Goal: Information Seeking & Learning: Learn about a topic

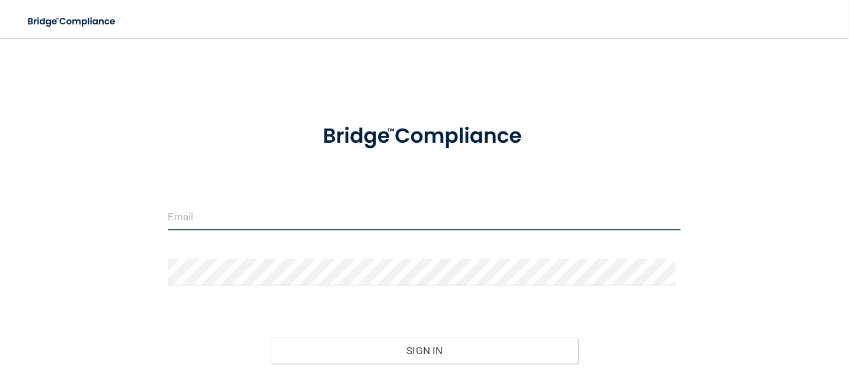
click at [226, 207] on input "email" at bounding box center [424, 217] width 513 height 27
type input "[EMAIL_ADDRESS][DOMAIN_NAME]"
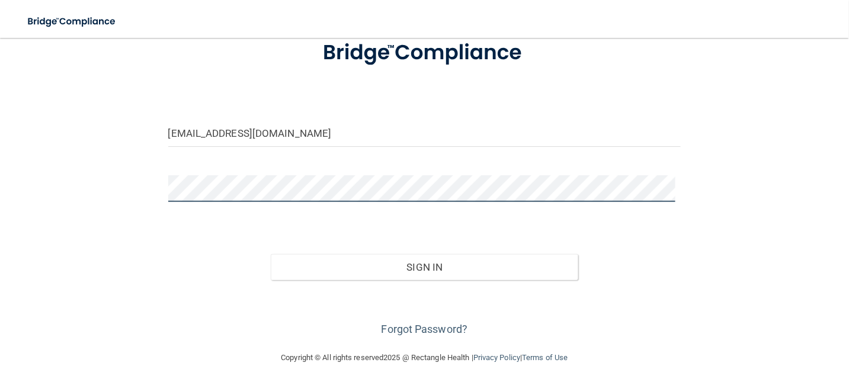
scroll to position [84, 0]
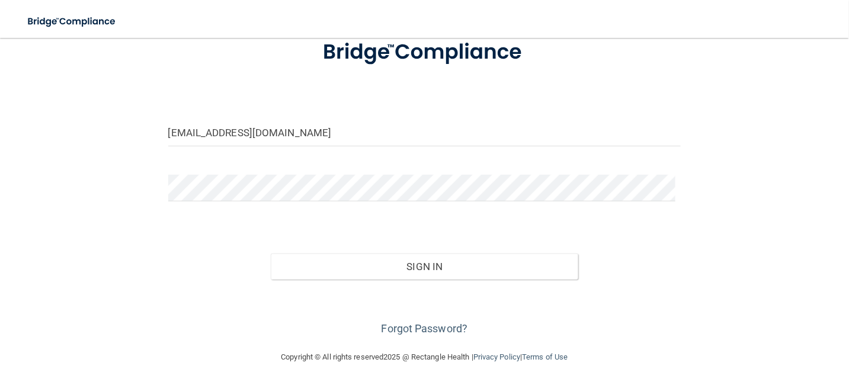
click at [439, 334] on div "Forgot Password?" at bounding box center [424, 309] width 531 height 59
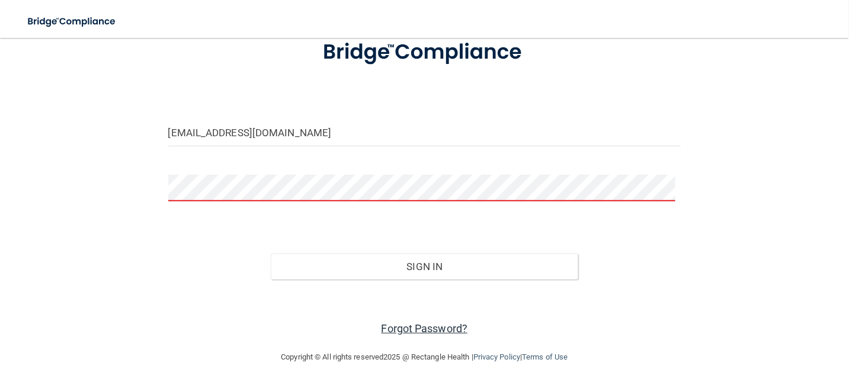
click at [439, 332] on link "Forgot Password?" at bounding box center [425, 328] width 87 height 12
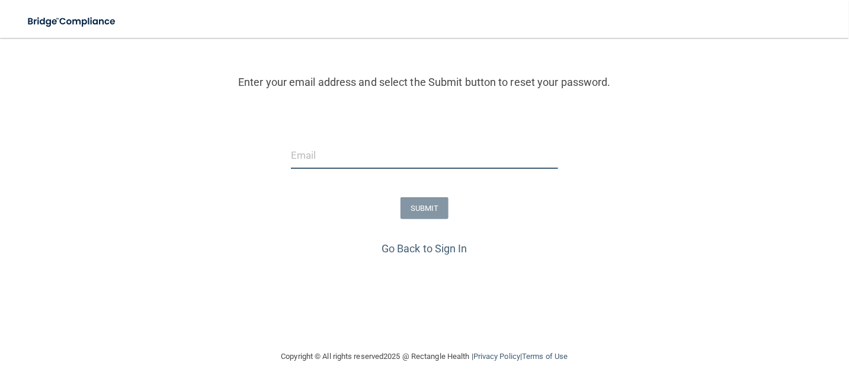
drag, startPoint x: 395, startPoint y: 155, endPoint x: 391, endPoint y: 160, distance: 6.8
click at [393, 159] on input "email" at bounding box center [424, 155] width 267 height 27
type input "[EMAIL_ADDRESS][DOMAIN_NAME]"
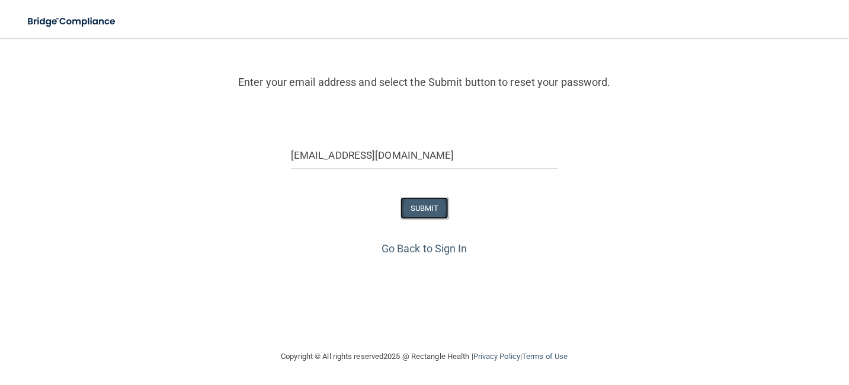
click at [418, 213] on button "SUBMIT" at bounding box center [425, 208] width 48 height 22
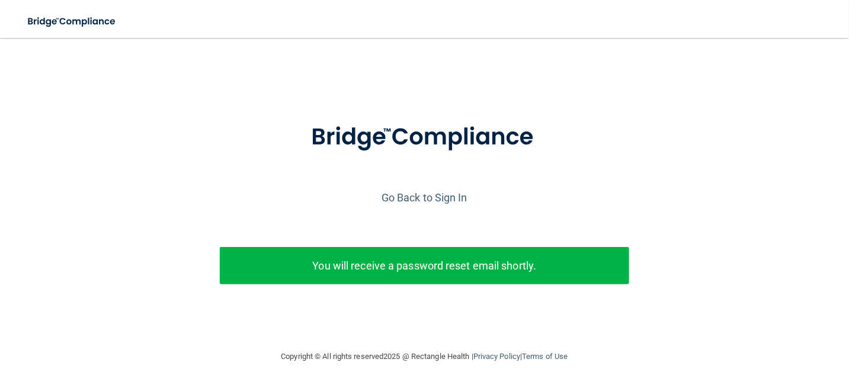
scroll to position [11, 0]
click at [446, 191] on link "Go Back to Sign In" at bounding box center [425, 197] width 86 height 12
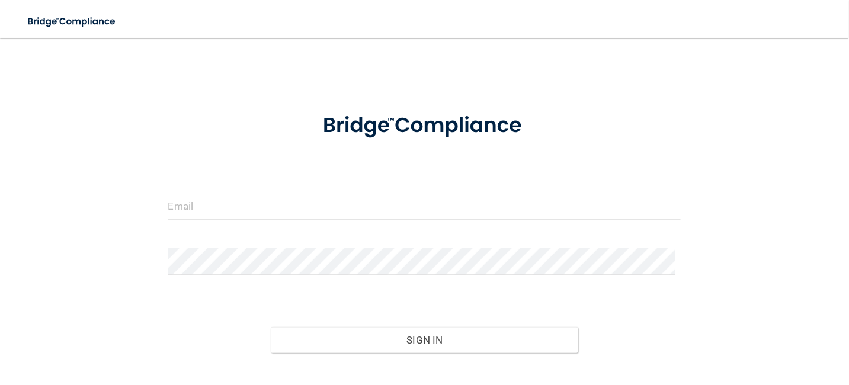
scroll to position [84, 0]
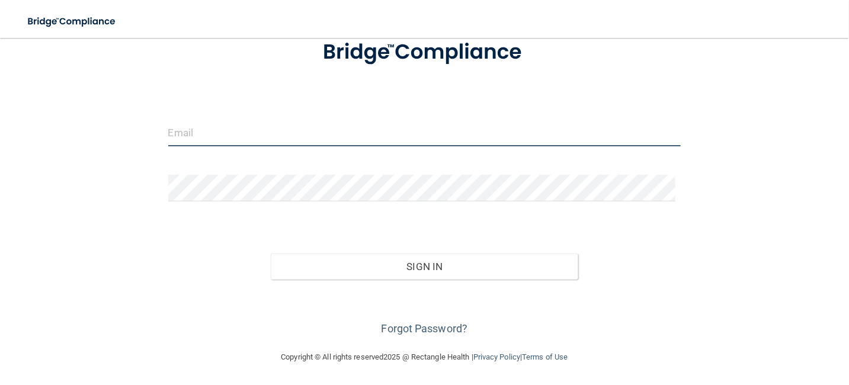
click at [255, 132] on input "email" at bounding box center [424, 133] width 513 height 27
type input "[EMAIL_ADDRESS][DOMAIN_NAME]"
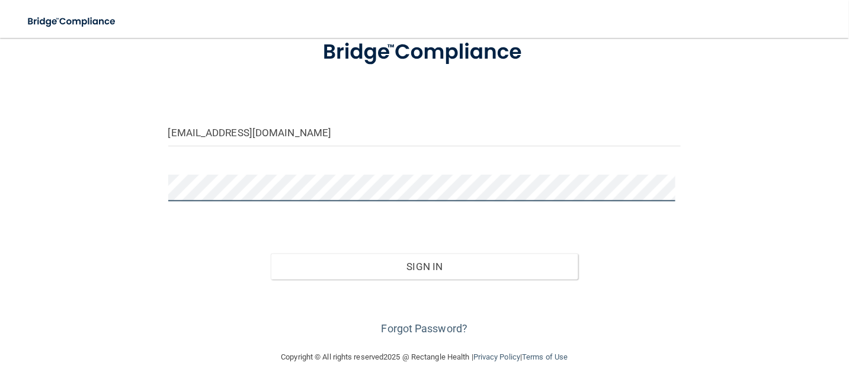
click at [271, 254] on button "Sign In" at bounding box center [425, 267] width 308 height 26
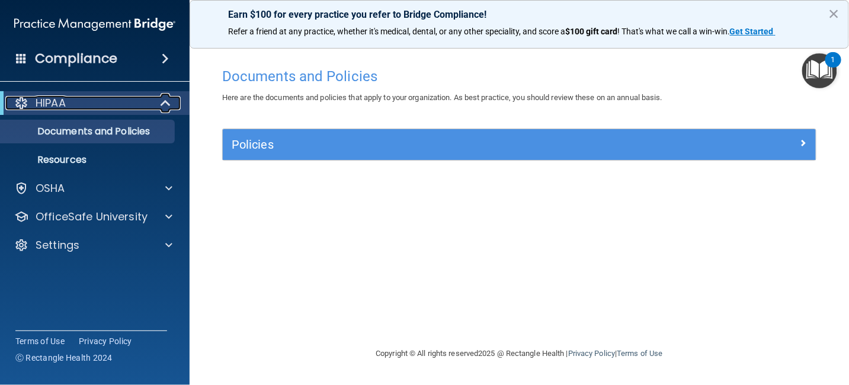
click at [46, 98] on p "HIPAA" at bounding box center [51, 103] width 30 height 14
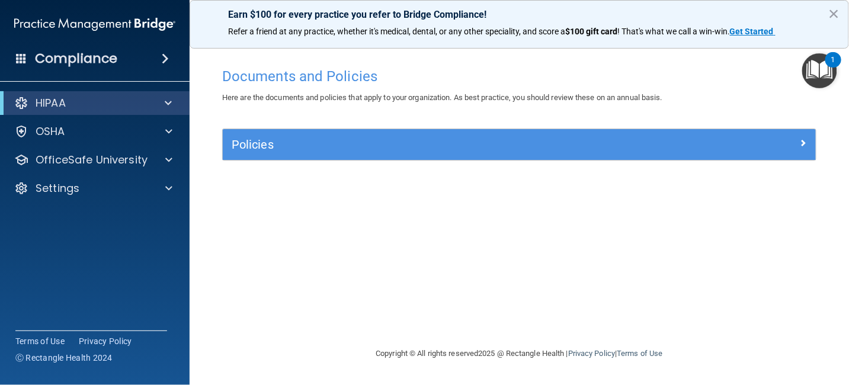
click at [162, 59] on span at bounding box center [165, 59] width 7 height 14
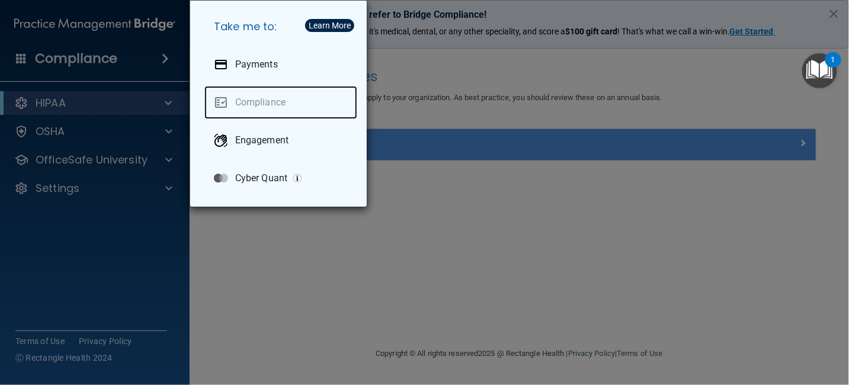
click at [265, 100] on link "Compliance" at bounding box center [280, 102] width 153 height 33
click at [333, 39] on h5 "Take me to:" at bounding box center [280, 26] width 153 height 33
click at [369, 230] on div "Take me to: Payments Compliance Engagement Cyber Quant" at bounding box center [424, 192] width 849 height 385
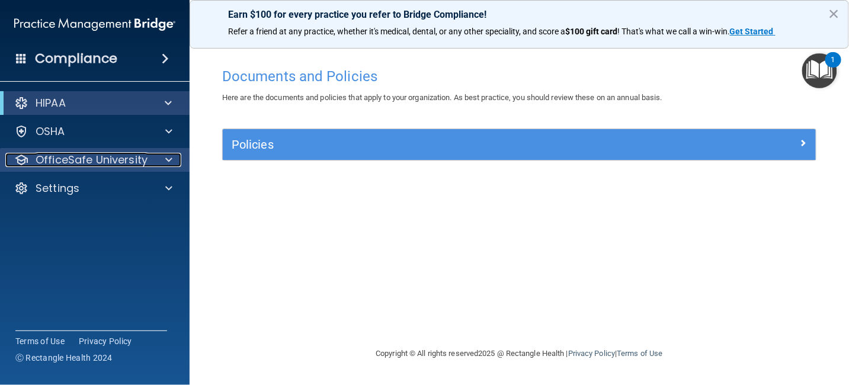
click at [68, 158] on p "OfficeSafe University" at bounding box center [92, 160] width 112 height 14
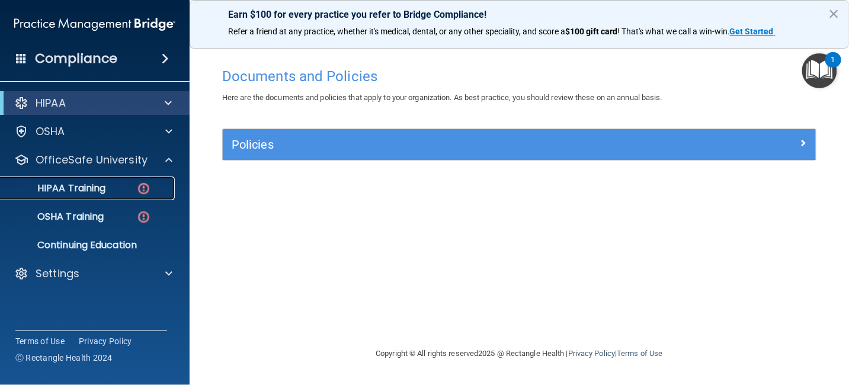
click at [118, 190] on div "HIPAA Training" at bounding box center [89, 189] width 162 height 12
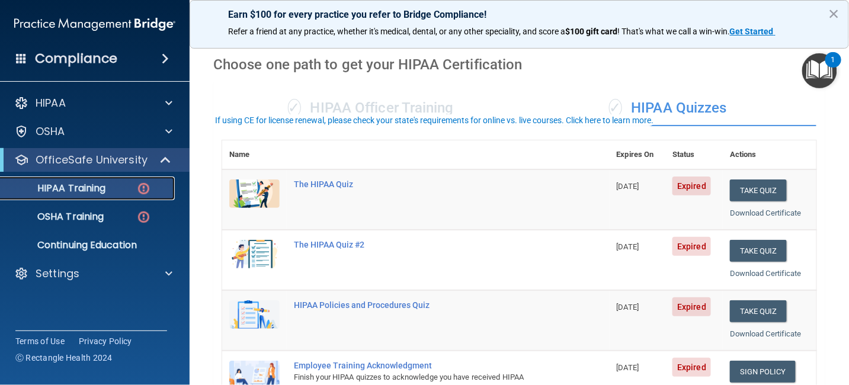
scroll to position [59, 0]
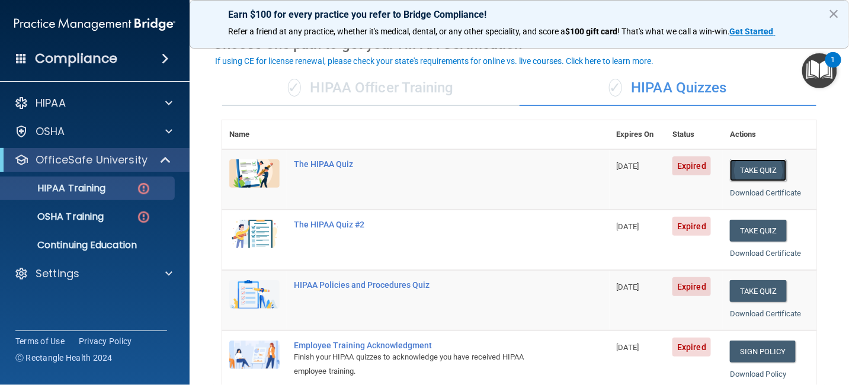
click at [753, 168] on button "Take Quiz" at bounding box center [758, 170] width 57 height 22
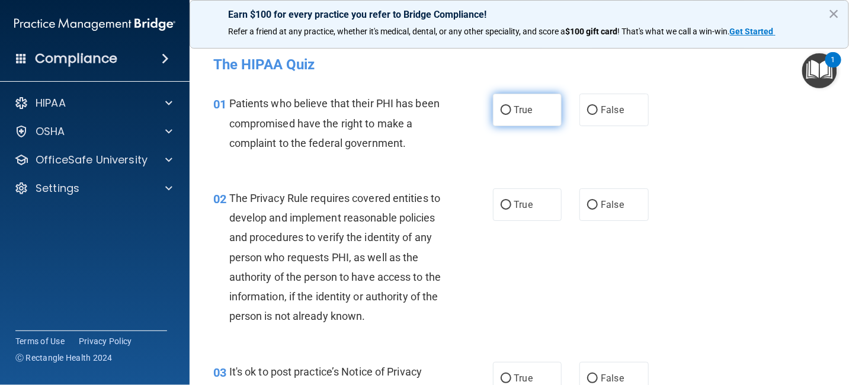
click at [501, 113] on input "True" at bounding box center [506, 110] width 11 height 9
radio input "true"
click at [501, 201] on input "True" at bounding box center [506, 205] width 11 height 9
radio input "true"
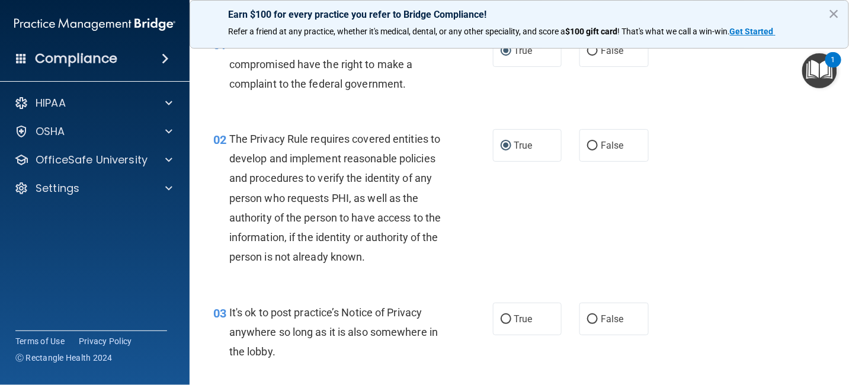
scroll to position [119, 0]
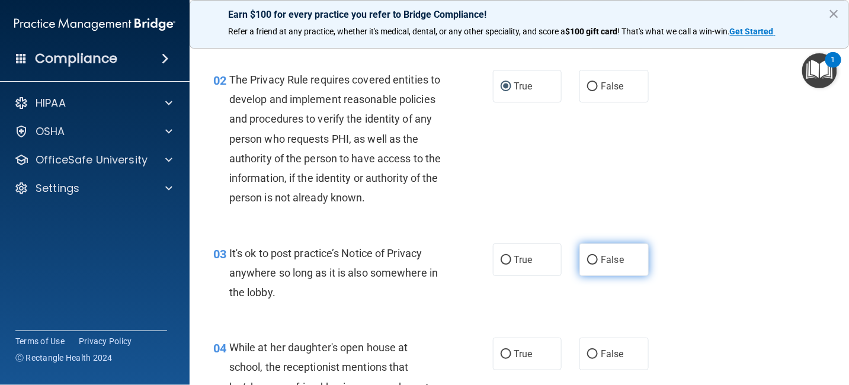
click at [588, 265] on input "False" at bounding box center [592, 260] width 11 height 9
radio input "true"
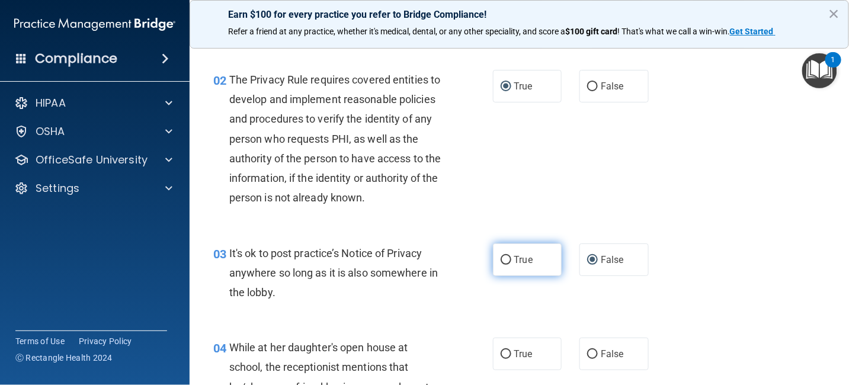
scroll to position [178, 0]
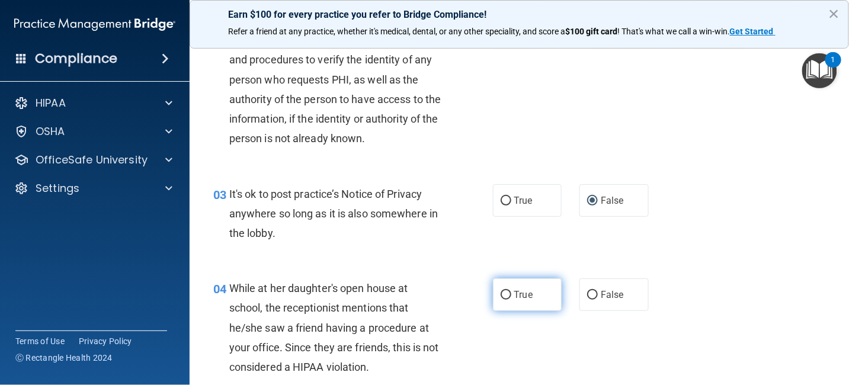
click at [501, 300] on input "True" at bounding box center [506, 295] width 11 height 9
radio input "true"
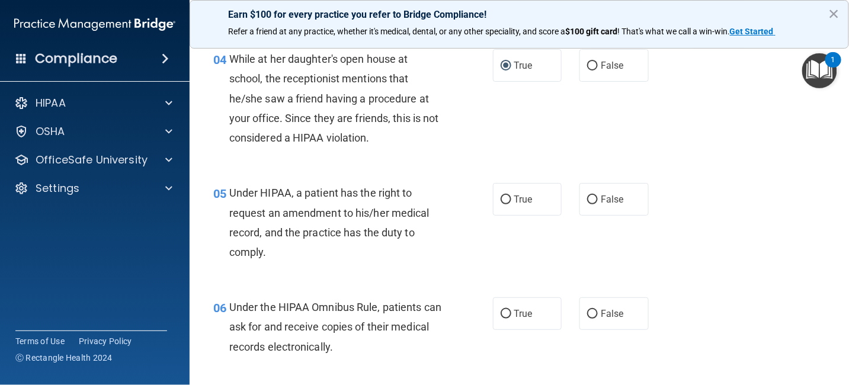
scroll to position [415, 0]
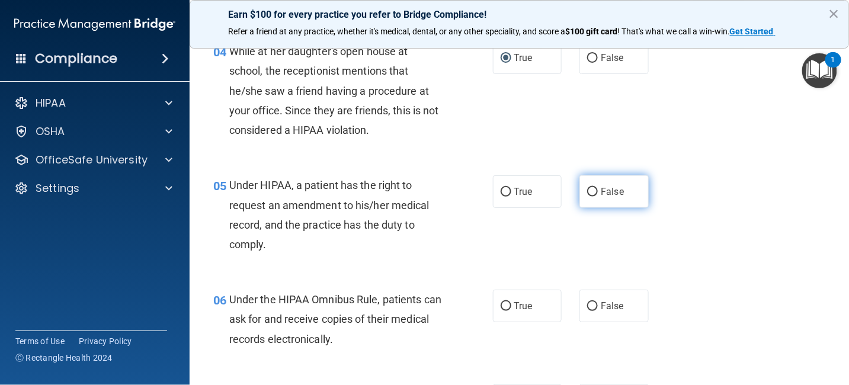
click at [587, 197] on input "False" at bounding box center [592, 192] width 11 height 9
radio input "true"
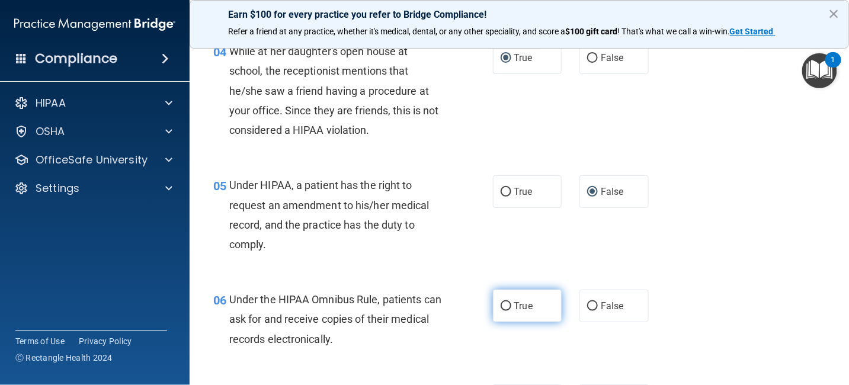
click at [502, 311] on input "True" at bounding box center [506, 306] width 11 height 9
radio input "true"
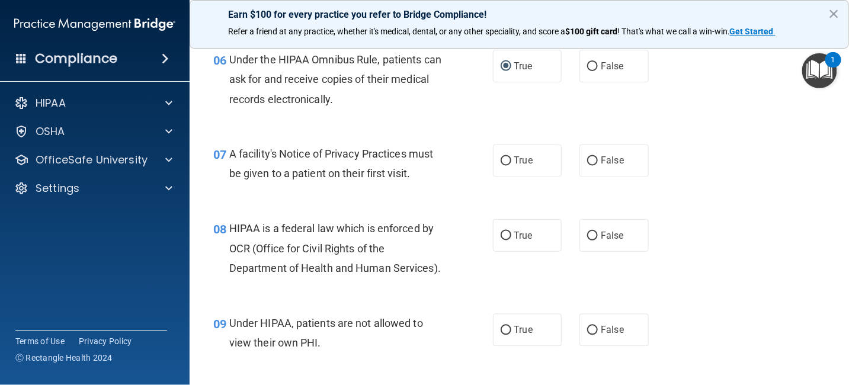
scroll to position [711, 0]
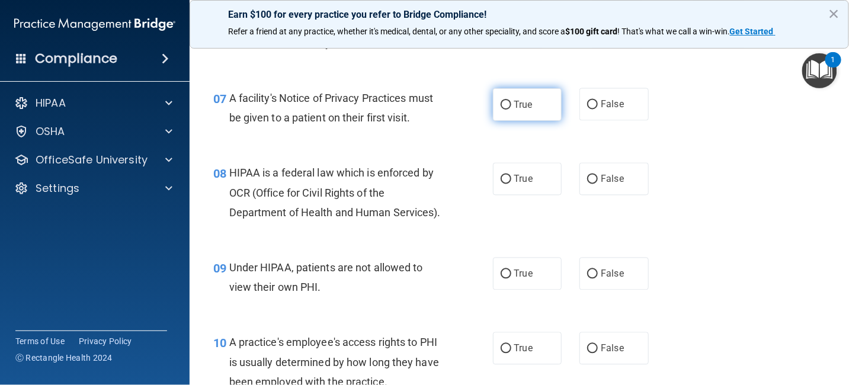
click at [501, 110] on input "True" at bounding box center [506, 105] width 11 height 9
radio input "true"
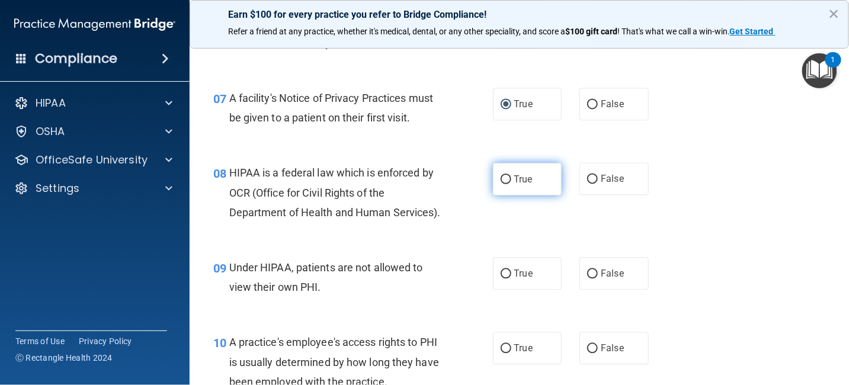
click at [501, 184] on input "True" at bounding box center [506, 179] width 11 height 9
radio input "true"
click at [587, 279] on input "False" at bounding box center [592, 274] width 11 height 9
radio input "true"
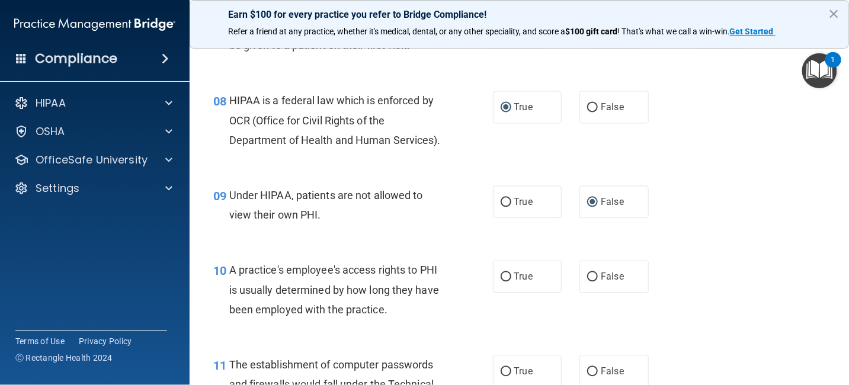
scroll to position [889, 0]
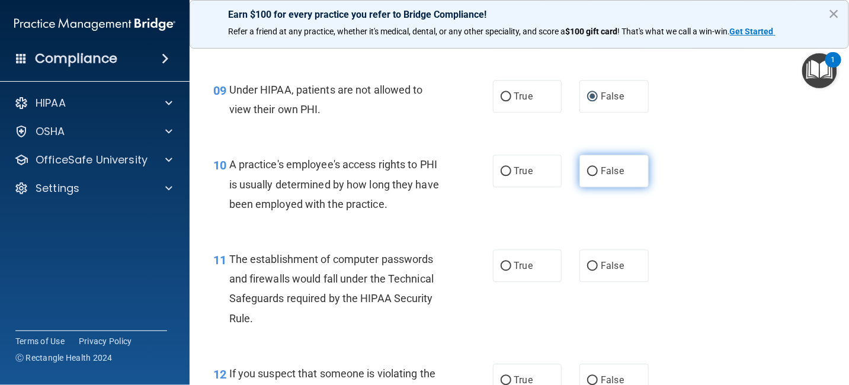
click at [588, 176] on input "False" at bounding box center [592, 171] width 11 height 9
radio input "true"
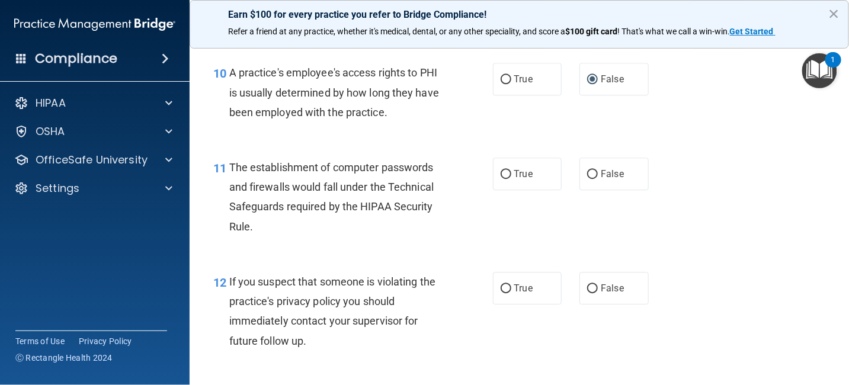
scroll to position [1007, 0]
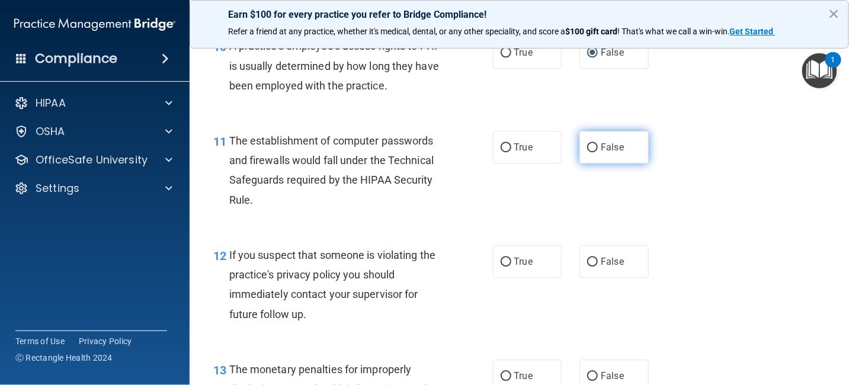
click at [588, 152] on input "False" at bounding box center [592, 147] width 11 height 9
radio input "true"
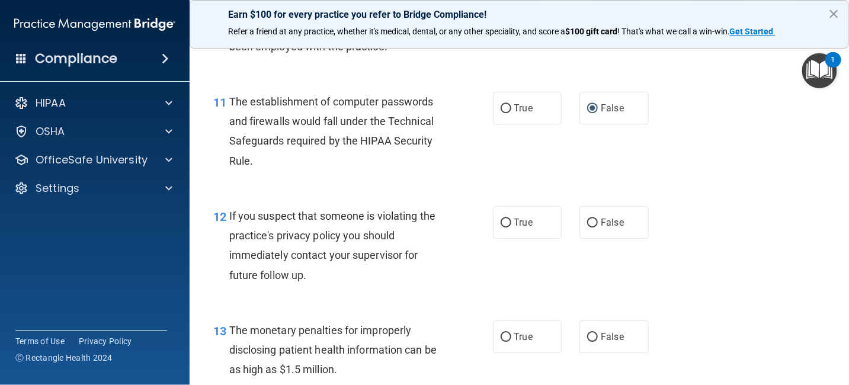
scroll to position [1126, 0]
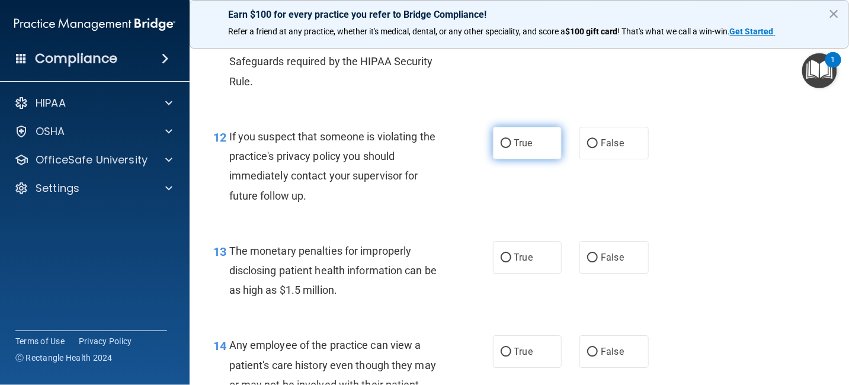
click at [504, 148] on input "True" at bounding box center [506, 143] width 11 height 9
radio input "true"
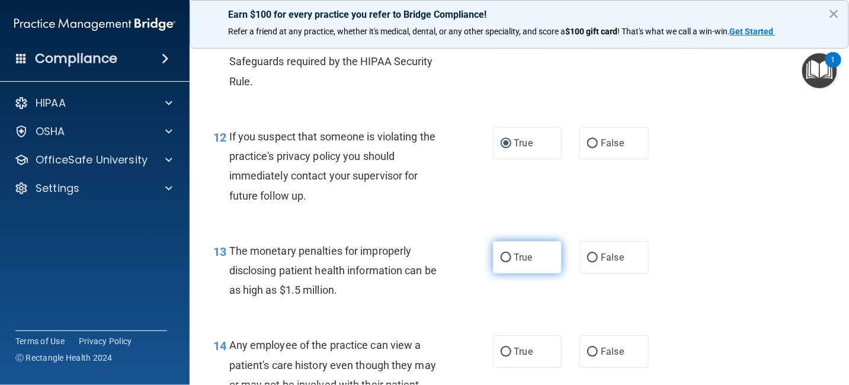
click at [503, 263] on input "True" at bounding box center [506, 258] width 11 height 9
radio input "true"
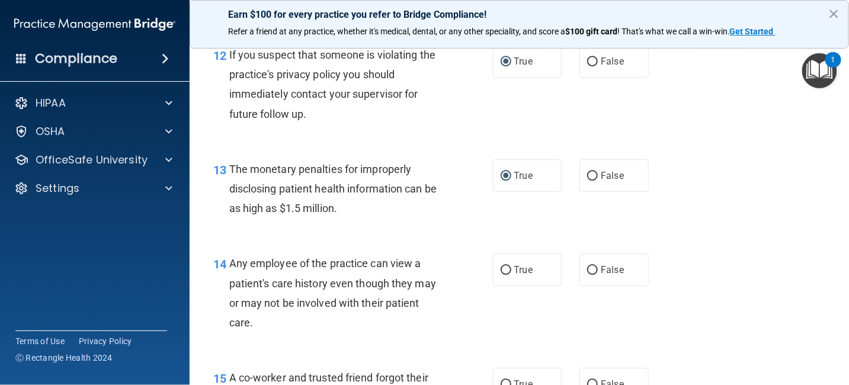
scroll to position [1363, 0]
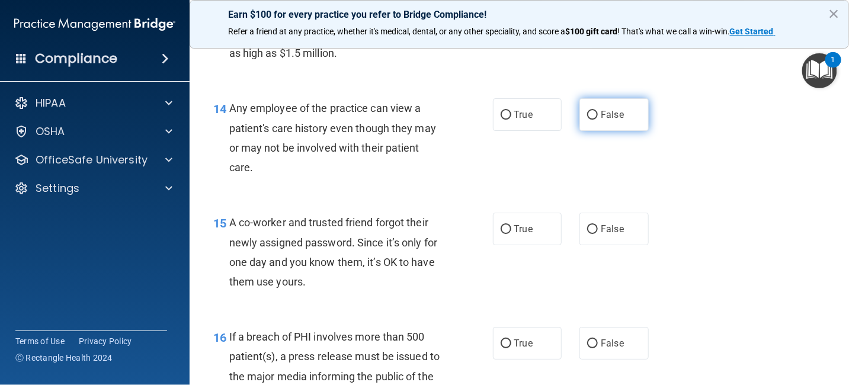
click at [587, 120] on input "False" at bounding box center [592, 115] width 11 height 9
radio input "true"
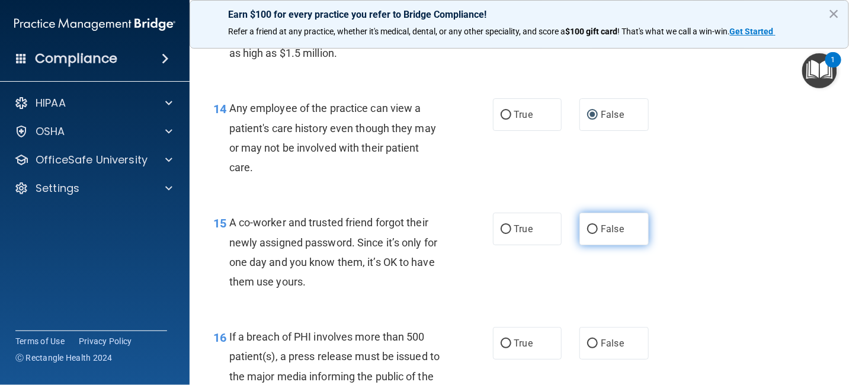
drag, startPoint x: 587, startPoint y: 270, endPoint x: 615, endPoint y: 270, distance: 28.4
click at [587, 234] on input "False" at bounding box center [592, 229] width 11 height 9
radio input "true"
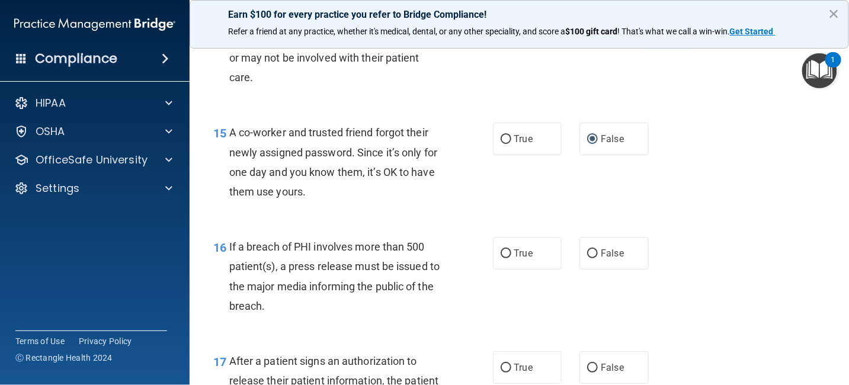
scroll to position [1482, 0]
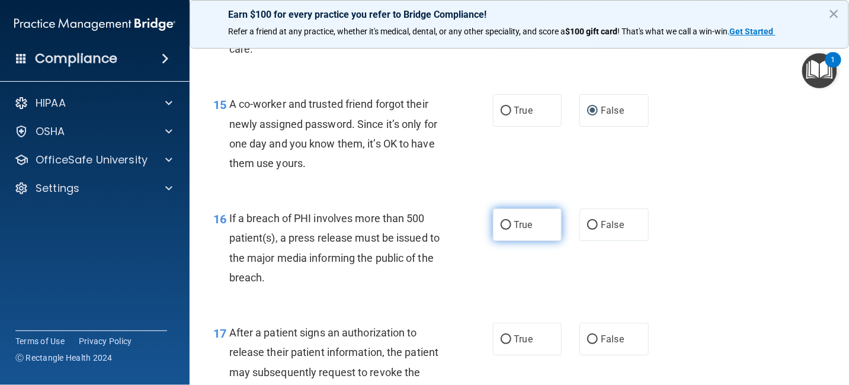
click at [501, 230] on input "True" at bounding box center [506, 225] width 11 height 9
radio input "true"
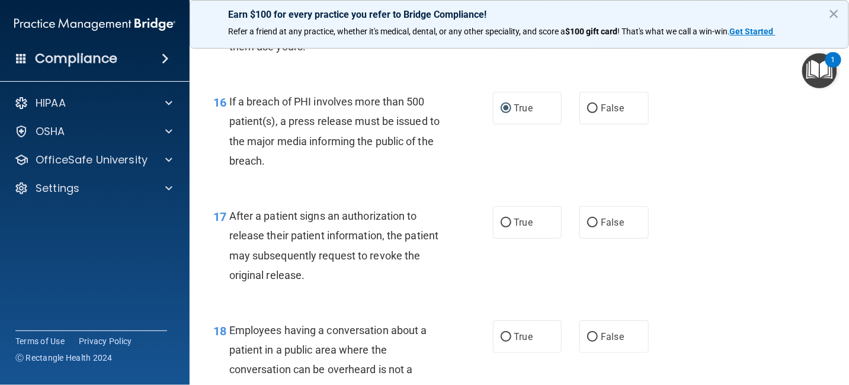
scroll to position [1600, 0]
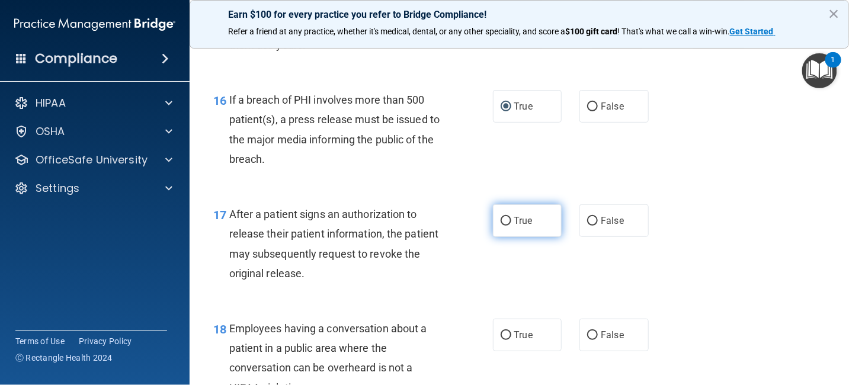
click at [502, 226] on input "True" at bounding box center [506, 221] width 11 height 9
radio input "true"
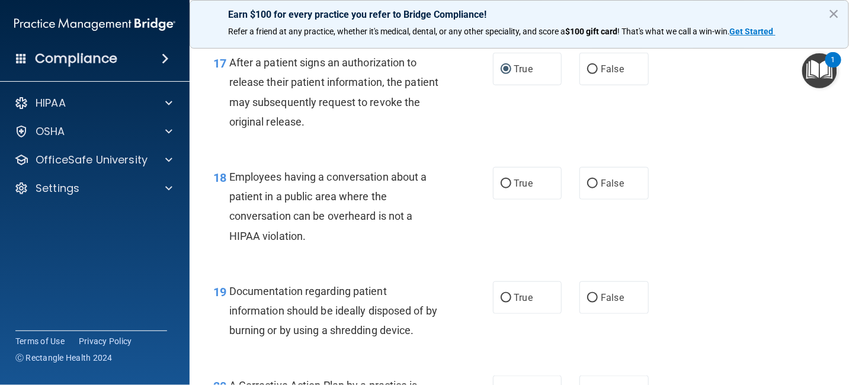
scroll to position [1778, 0]
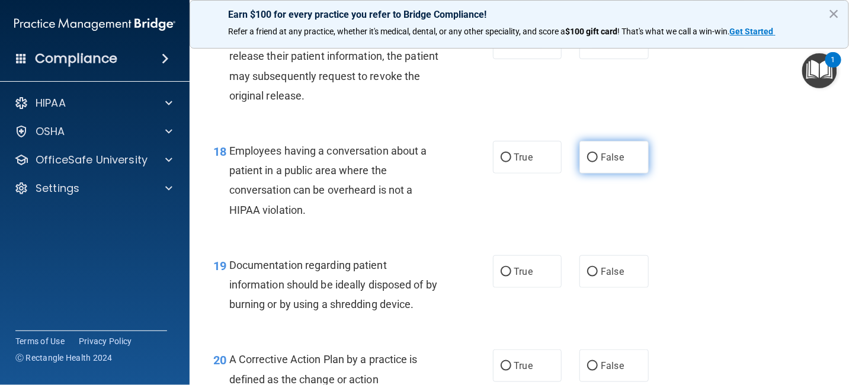
click at [587, 162] on input "False" at bounding box center [592, 157] width 11 height 9
radio input "true"
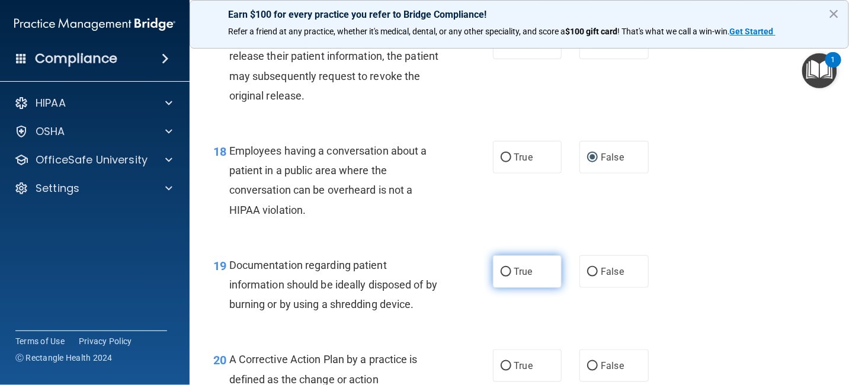
click at [502, 277] on input "True" at bounding box center [506, 272] width 11 height 9
radio input "true"
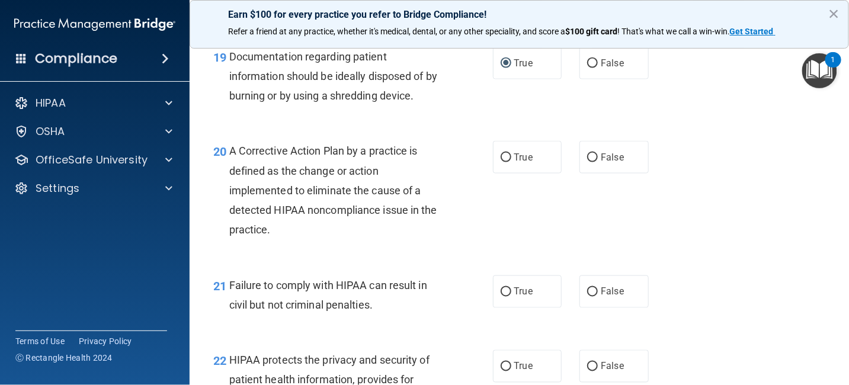
scroll to position [2015, 0]
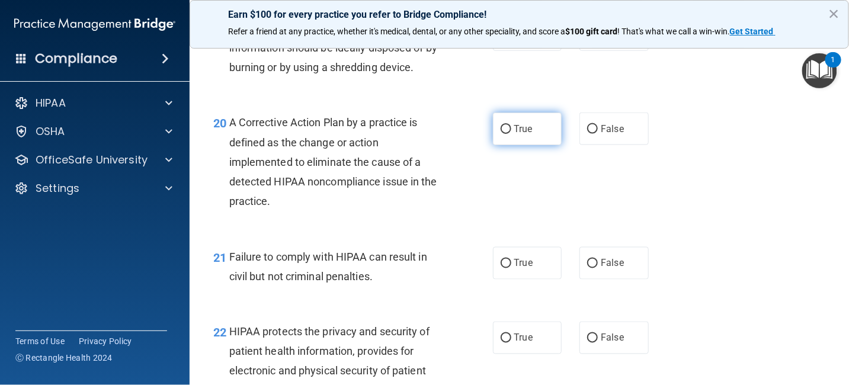
click at [504, 134] on input "True" at bounding box center [506, 129] width 11 height 9
radio input "true"
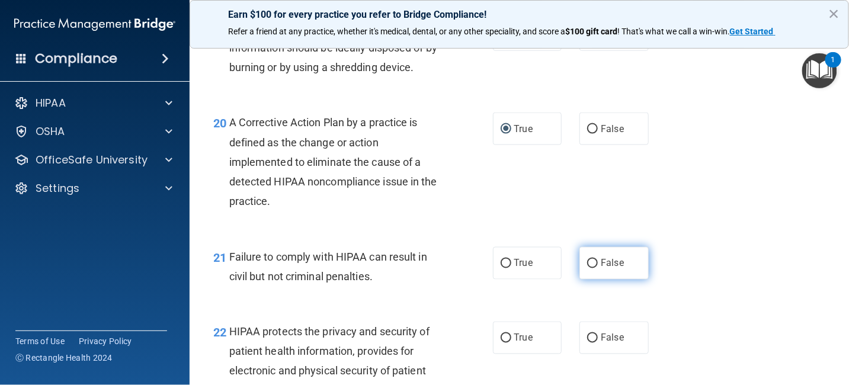
click at [588, 268] on input "False" at bounding box center [592, 264] width 11 height 9
radio input "true"
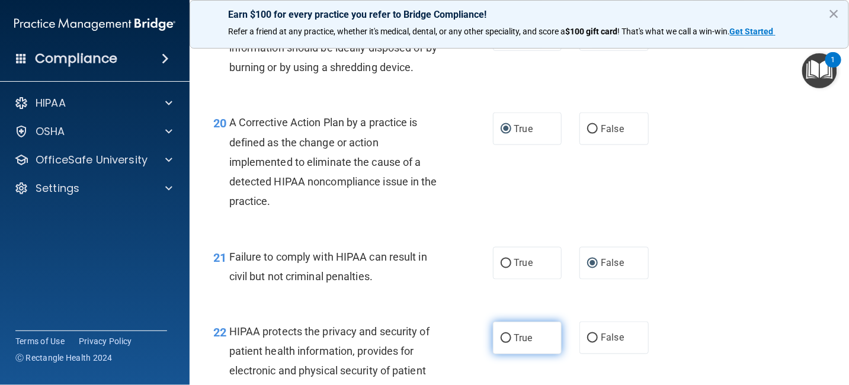
click at [502, 343] on input "True" at bounding box center [506, 338] width 11 height 9
radio input "true"
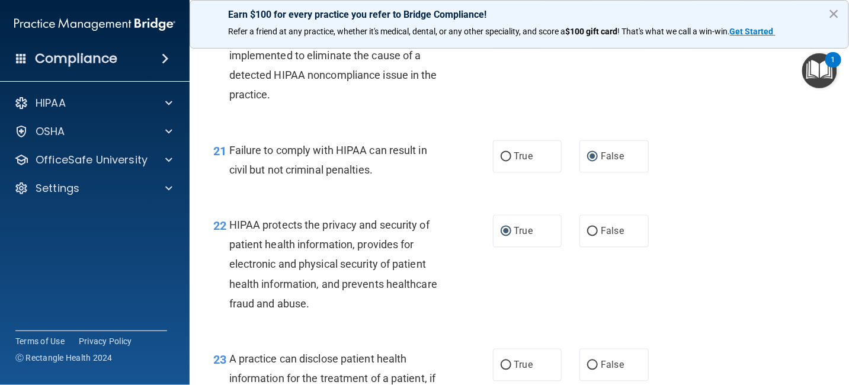
scroll to position [2193, 0]
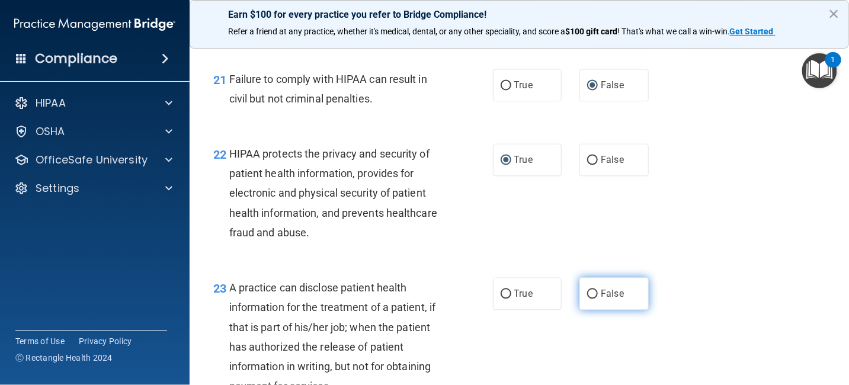
click at [589, 299] on input "False" at bounding box center [592, 294] width 11 height 9
radio input "true"
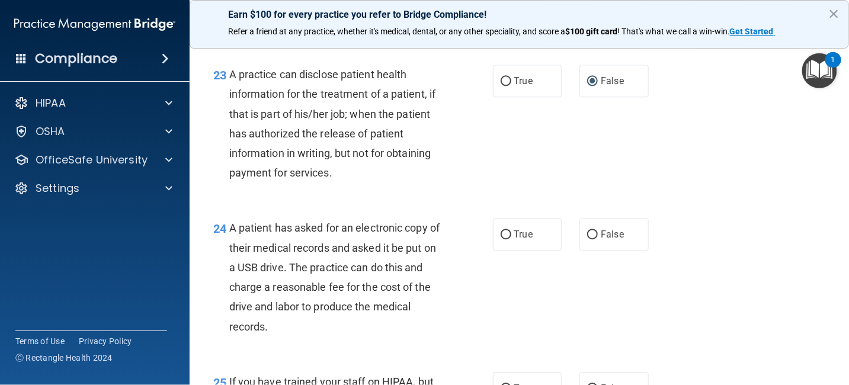
scroll to position [2430, 0]
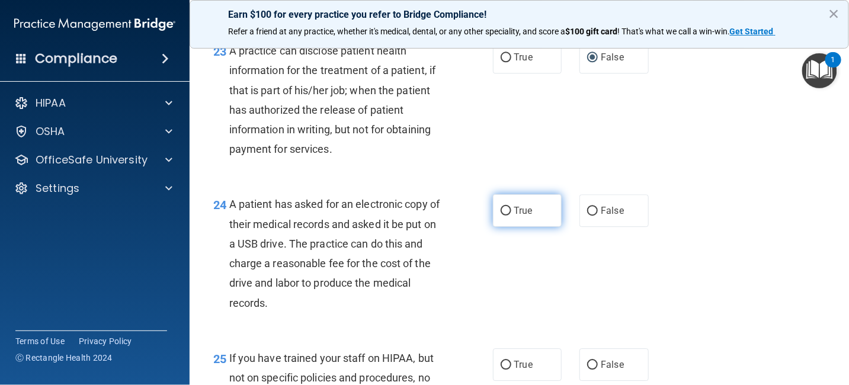
click at [503, 216] on input "True" at bounding box center [506, 211] width 11 height 9
radio input "true"
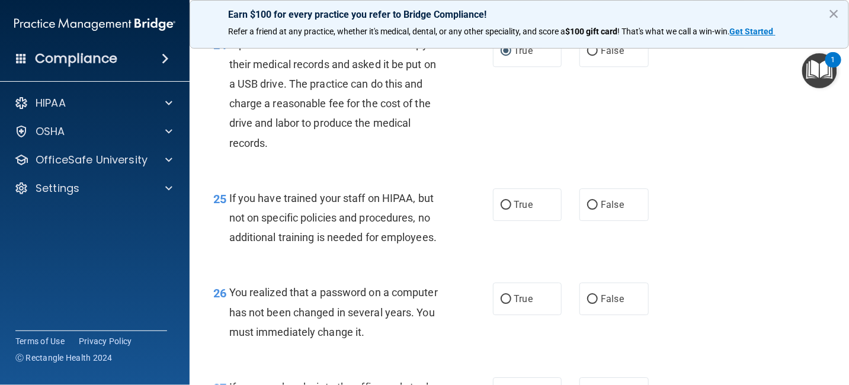
scroll to position [2608, 0]
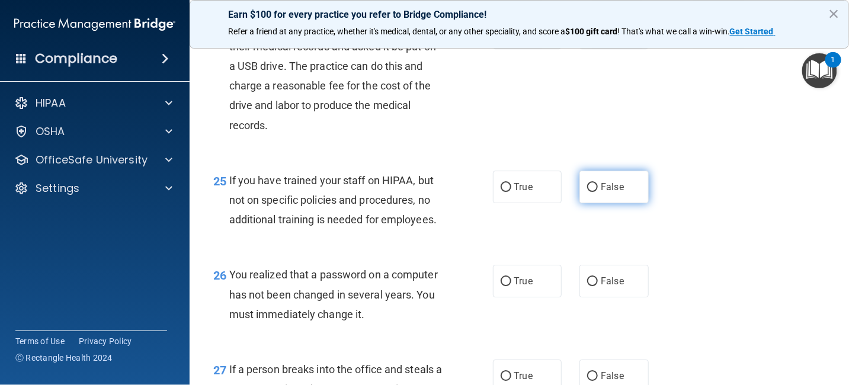
click at [587, 192] on input "False" at bounding box center [592, 187] width 11 height 9
radio input "true"
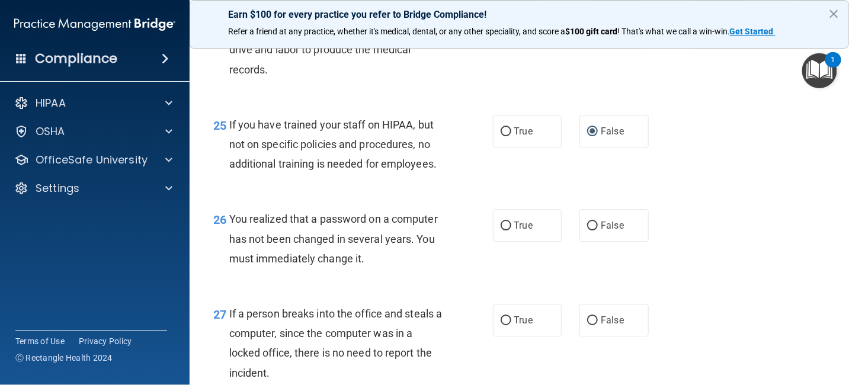
scroll to position [2726, 0]
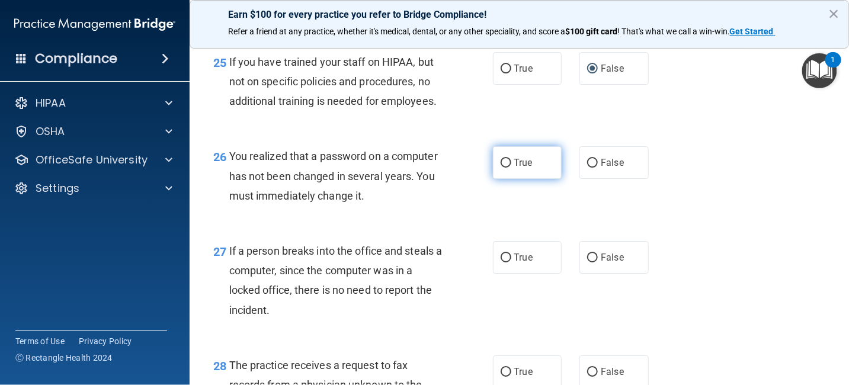
click at [501, 168] on input "True" at bounding box center [506, 163] width 11 height 9
radio input "true"
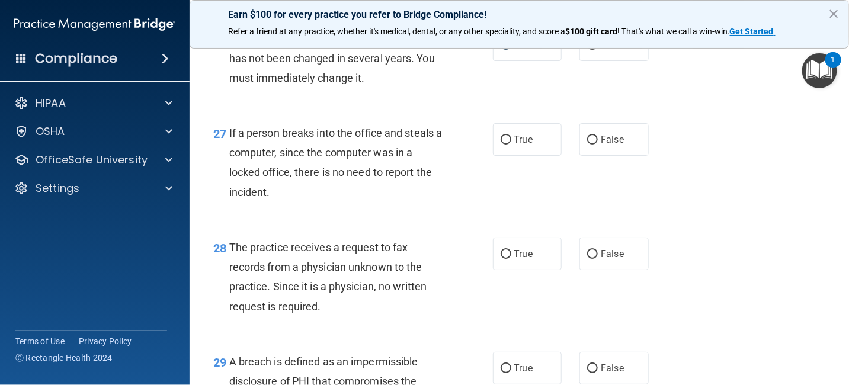
scroll to position [2845, 0]
click at [589, 144] on input "False" at bounding box center [592, 139] width 11 height 9
radio input "true"
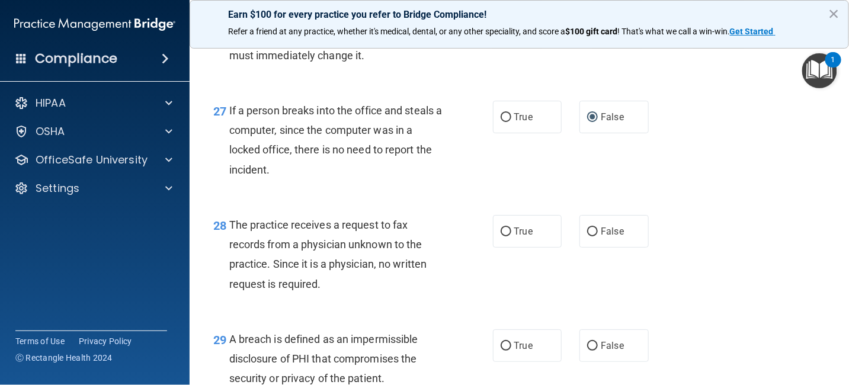
scroll to position [2904, 0]
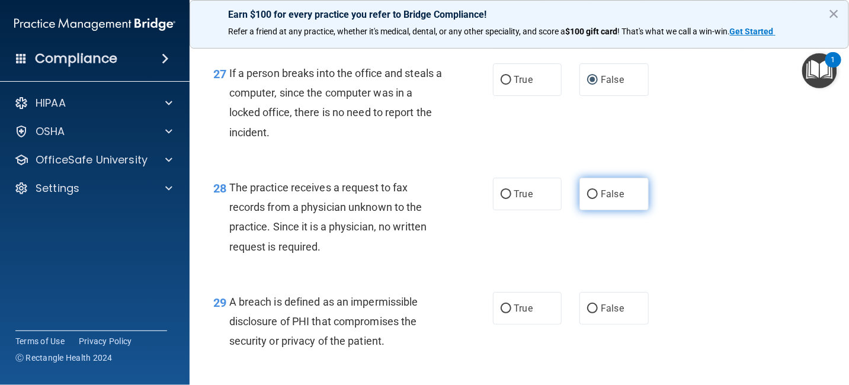
click at [587, 199] on input "False" at bounding box center [592, 194] width 11 height 9
radio input "true"
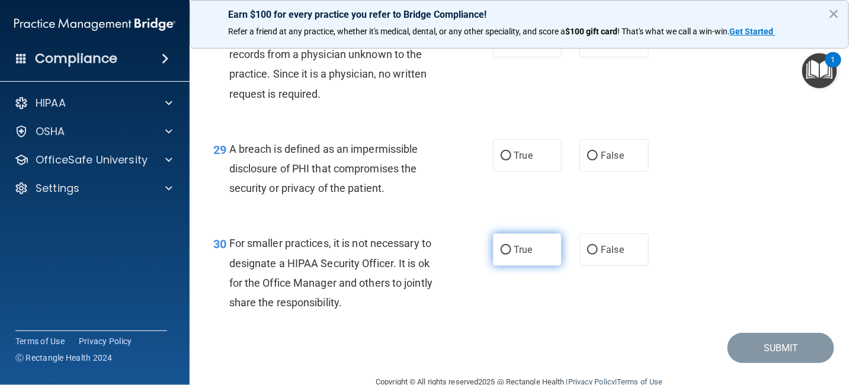
scroll to position [3082, 0]
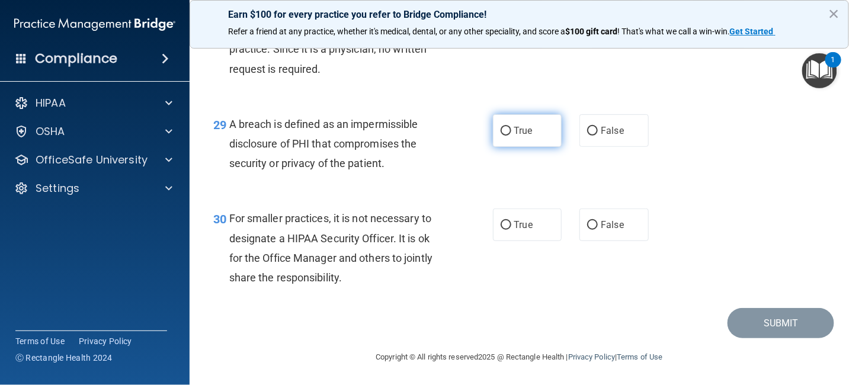
click at [501, 136] on input "True" at bounding box center [506, 131] width 11 height 9
radio input "true"
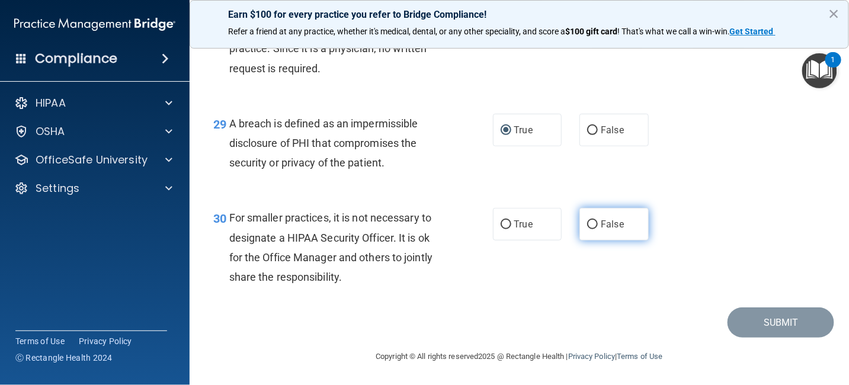
click at [589, 225] on input "False" at bounding box center [592, 224] width 11 height 9
radio input "true"
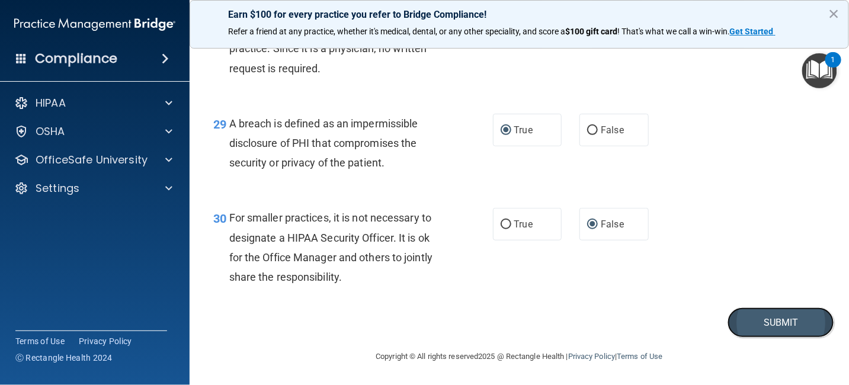
click at [765, 321] on button "Submit" at bounding box center [781, 323] width 107 height 30
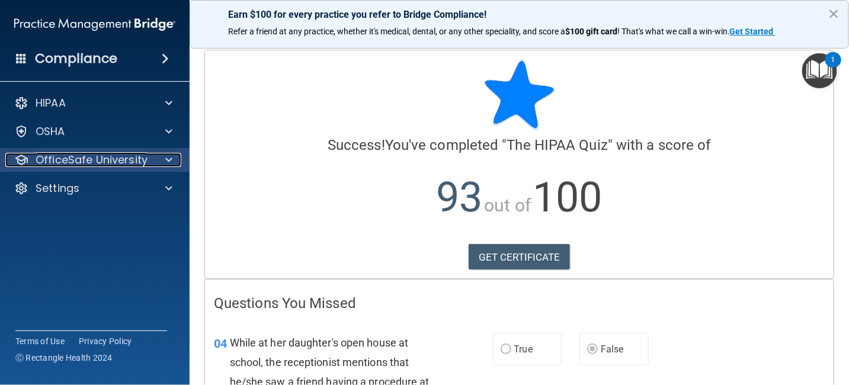
click at [131, 158] on p "OfficeSafe University" at bounding box center [92, 160] width 112 height 14
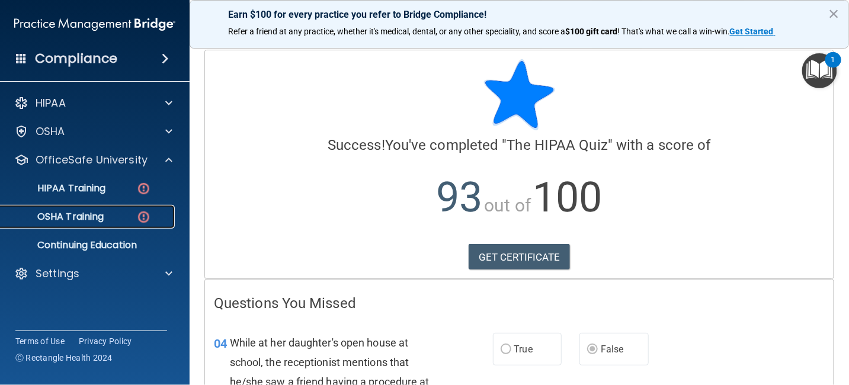
click at [99, 216] on p "OSHA Training" at bounding box center [56, 217] width 96 height 12
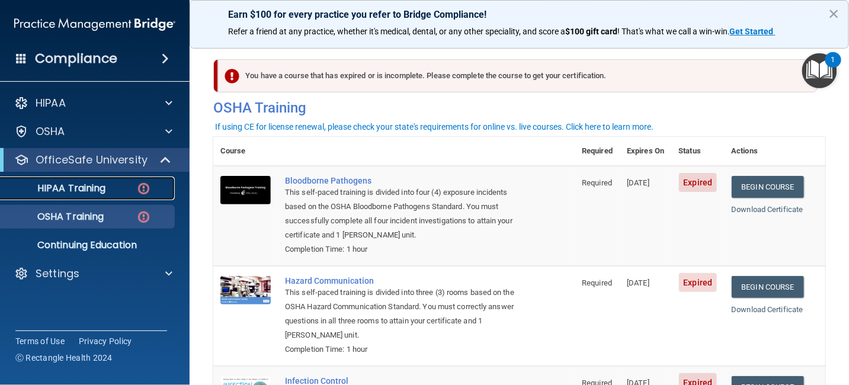
click at [97, 192] on p "HIPAA Training" at bounding box center [57, 189] width 98 height 12
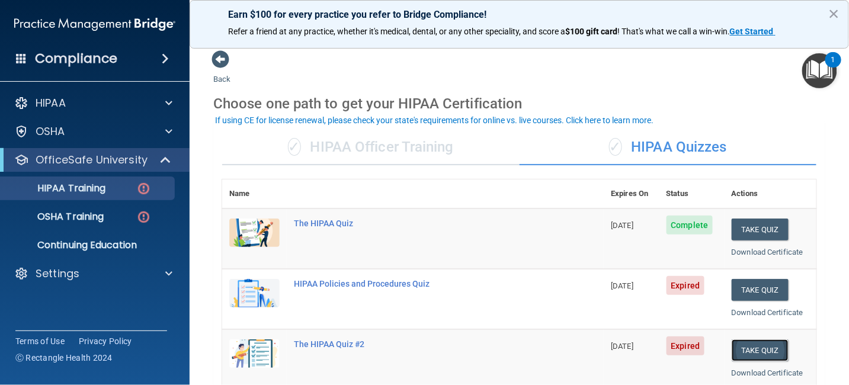
click at [747, 347] on button "Take Quiz" at bounding box center [760, 351] width 57 height 22
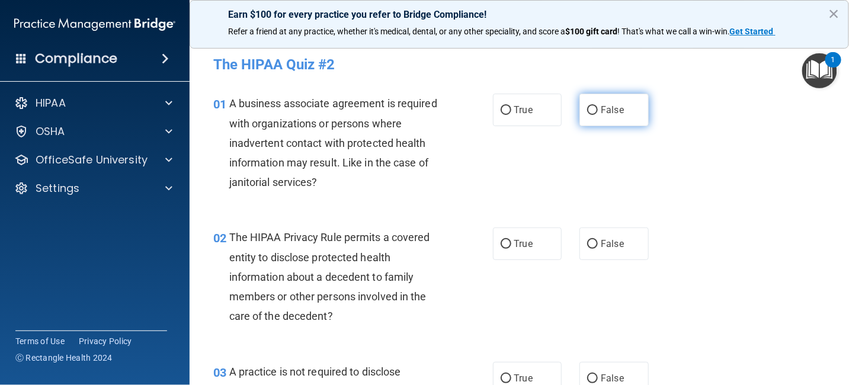
click at [588, 106] on input "False" at bounding box center [592, 110] width 11 height 9
radio input "true"
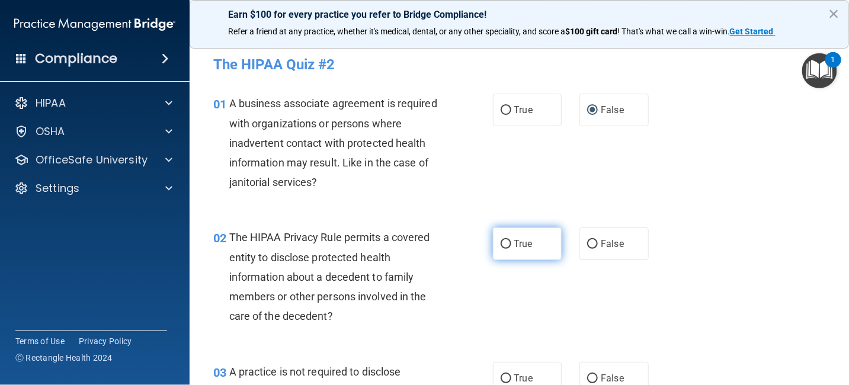
click at [501, 244] on input "True" at bounding box center [506, 244] width 11 height 9
radio input "true"
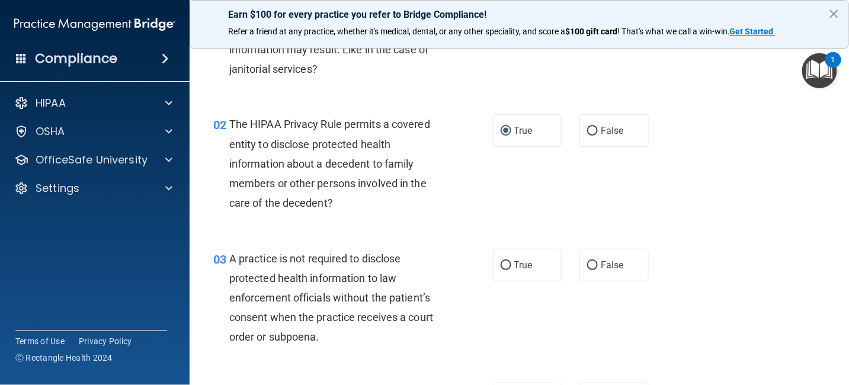
scroll to position [119, 0]
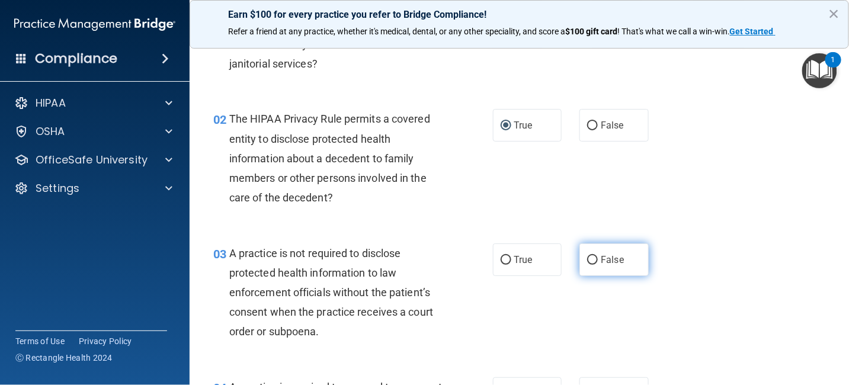
click at [589, 258] on input "False" at bounding box center [592, 260] width 11 height 9
radio input "true"
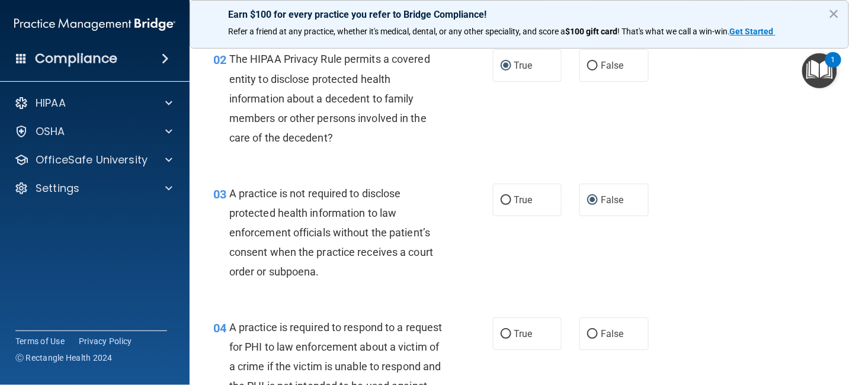
scroll to position [237, 0]
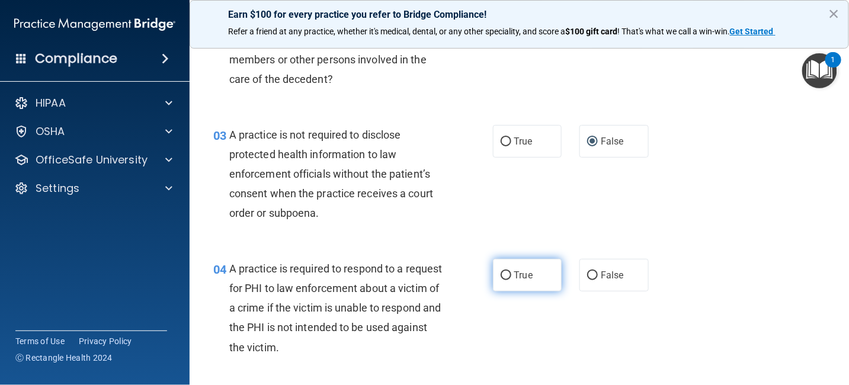
click at [502, 274] on input "True" at bounding box center [506, 275] width 11 height 9
radio input "true"
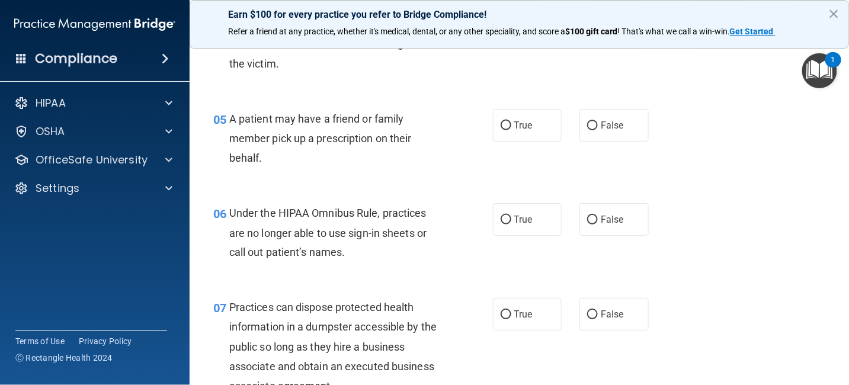
scroll to position [533, 0]
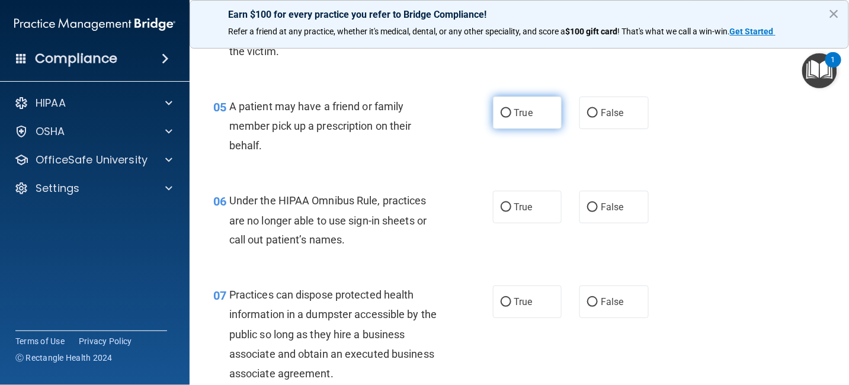
drag, startPoint x: 500, startPoint y: 111, endPoint x: 523, endPoint y: 124, distance: 26.5
click at [501, 111] on input "True" at bounding box center [506, 113] width 11 height 9
radio input "true"
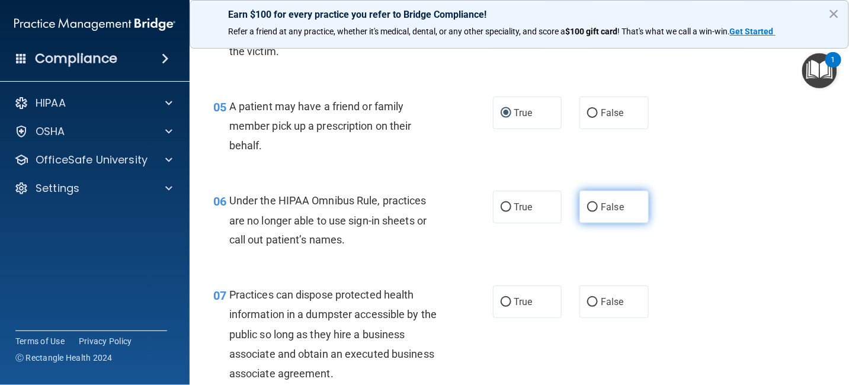
click at [588, 209] on input "False" at bounding box center [592, 207] width 11 height 9
radio input "true"
click at [501, 301] on input "True" at bounding box center [506, 302] width 11 height 9
radio input "true"
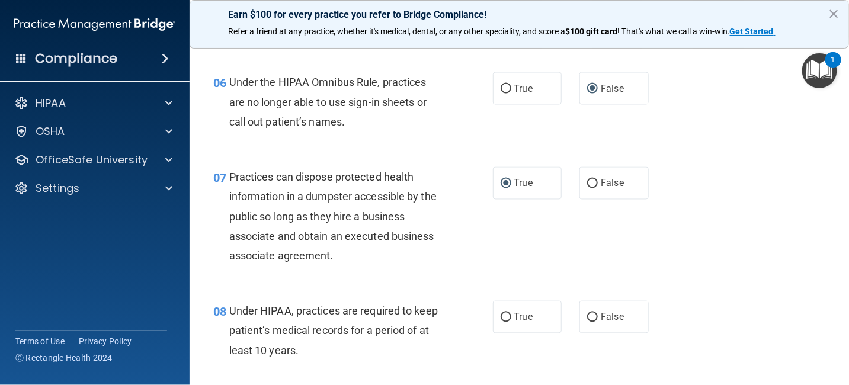
scroll to position [711, 0]
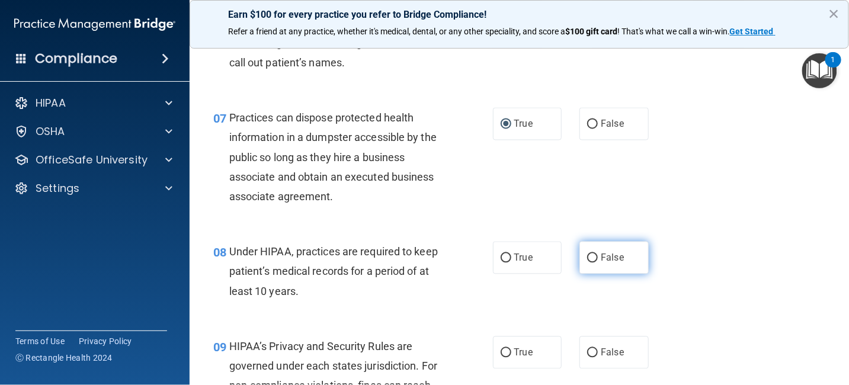
click at [589, 255] on input "False" at bounding box center [592, 258] width 11 height 9
radio input "true"
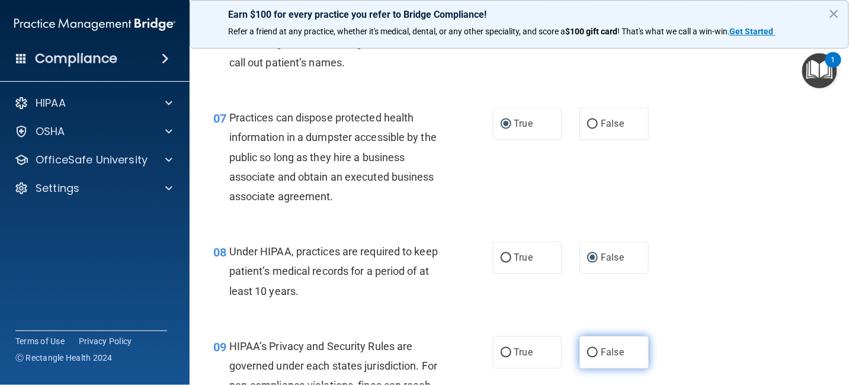
click at [587, 349] on input "False" at bounding box center [592, 353] width 11 height 9
radio input "true"
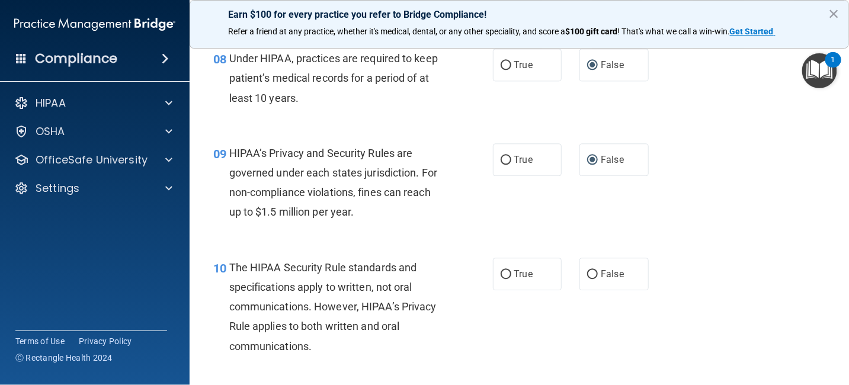
scroll to position [948, 0]
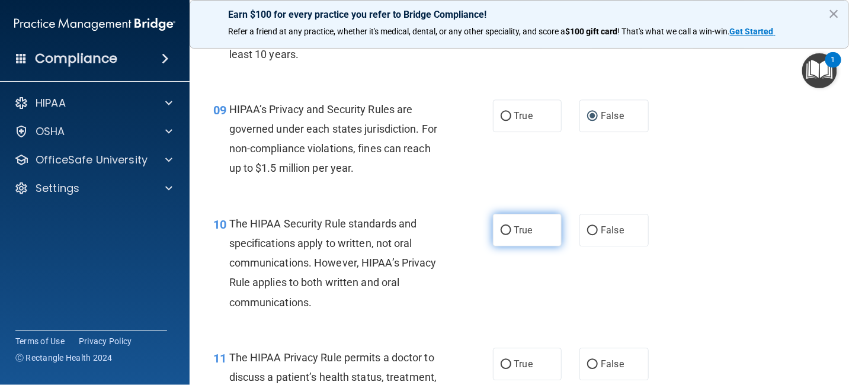
click at [501, 227] on input "True" at bounding box center [506, 230] width 11 height 9
radio input "true"
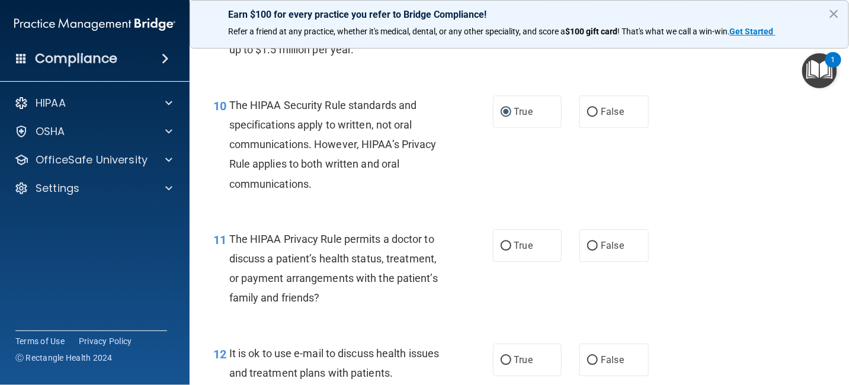
scroll to position [1126, 0]
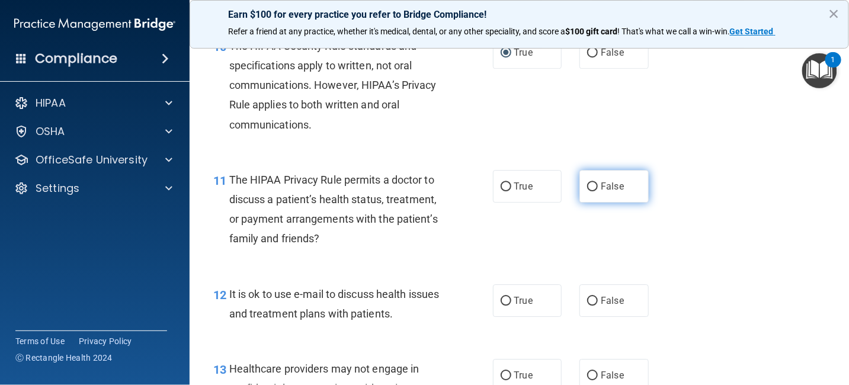
click at [587, 185] on input "False" at bounding box center [592, 187] width 11 height 9
radio input "true"
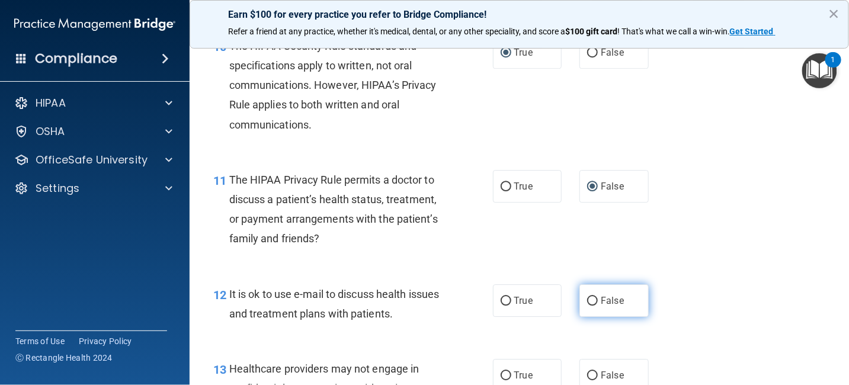
click at [587, 300] on input "False" at bounding box center [592, 301] width 11 height 9
radio input "true"
click at [501, 375] on input "True" at bounding box center [506, 376] width 11 height 9
radio input "true"
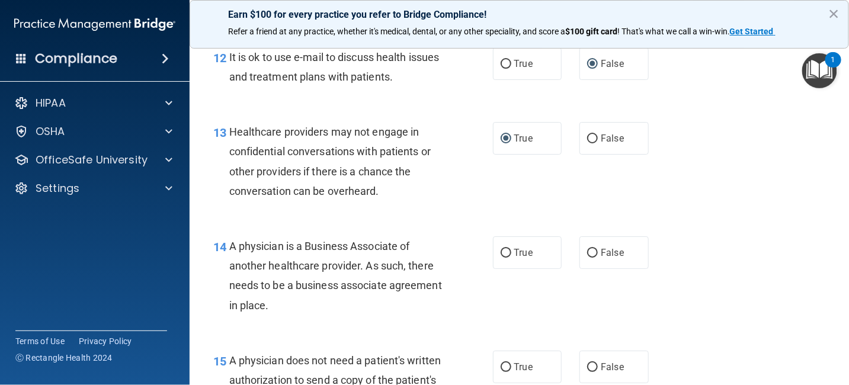
scroll to position [1422, 0]
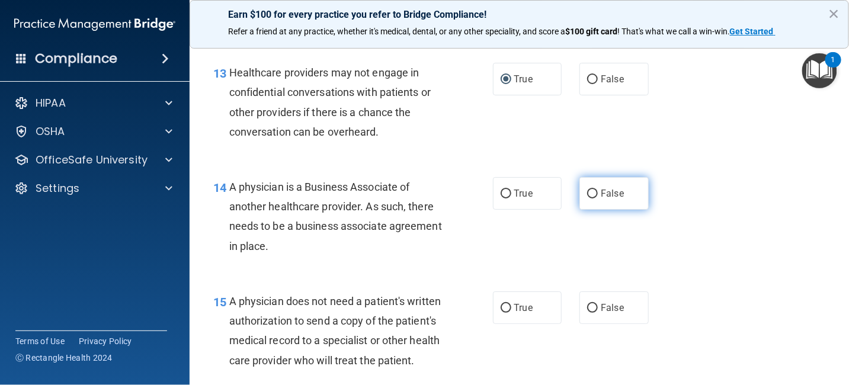
click at [589, 193] on input "False" at bounding box center [592, 194] width 11 height 9
radio input "true"
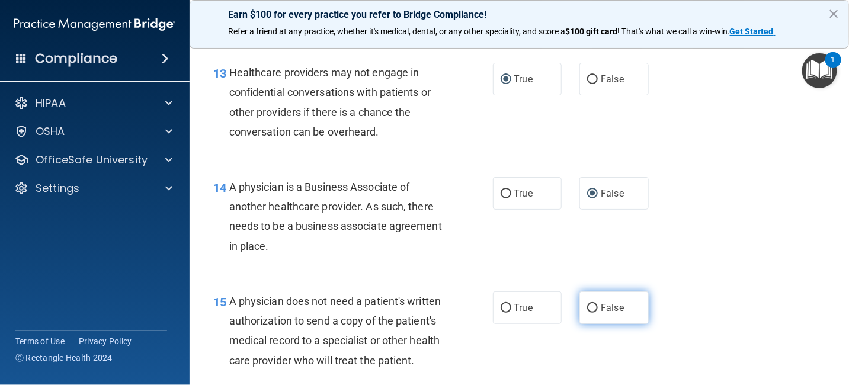
click at [587, 306] on input "False" at bounding box center [592, 308] width 11 height 9
radio input "true"
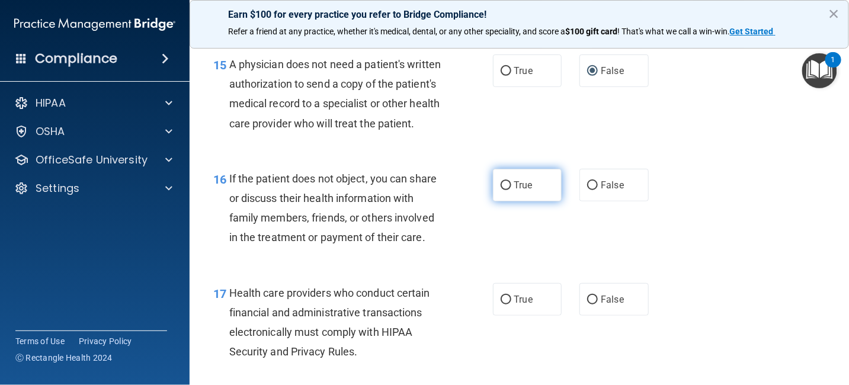
click at [501, 190] on input "True" at bounding box center [506, 185] width 11 height 9
radio input "true"
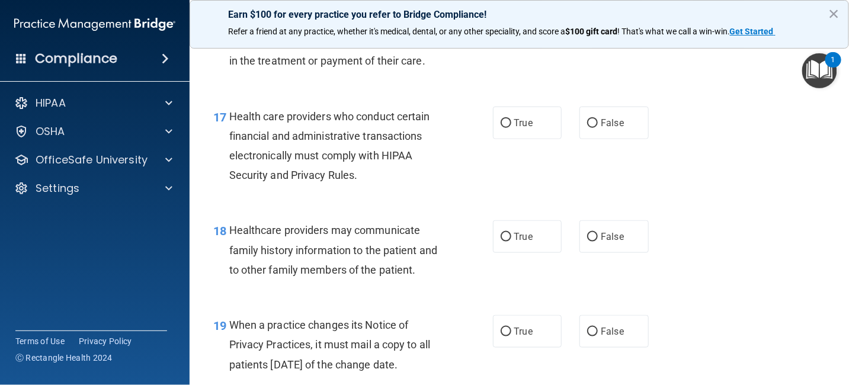
scroll to position [1837, 0]
click at [590, 127] on input "False" at bounding box center [592, 122] width 11 height 9
radio input "true"
click at [588, 249] on label "False" at bounding box center [614, 235] width 69 height 33
click at [588, 241] on input "False" at bounding box center [592, 236] width 11 height 9
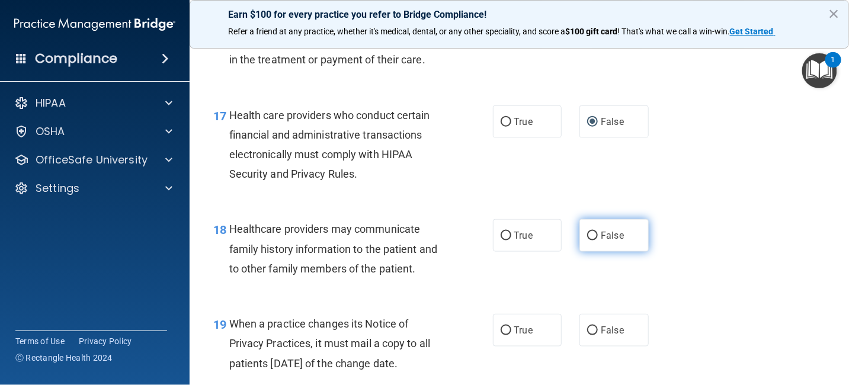
radio input "true"
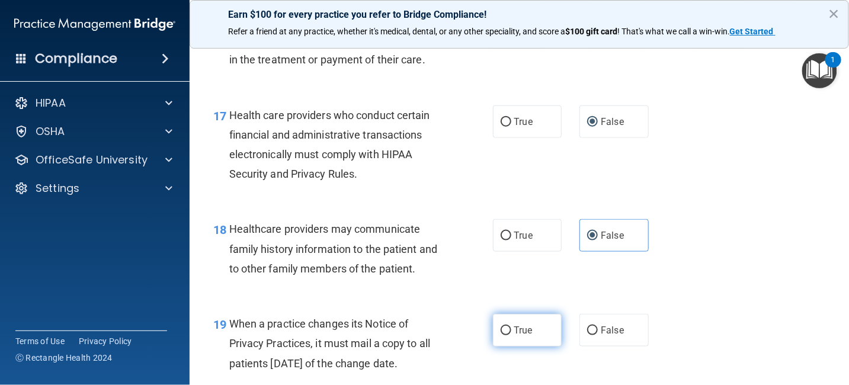
click at [502, 335] on input "True" at bounding box center [506, 331] width 11 height 9
radio input "true"
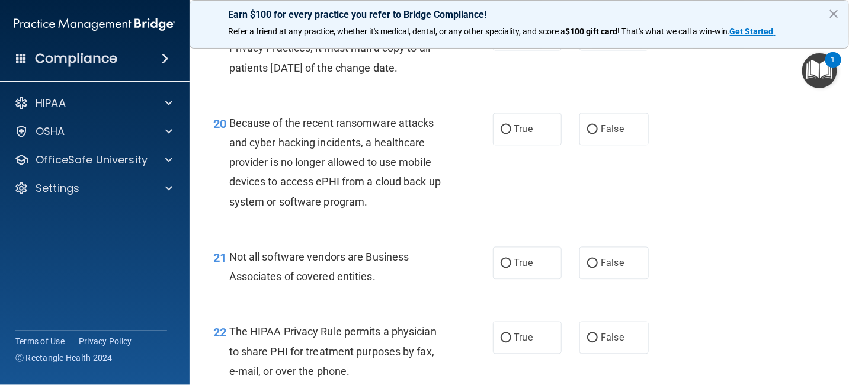
scroll to position [2133, 0]
click at [587, 134] on input "False" at bounding box center [592, 129] width 11 height 9
radio input "true"
click at [501, 268] on input "True" at bounding box center [506, 263] width 11 height 9
radio input "true"
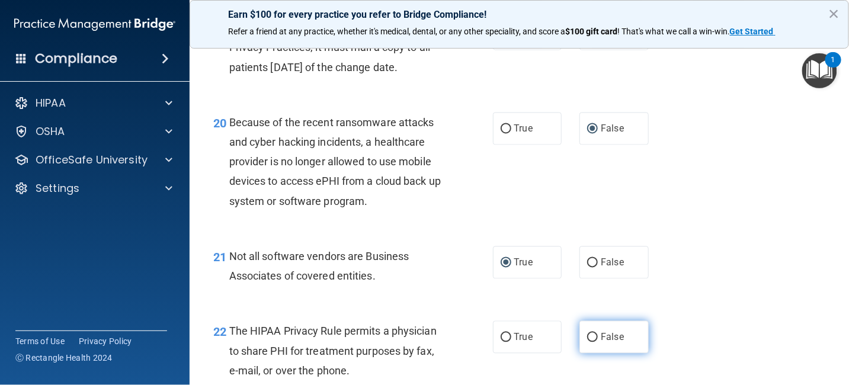
click at [587, 343] on input "False" at bounding box center [592, 338] width 11 height 9
radio input "true"
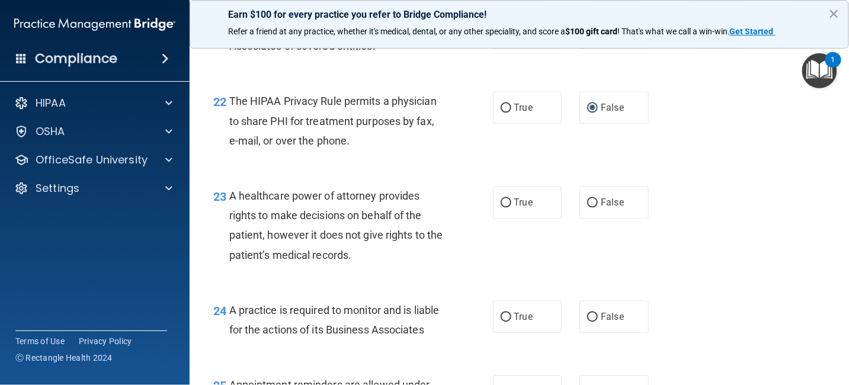
scroll to position [2371, 0]
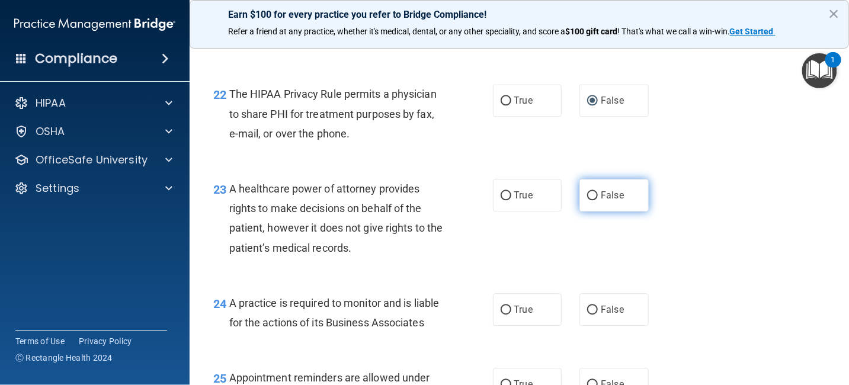
click at [587, 200] on input "False" at bounding box center [592, 195] width 11 height 9
radio input "true"
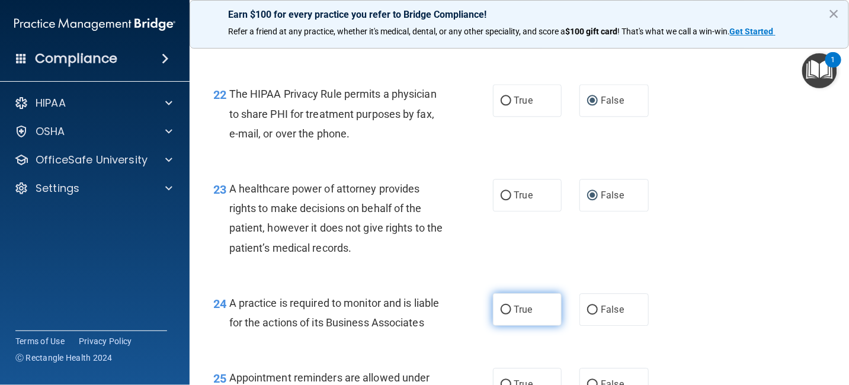
click at [503, 315] on input "True" at bounding box center [506, 310] width 11 height 9
radio input "true"
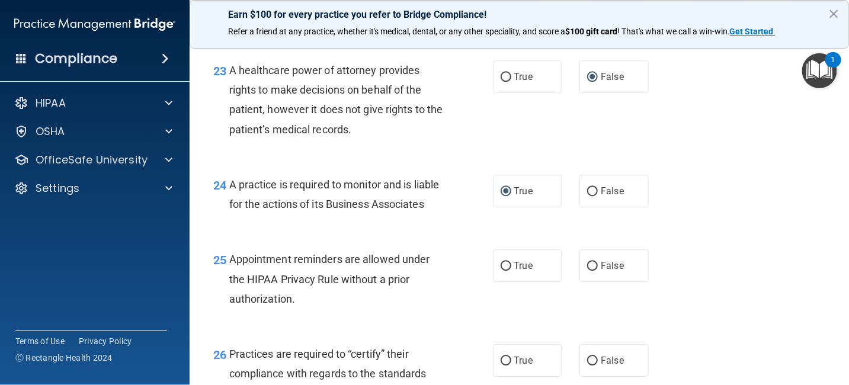
scroll to position [2548, 0]
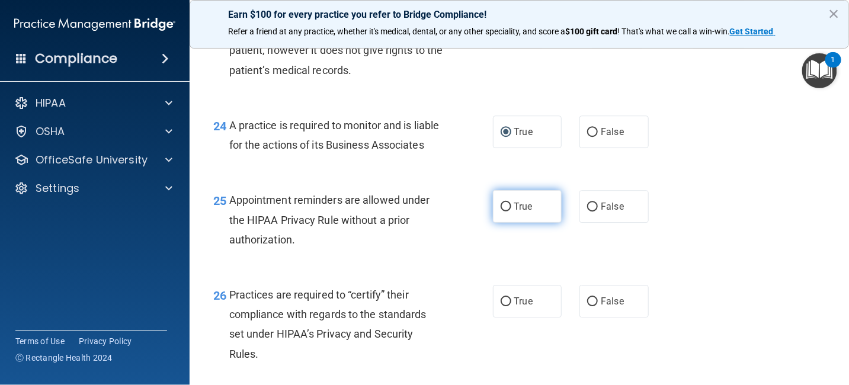
click at [508, 223] on label "True" at bounding box center [527, 206] width 69 height 33
click at [508, 212] on input "True" at bounding box center [506, 207] width 11 height 9
radio input "true"
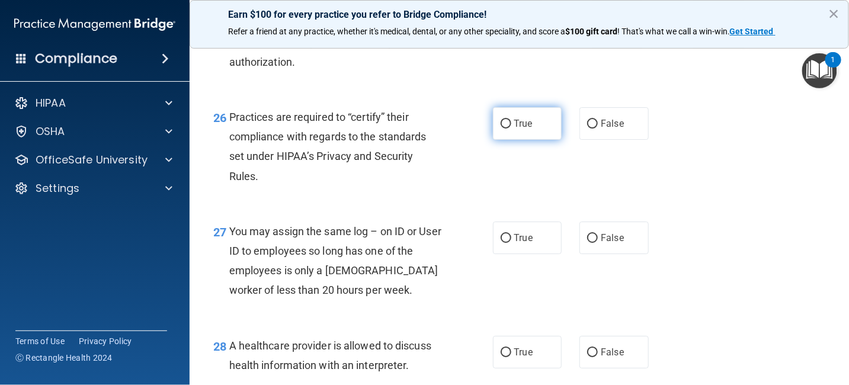
click at [536, 140] on label "True" at bounding box center [527, 123] width 69 height 33
click at [511, 129] on input "True" at bounding box center [506, 124] width 11 height 9
radio input "true"
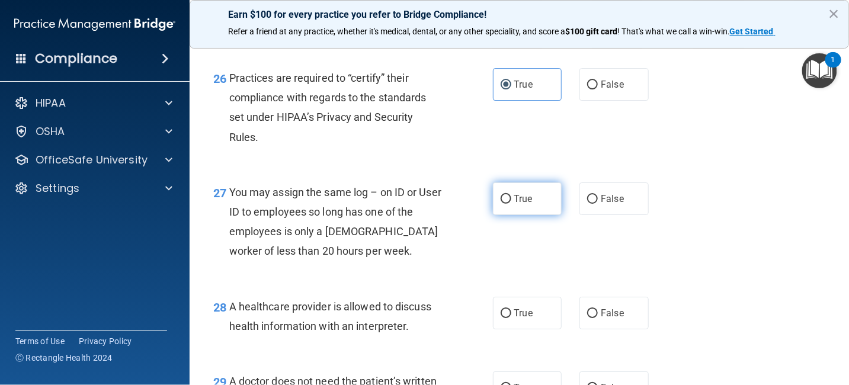
scroll to position [2785, 0]
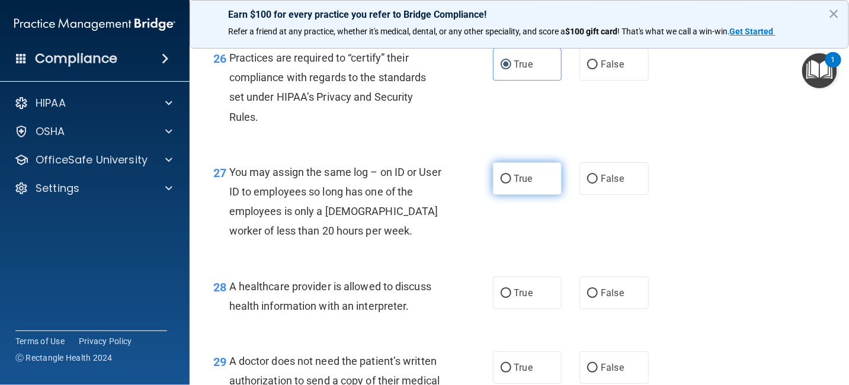
click at [538, 195] on label "True" at bounding box center [527, 178] width 69 height 33
click at [511, 184] on input "True" at bounding box center [506, 179] width 11 height 9
radio input "true"
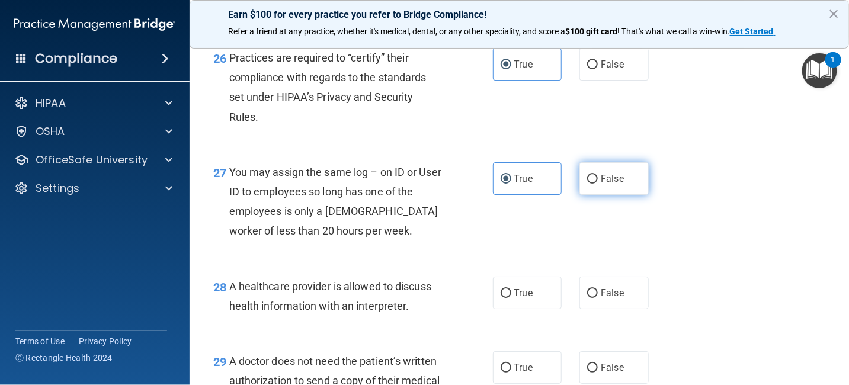
click at [587, 184] on input "False" at bounding box center [592, 179] width 11 height 9
radio input "true"
radio input "false"
click at [594, 309] on label "False" at bounding box center [614, 293] width 69 height 33
click at [594, 298] on input "False" at bounding box center [592, 293] width 11 height 9
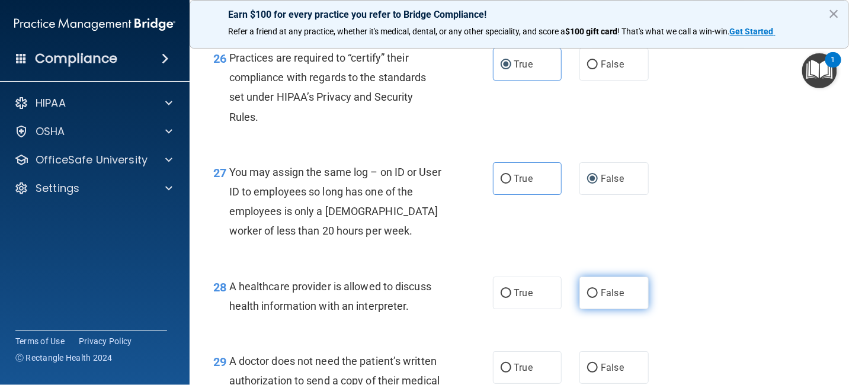
radio input "true"
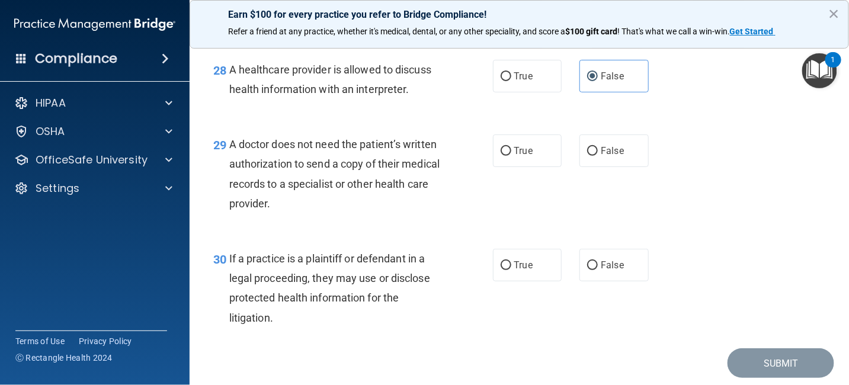
scroll to position [3022, 0]
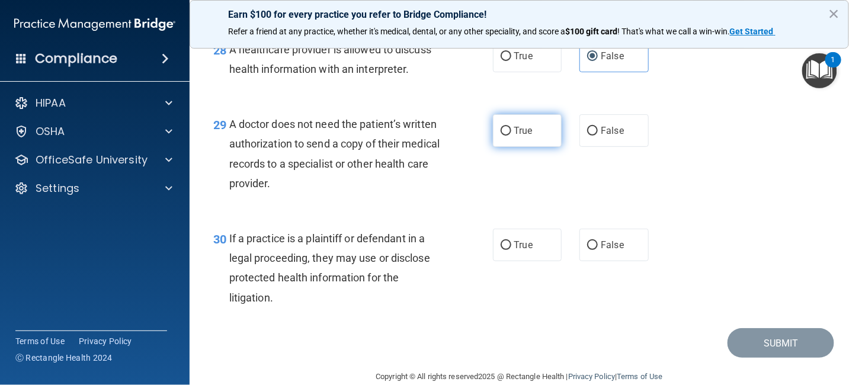
click at [501, 136] on input "True" at bounding box center [506, 131] width 11 height 9
radio input "true"
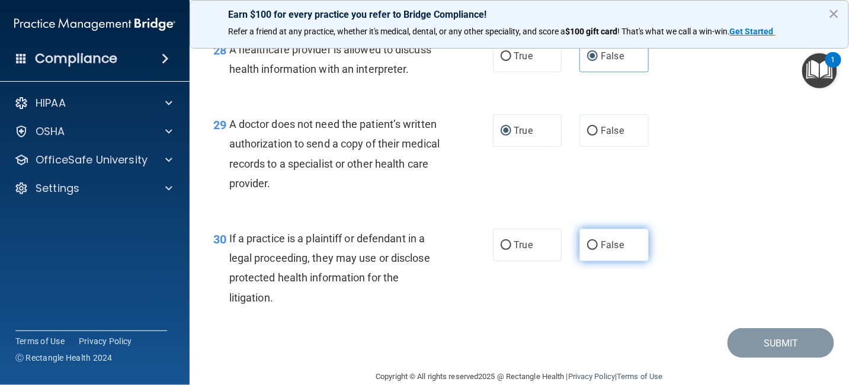
click at [587, 250] on input "False" at bounding box center [592, 245] width 11 height 9
radio input "true"
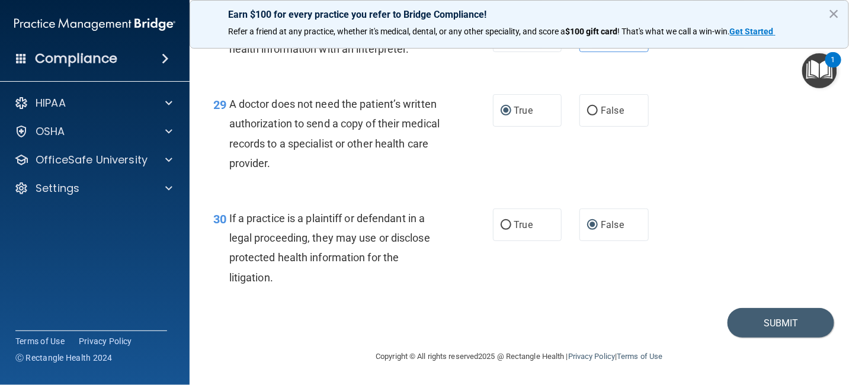
scroll to position [3083, 0]
click at [744, 320] on button "Submit" at bounding box center [781, 323] width 107 height 30
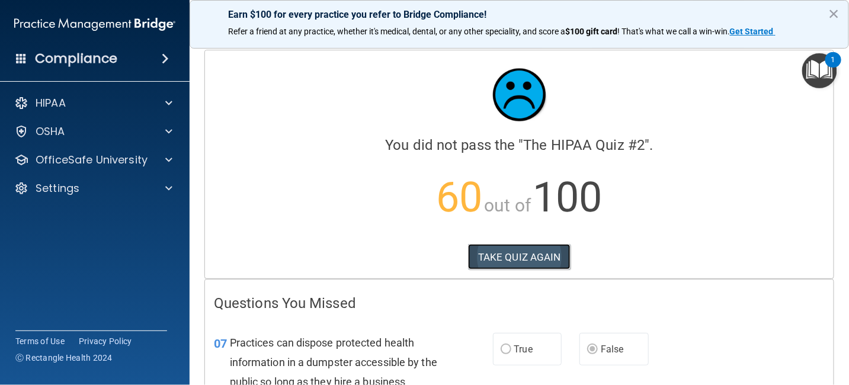
click at [521, 257] on button "TAKE QUIZ AGAIN" at bounding box center [519, 257] width 103 height 26
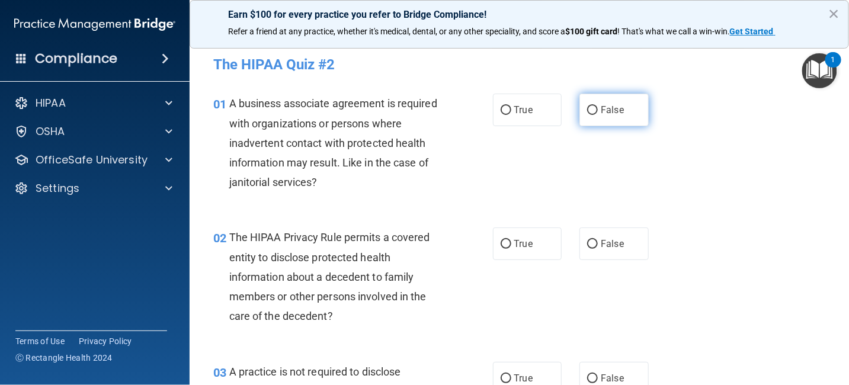
click at [588, 110] on input "False" at bounding box center [592, 110] width 11 height 9
radio input "true"
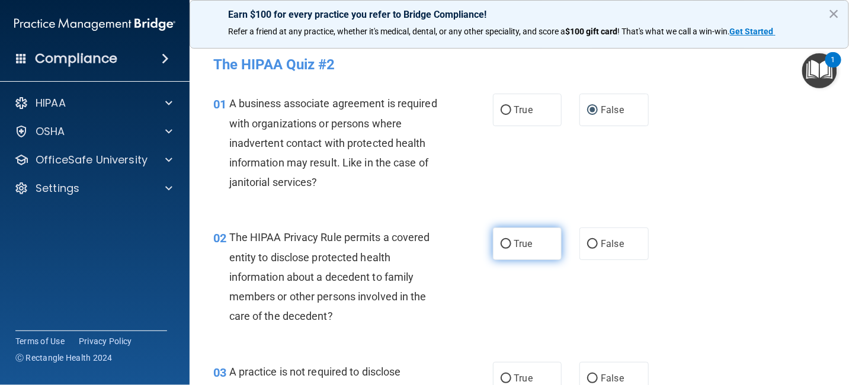
click at [504, 242] on input "True" at bounding box center [506, 244] width 11 height 9
radio input "true"
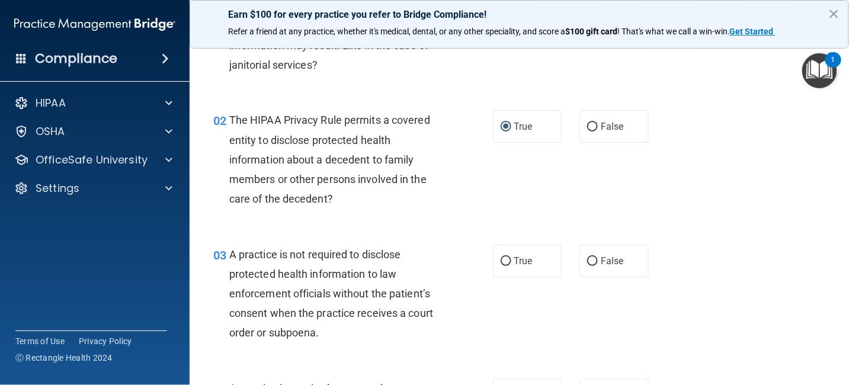
scroll to position [119, 0]
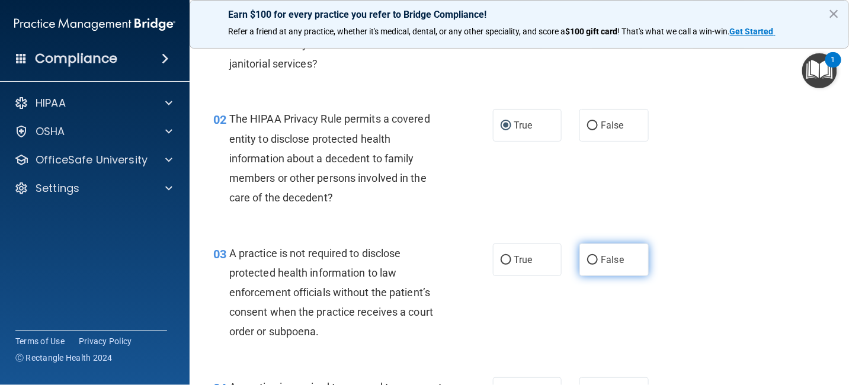
click at [587, 259] on input "False" at bounding box center [592, 260] width 11 height 9
radio input "true"
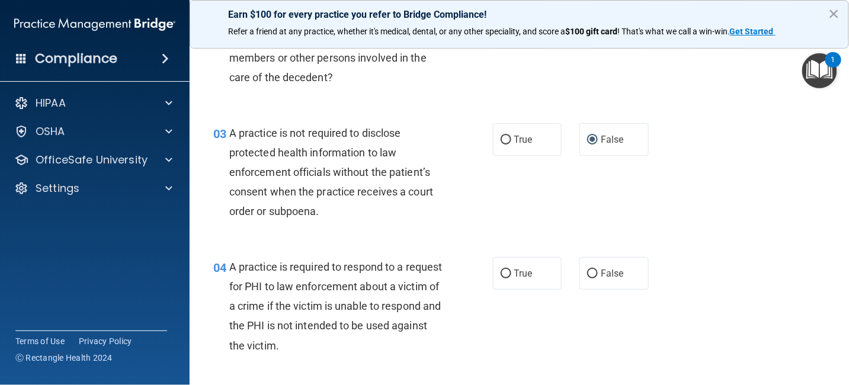
scroll to position [296, 0]
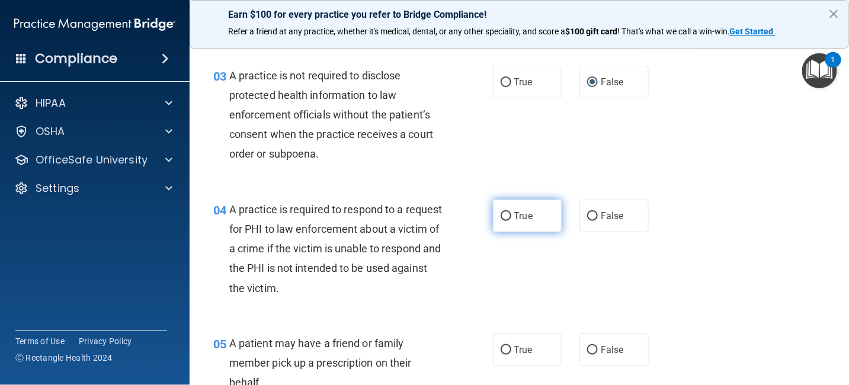
click at [501, 213] on input "True" at bounding box center [506, 216] width 11 height 9
radio input "true"
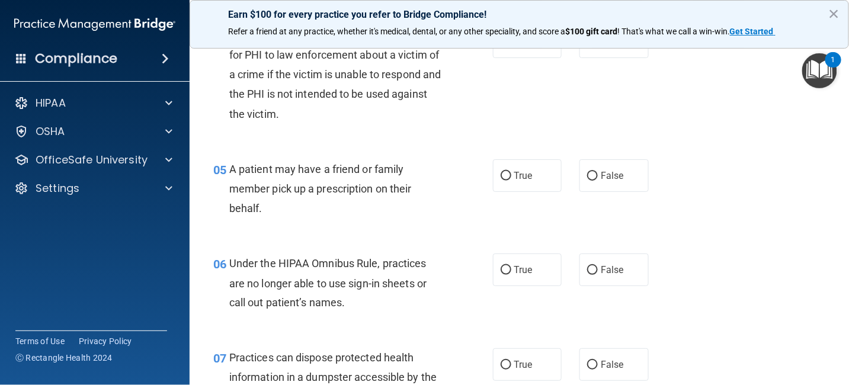
scroll to position [474, 0]
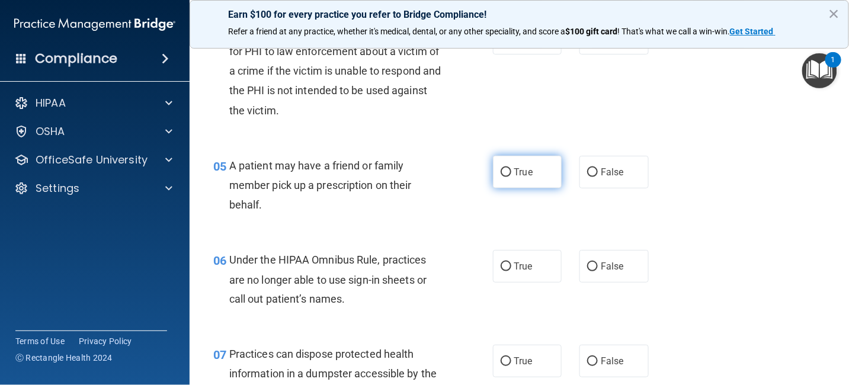
click at [501, 171] on input "True" at bounding box center [506, 172] width 11 height 9
radio input "true"
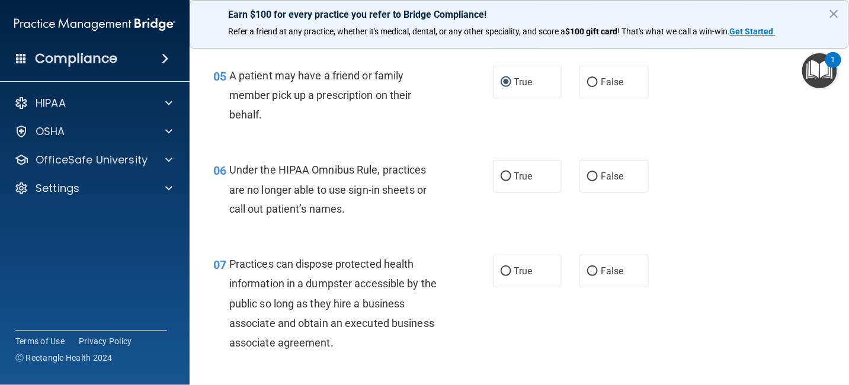
scroll to position [593, 0]
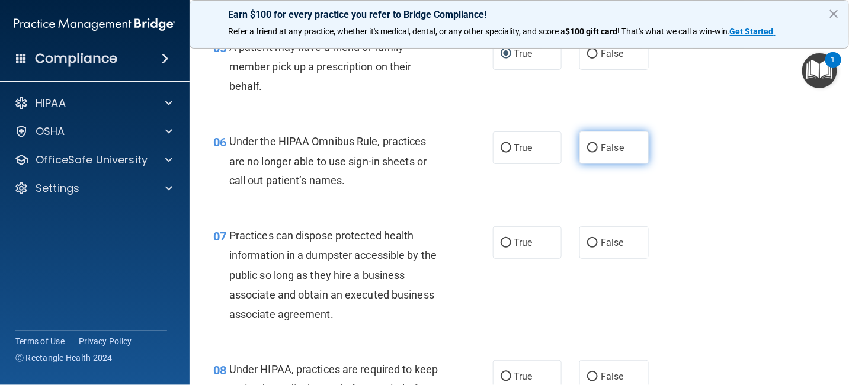
click at [587, 150] on input "False" at bounding box center [592, 148] width 11 height 9
radio input "true"
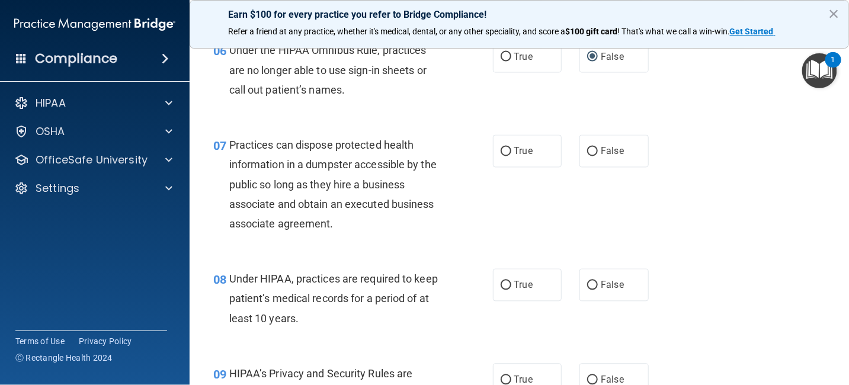
scroll to position [711, 0]
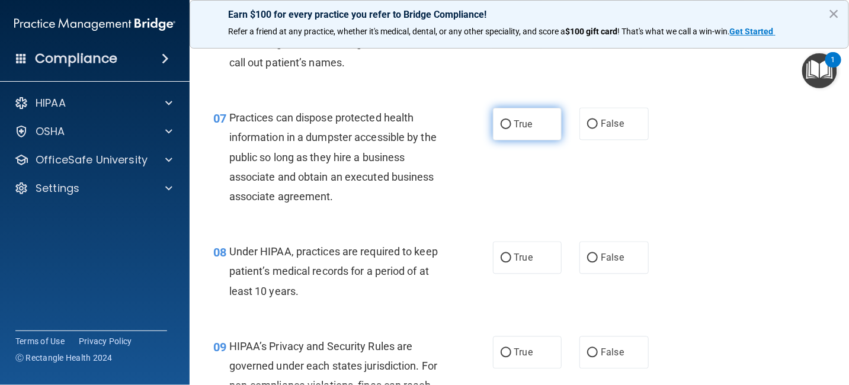
click at [503, 123] on input "True" at bounding box center [506, 124] width 11 height 9
radio input "true"
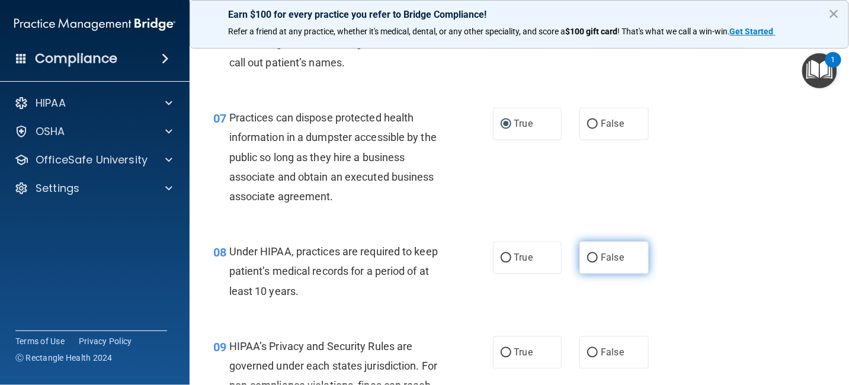
click at [587, 256] on input "False" at bounding box center [592, 258] width 11 height 9
radio input "true"
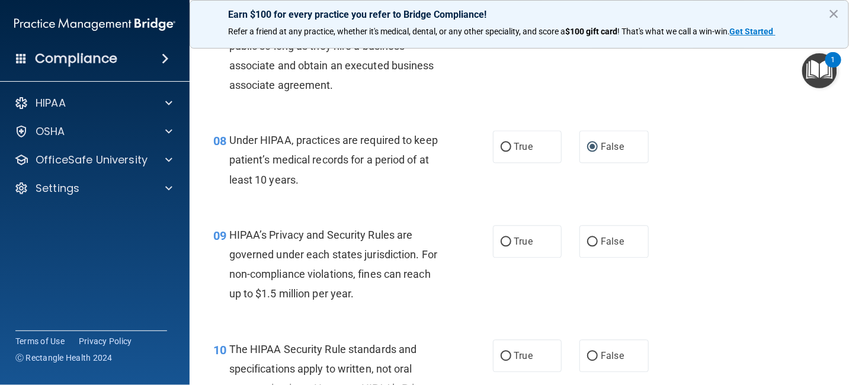
scroll to position [830, 0]
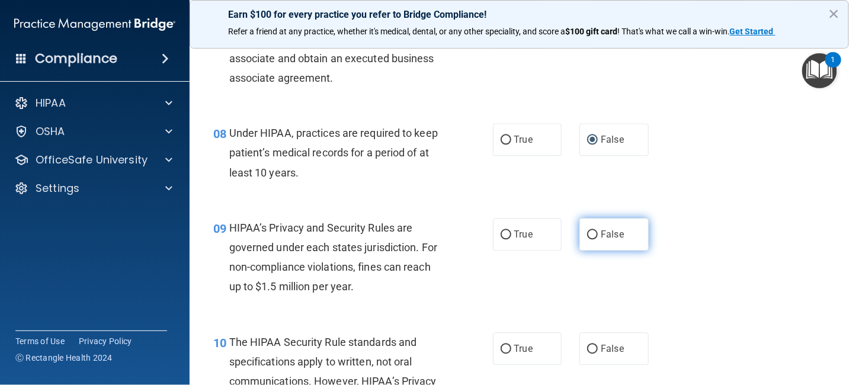
click at [587, 235] on input "False" at bounding box center [592, 235] width 11 height 9
radio input "true"
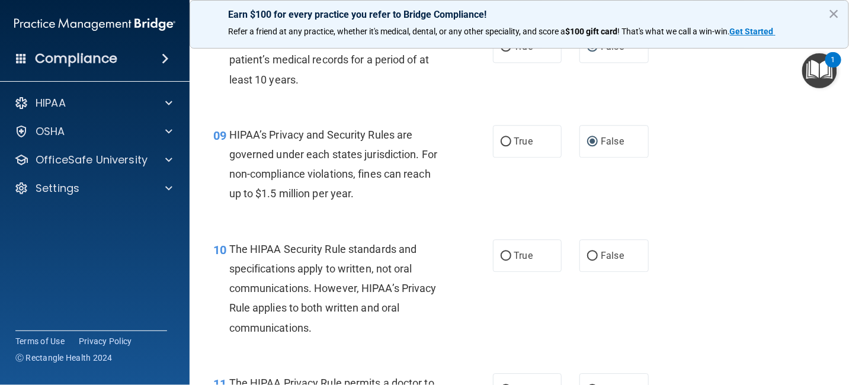
scroll to position [1007, 0]
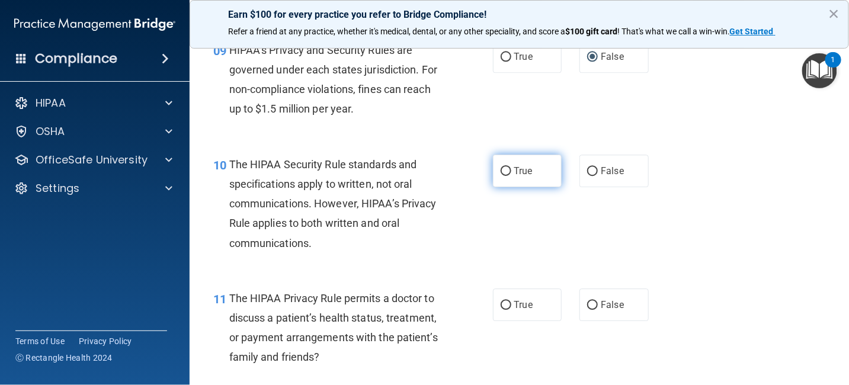
click at [501, 170] on input "True" at bounding box center [506, 171] width 11 height 9
radio input "true"
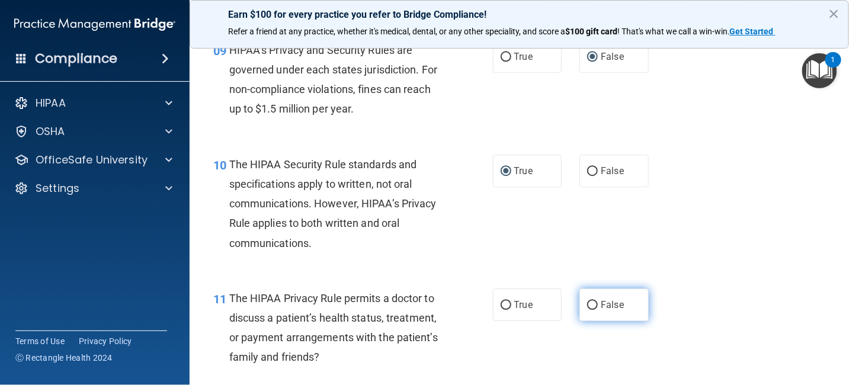
click at [590, 306] on input "False" at bounding box center [592, 305] width 11 height 9
radio input "true"
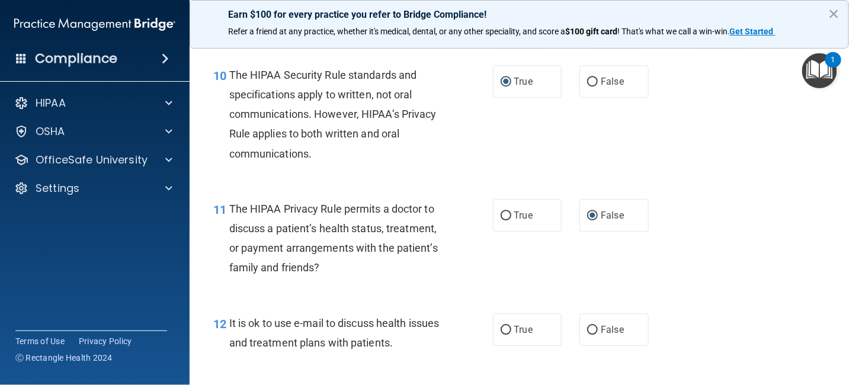
scroll to position [1126, 0]
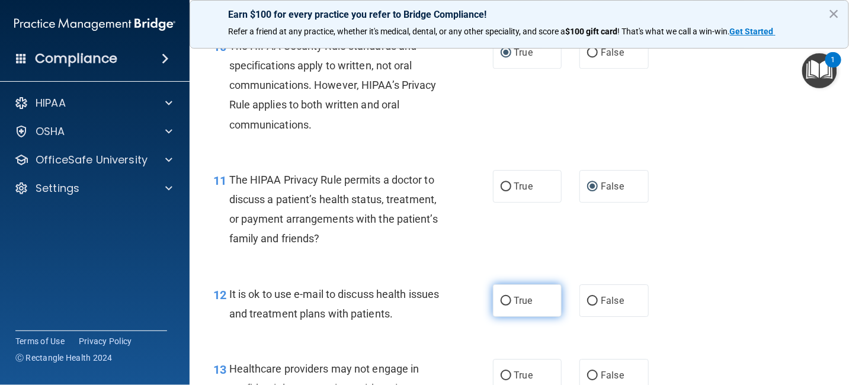
click at [521, 303] on span "True" at bounding box center [523, 300] width 18 height 11
click at [511, 303] on input "True" at bounding box center [506, 301] width 11 height 9
radio input "true"
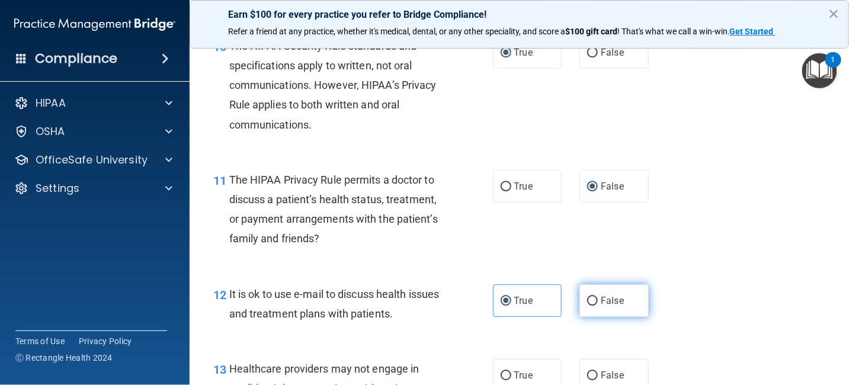
click at [611, 296] on span "False" at bounding box center [612, 300] width 23 height 11
click at [598, 297] on input "False" at bounding box center [592, 301] width 11 height 9
radio input "true"
radio input "false"
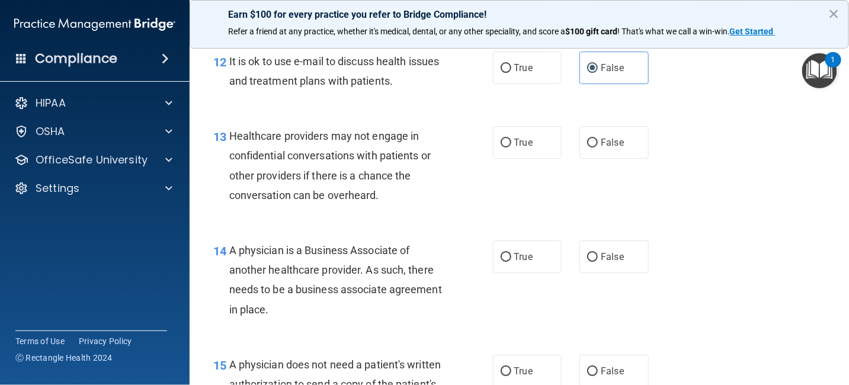
scroll to position [1363, 0]
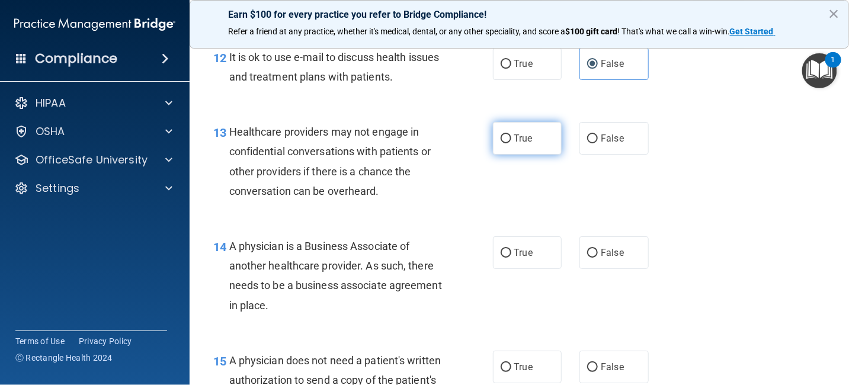
click at [532, 142] on label "True" at bounding box center [527, 138] width 69 height 33
click at [511, 142] on input "True" at bounding box center [506, 139] width 11 height 9
radio input "true"
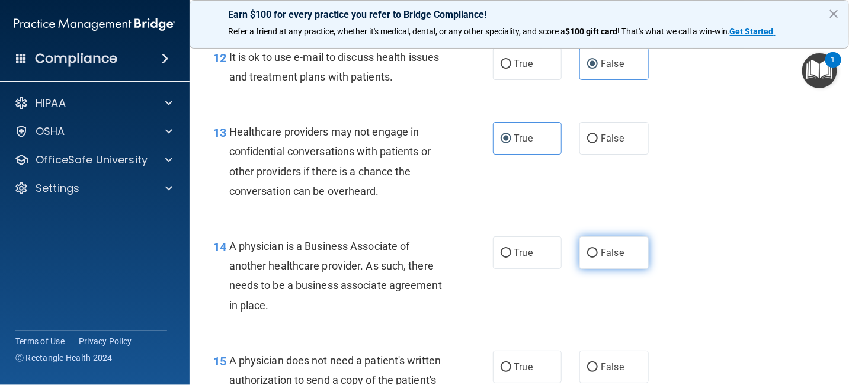
click at [587, 251] on input "False" at bounding box center [592, 253] width 11 height 9
radio input "true"
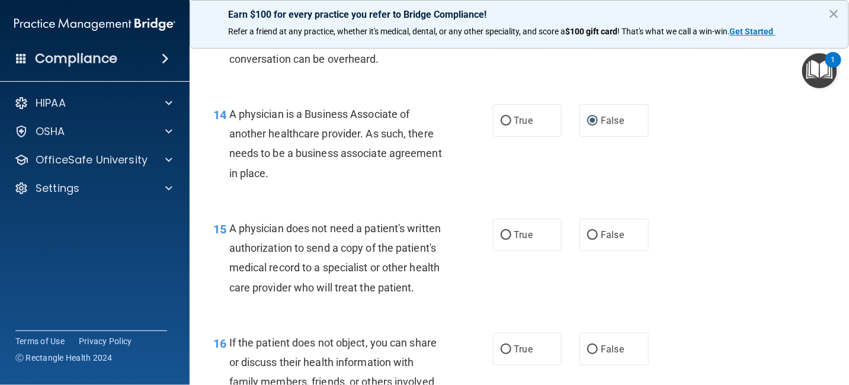
scroll to position [1541, 0]
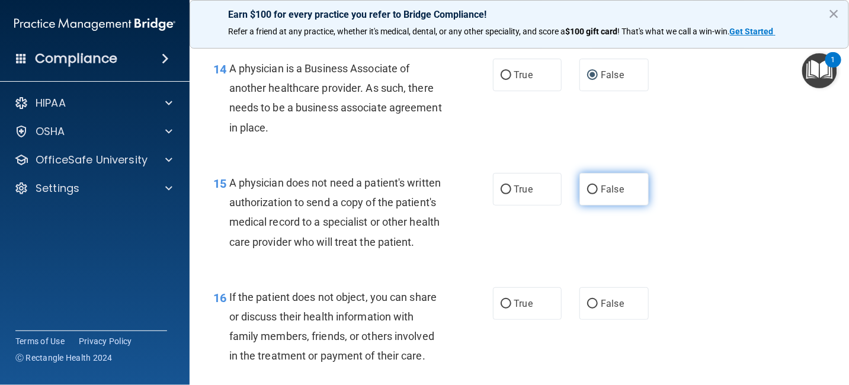
click at [595, 186] on label "False" at bounding box center [614, 189] width 69 height 33
click at [595, 186] on input "False" at bounding box center [592, 189] width 11 height 9
radio input "true"
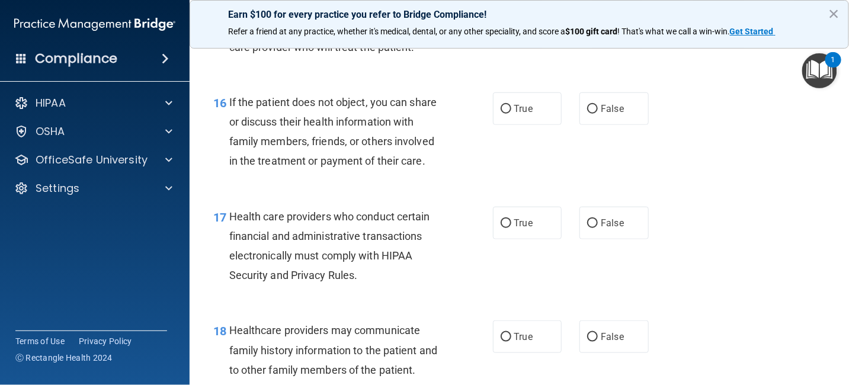
scroll to position [1778, 0]
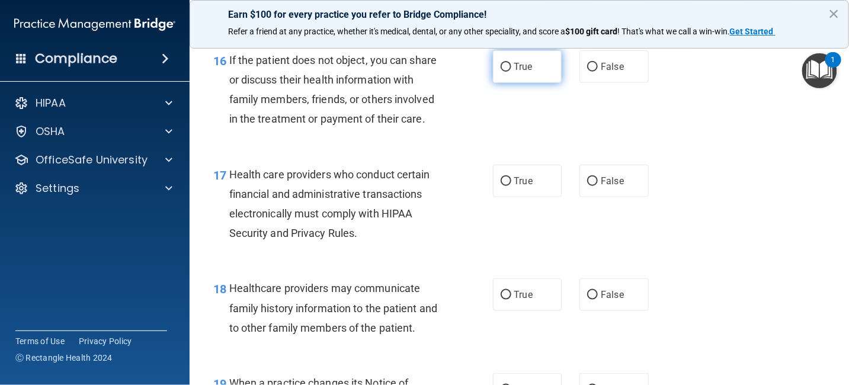
click at [501, 72] on input "True" at bounding box center [506, 67] width 11 height 9
radio input "true"
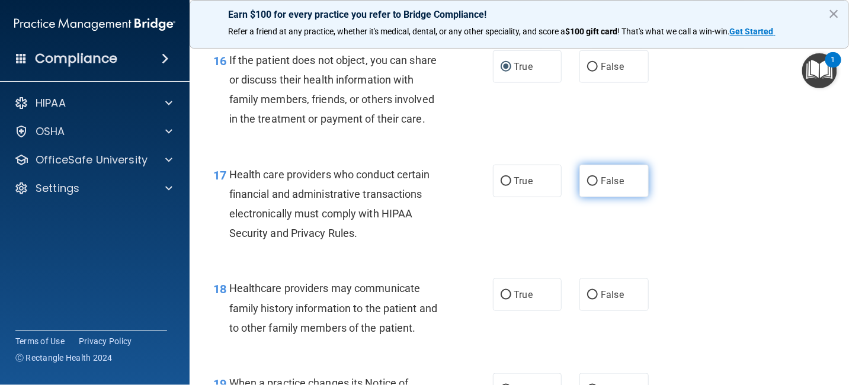
click at [592, 197] on label "False" at bounding box center [614, 181] width 69 height 33
click at [592, 186] on input "False" at bounding box center [592, 181] width 11 height 9
radio input "true"
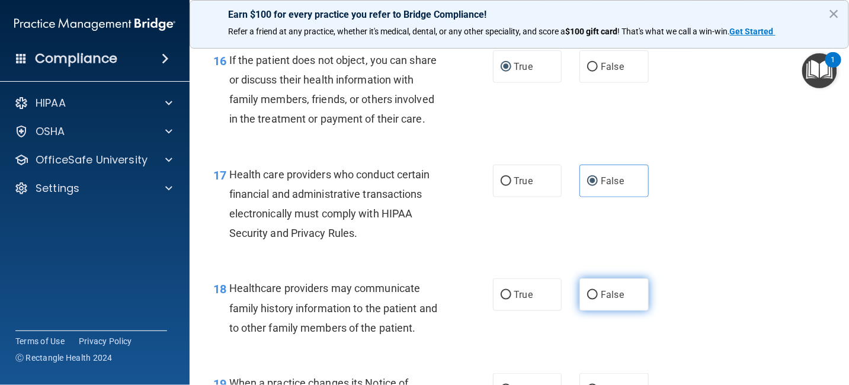
click at [615, 311] on label "False" at bounding box center [614, 295] width 69 height 33
click at [598, 300] on input "False" at bounding box center [592, 295] width 11 height 9
radio input "true"
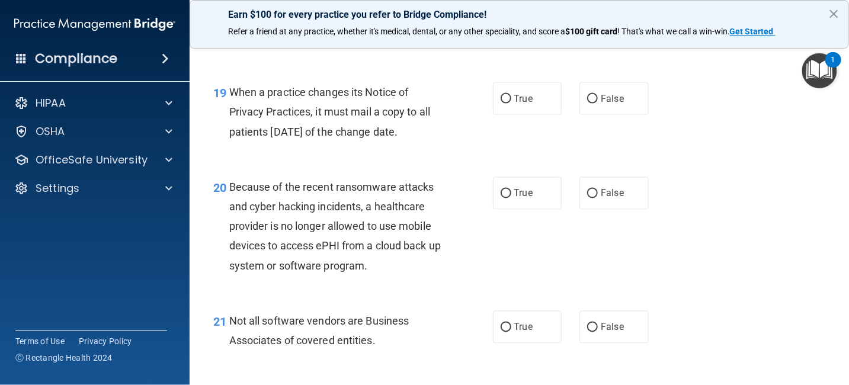
scroll to position [2074, 0]
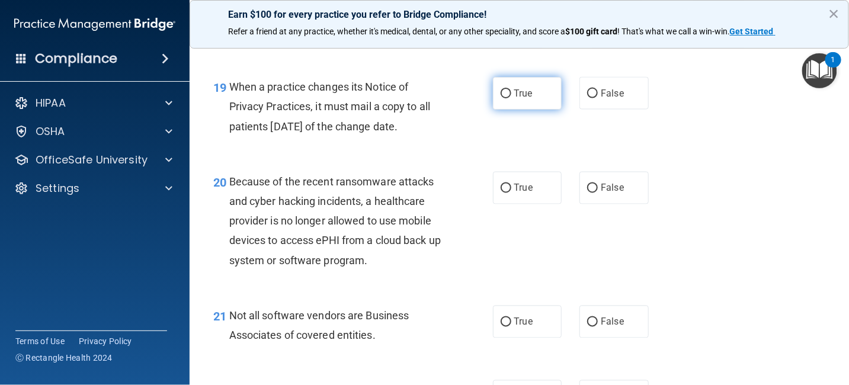
click at [501, 98] on input "True" at bounding box center [506, 93] width 11 height 9
radio input "true"
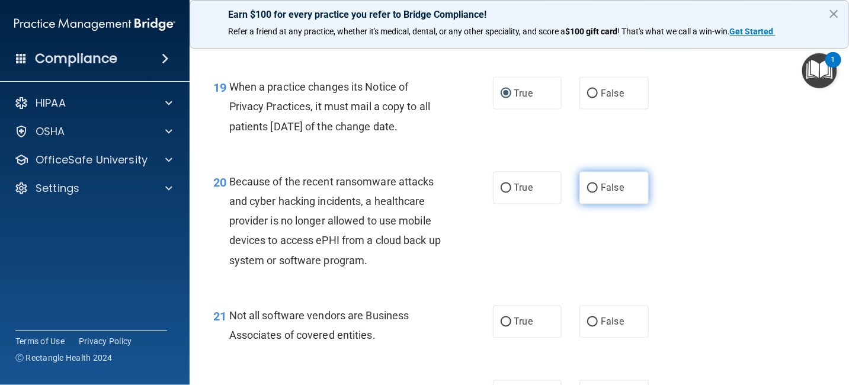
click at [587, 193] on input "False" at bounding box center [592, 188] width 11 height 9
radio input "true"
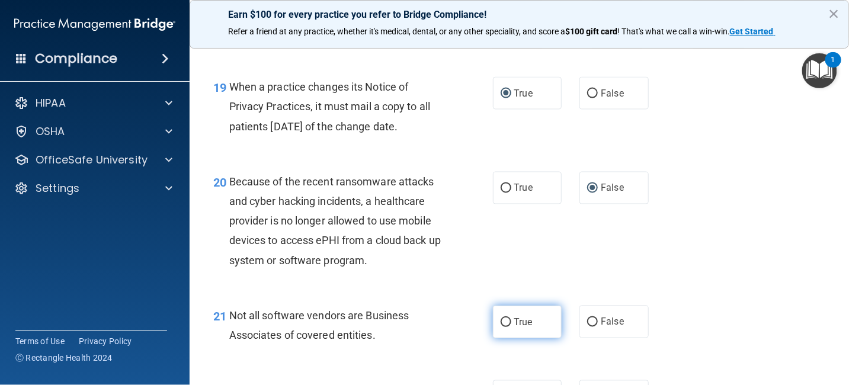
click at [514, 328] on span "True" at bounding box center [523, 321] width 18 height 11
click at [511, 327] on input "True" at bounding box center [506, 322] width 11 height 9
radio input "true"
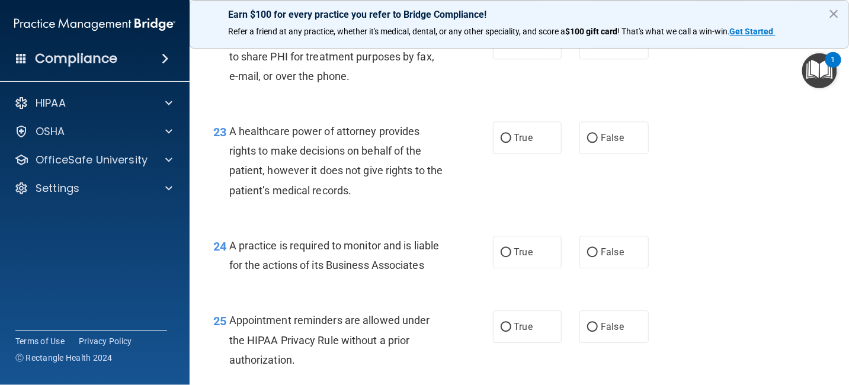
scroll to position [2430, 0]
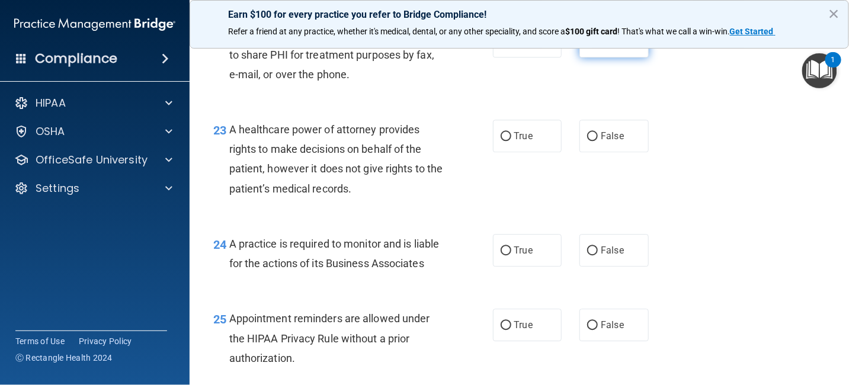
click at [587, 46] on input "False" at bounding box center [592, 41] width 11 height 9
radio input "true"
click at [587, 141] on input "False" at bounding box center [592, 136] width 11 height 9
radio input "true"
click at [501, 255] on input "True" at bounding box center [506, 251] width 11 height 9
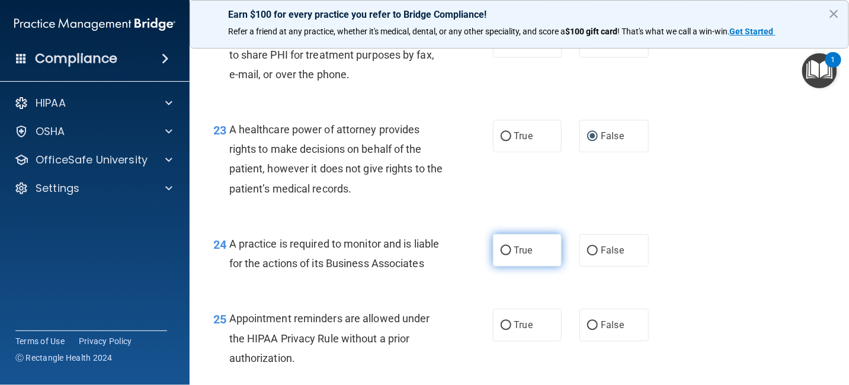
radio input "true"
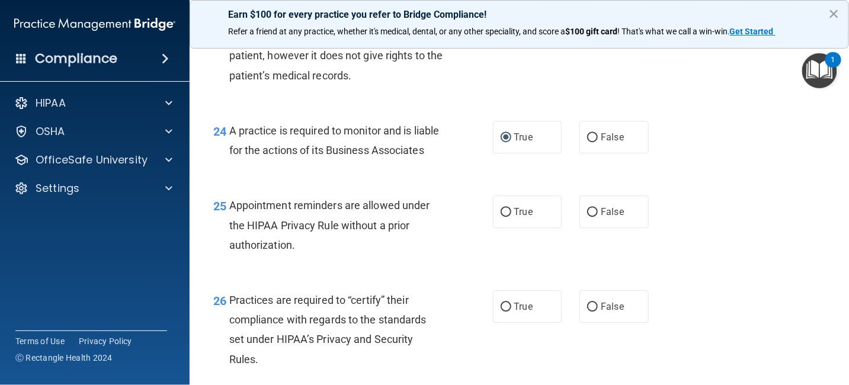
scroll to position [2608, 0]
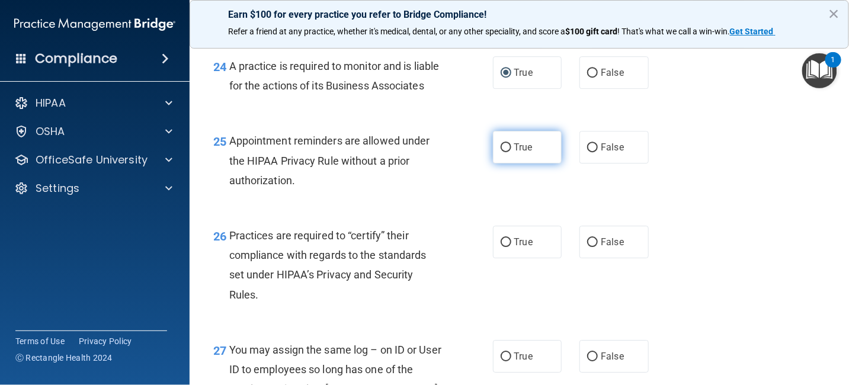
click at [502, 152] on input "True" at bounding box center [506, 147] width 11 height 9
radio input "true"
drag, startPoint x: 502, startPoint y: 187, endPoint x: 502, endPoint y: 197, distance: 10.7
click at [502, 152] on input "True" at bounding box center [506, 147] width 11 height 9
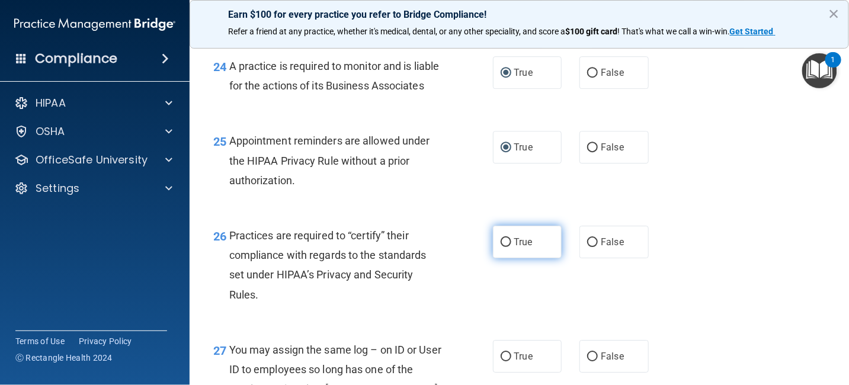
click at [501, 247] on input "True" at bounding box center [506, 242] width 11 height 9
radio input "true"
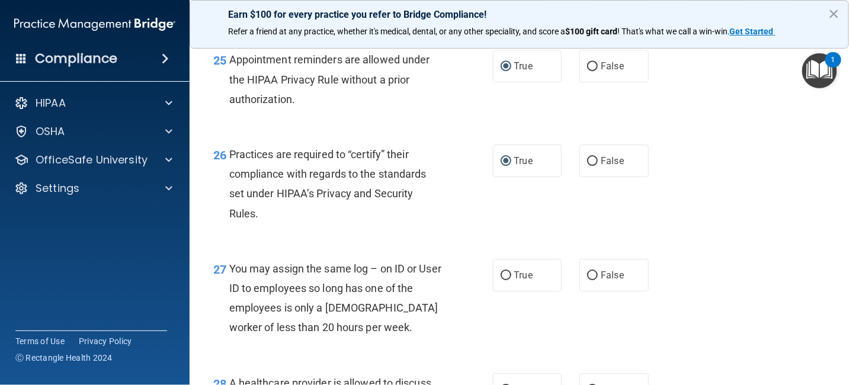
scroll to position [2785, 0]
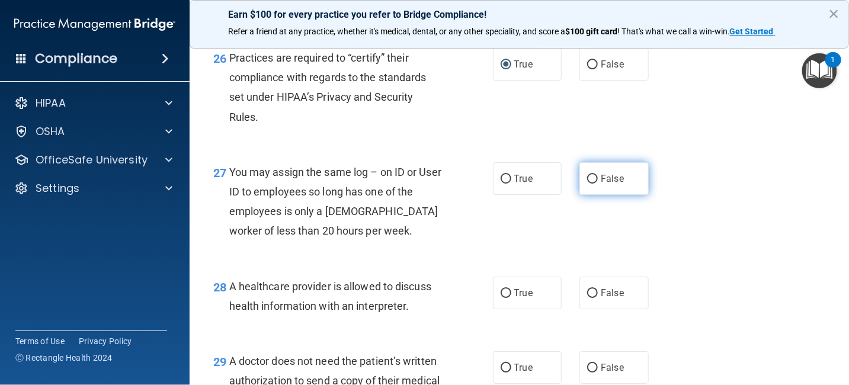
click at [587, 184] on input "False" at bounding box center [592, 179] width 11 height 9
radio input "true"
click at [587, 298] on input "False" at bounding box center [592, 293] width 11 height 9
radio input "true"
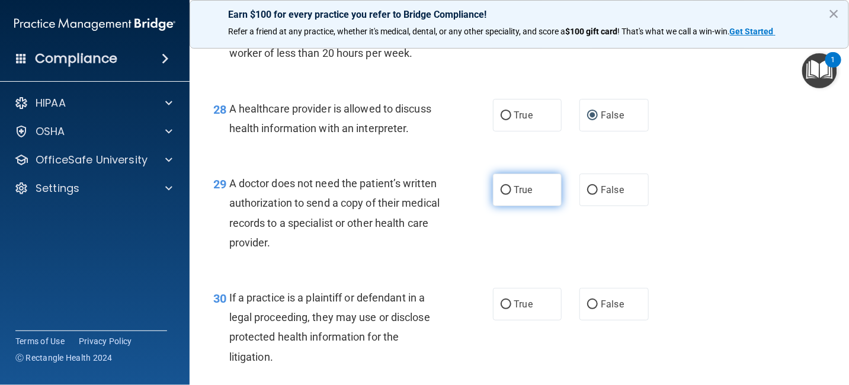
click at [501, 195] on input "True" at bounding box center [506, 190] width 11 height 9
radio input "true"
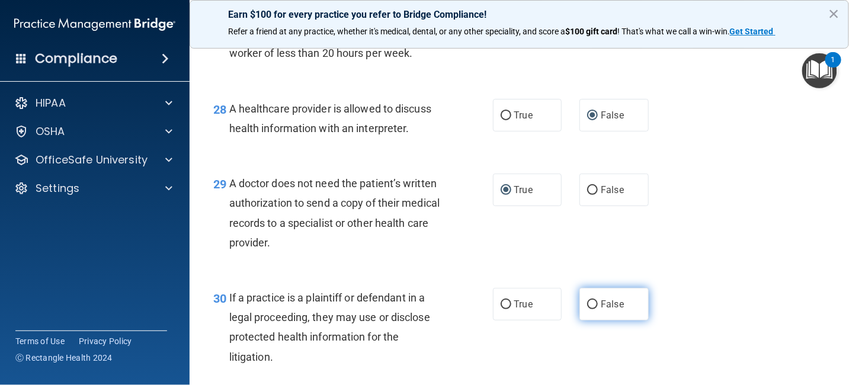
click at [588, 309] on input "False" at bounding box center [592, 304] width 11 height 9
radio input "true"
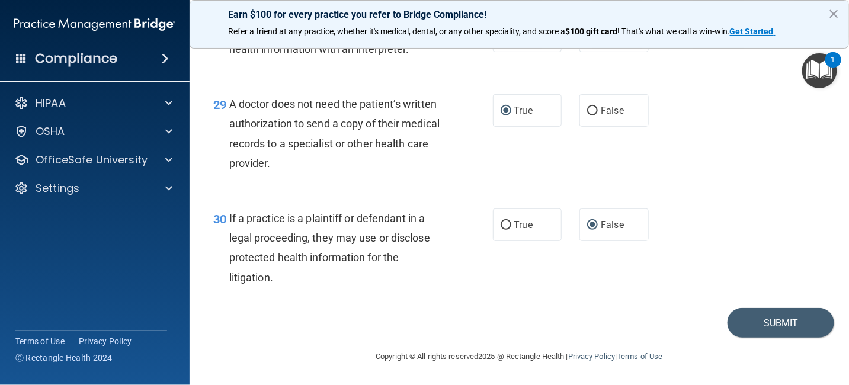
scroll to position [3083, 0]
click at [774, 319] on button "Submit" at bounding box center [781, 323] width 107 height 30
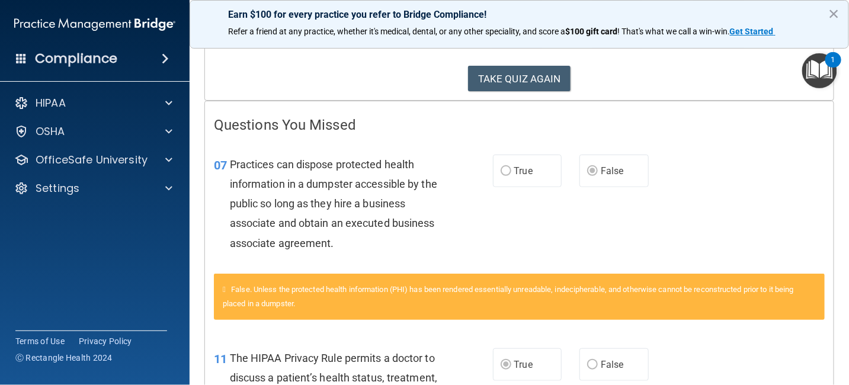
scroll to position [178, 0]
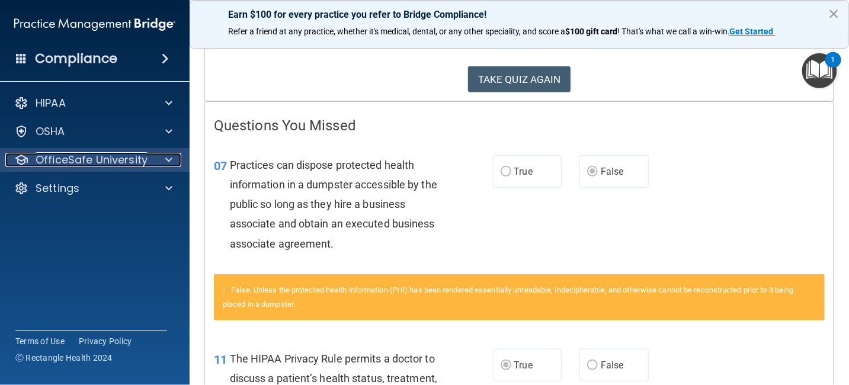
click at [163, 154] on div at bounding box center [167, 160] width 30 height 14
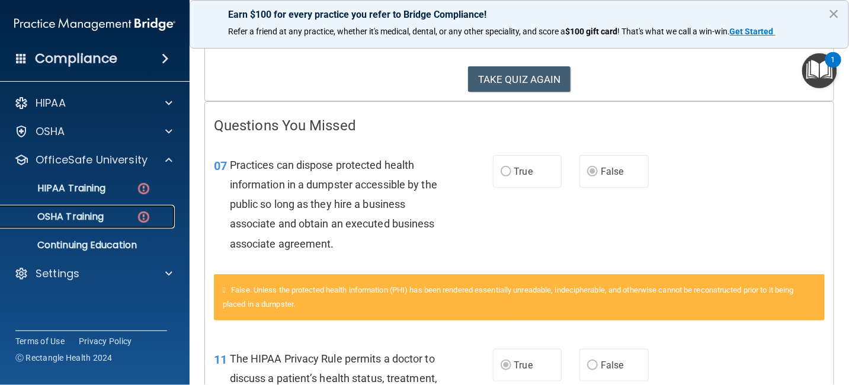
click at [93, 219] on p "OSHA Training" at bounding box center [56, 217] width 96 height 12
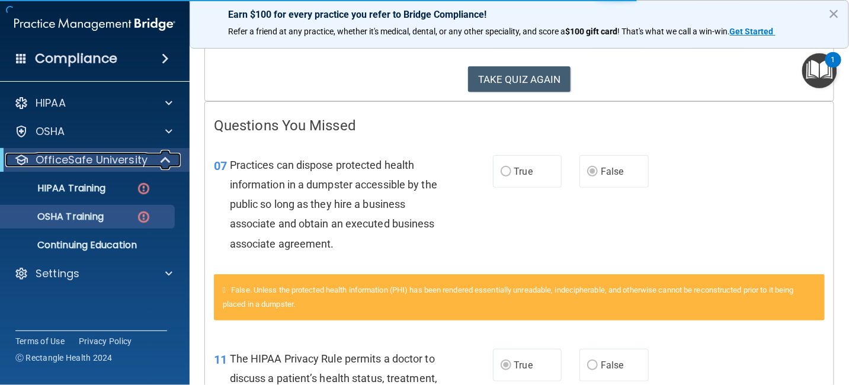
click at [162, 162] on span at bounding box center [167, 160] width 10 height 14
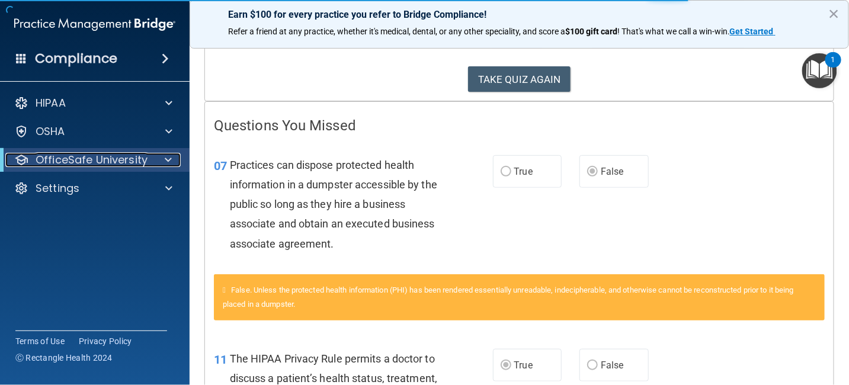
click at [163, 159] on div at bounding box center [166, 160] width 29 height 14
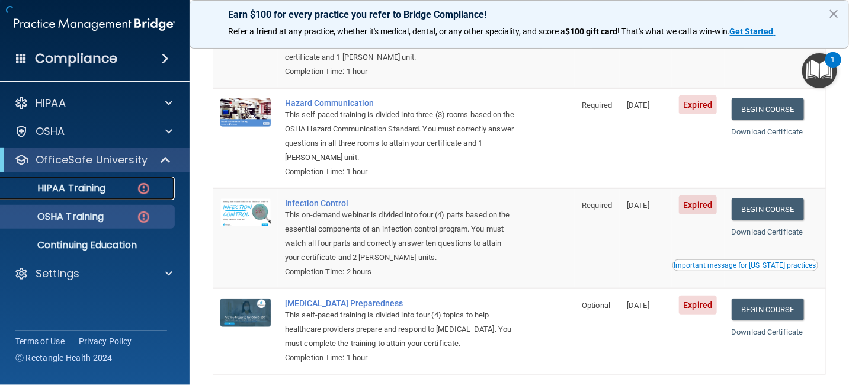
click at [91, 186] on p "HIPAA Training" at bounding box center [57, 189] width 98 height 12
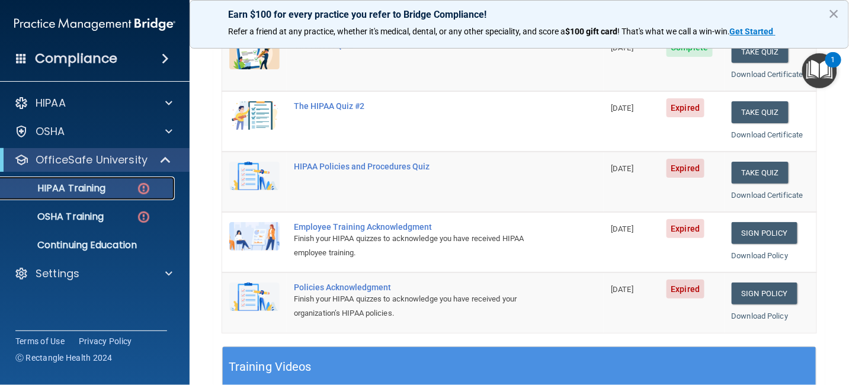
click at [91, 186] on p "HIPAA Training" at bounding box center [57, 189] width 98 height 12
click at [372, 165] on div "HIPAA Policies and Procedures Quiz" at bounding box center [419, 166] width 251 height 9
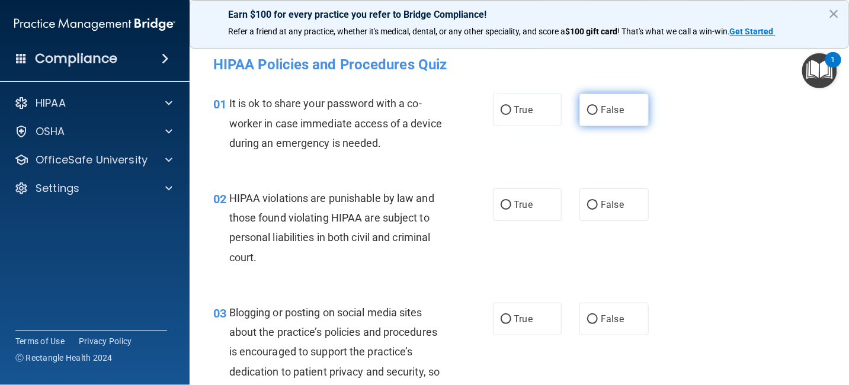
click at [590, 109] on input "False" at bounding box center [592, 110] width 11 height 9
radio input "true"
click at [501, 205] on input "True" at bounding box center [506, 205] width 11 height 9
radio input "true"
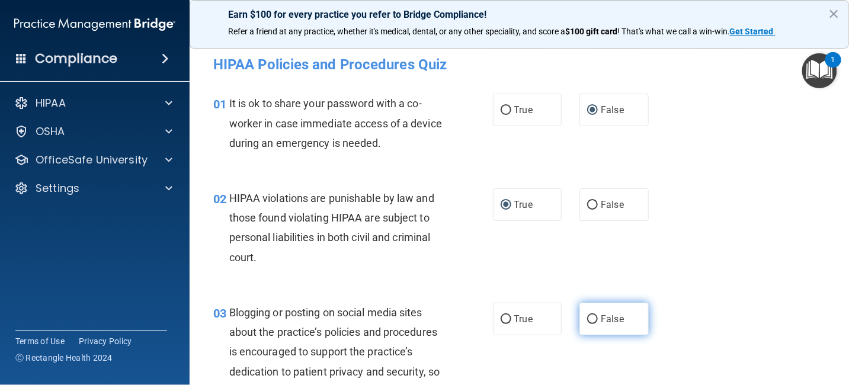
click at [588, 319] on input "False" at bounding box center [592, 319] width 11 height 9
radio input "true"
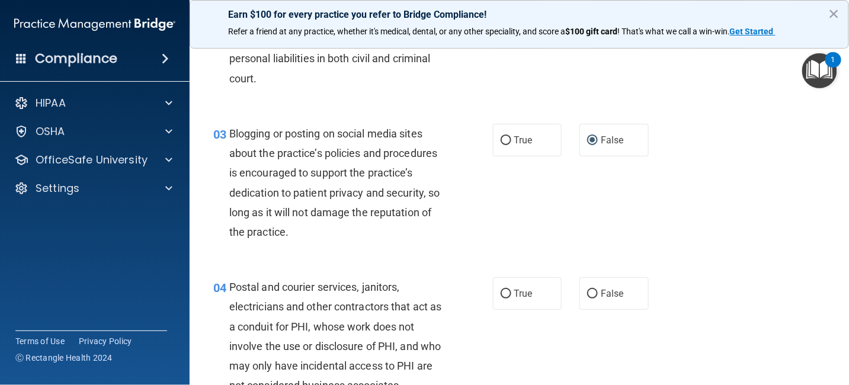
scroll to position [237, 0]
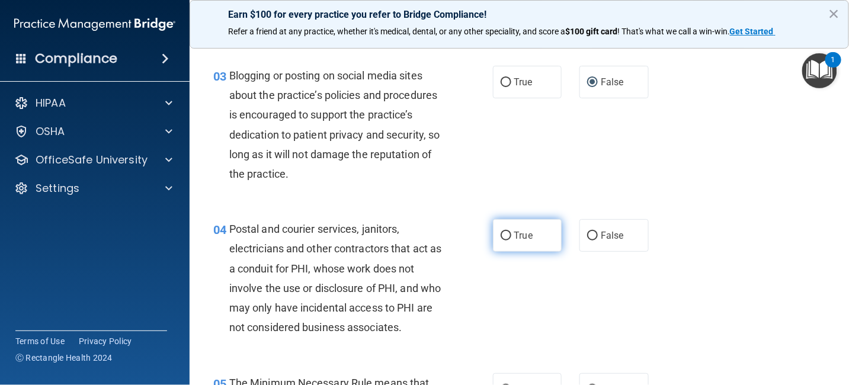
click at [501, 236] on input "True" at bounding box center [506, 236] width 11 height 9
radio input "true"
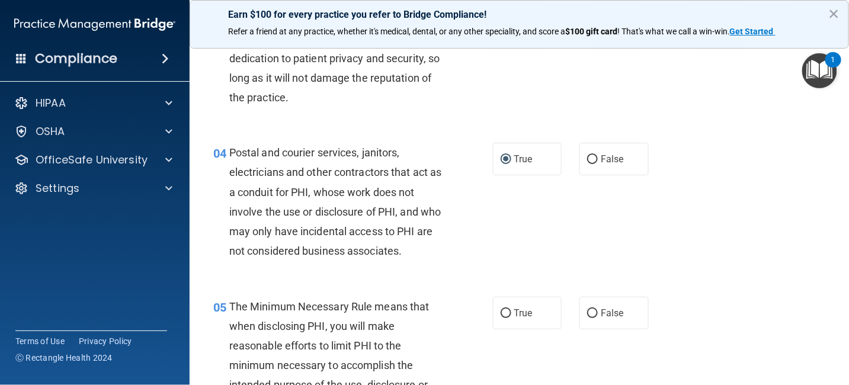
scroll to position [356, 0]
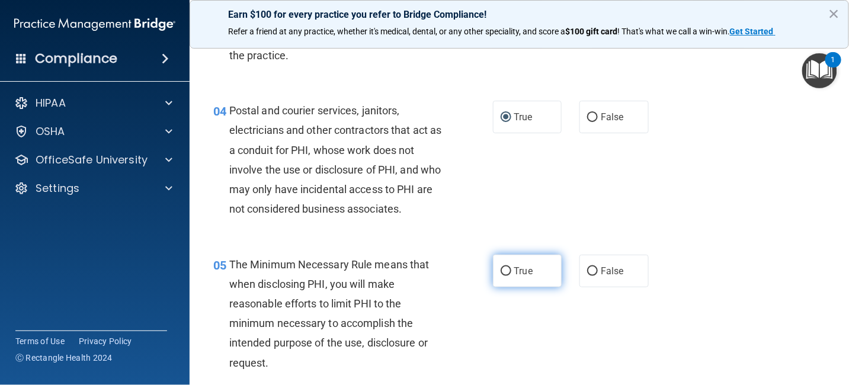
click at [504, 275] on input "True" at bounding box center [506, 271] width 11 height 9
radio input "true"
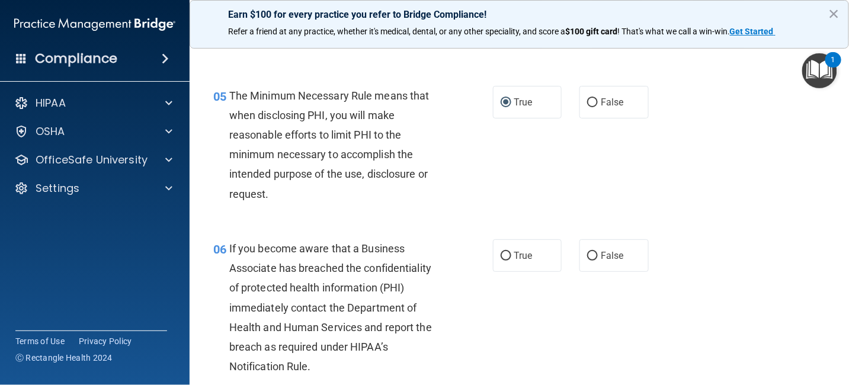
scroll to position [533, 0]
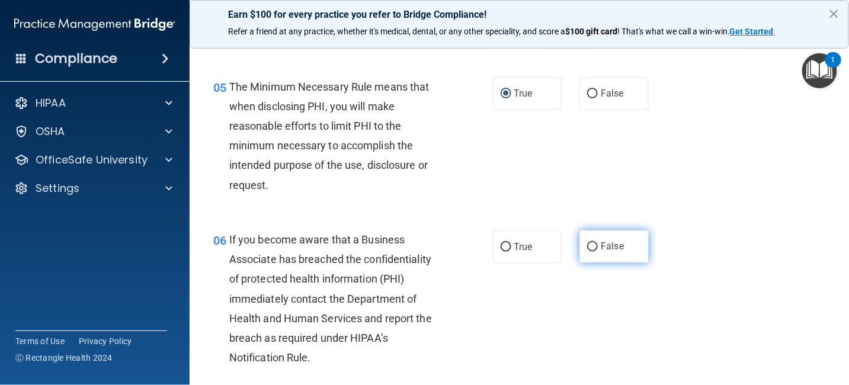
click at [587, 249] on input "False" at bounding box center [592, 247] width 11 height 9
radio input "true"
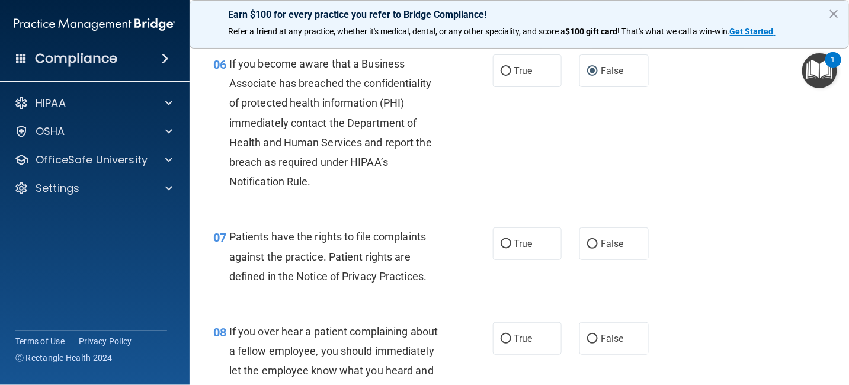
scroll to position [711, 0]
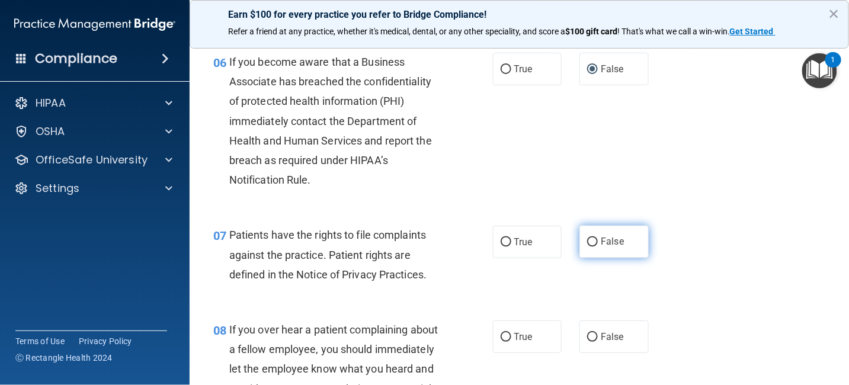
click at [589, 249] on label "False" at bounding box center [614, 242] width 69 height 33
click at [589, 247] on input "False" at bounding box center [592, 242] width 11 height 9
radio input "true"
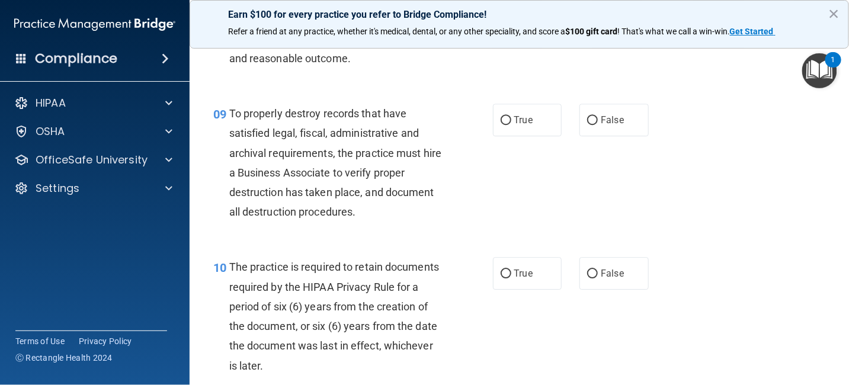
scroll to position [1067, 0]
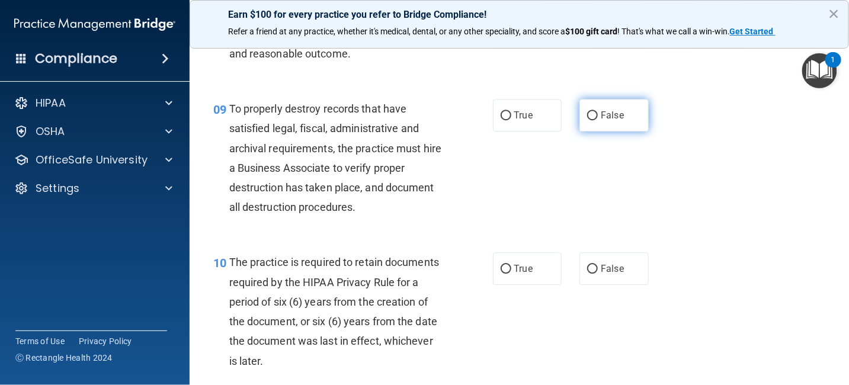
click at [601, 120] on span "False" at bounding box center [612, 115] width 23 height 11
click at [598, 120] on input "False" at bounding box center [592, 115] width 11 height 9
radio input "true"
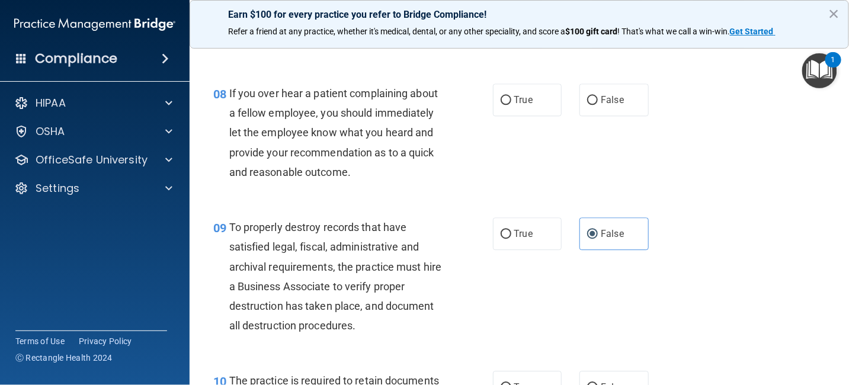
scroll to position [889, 0]
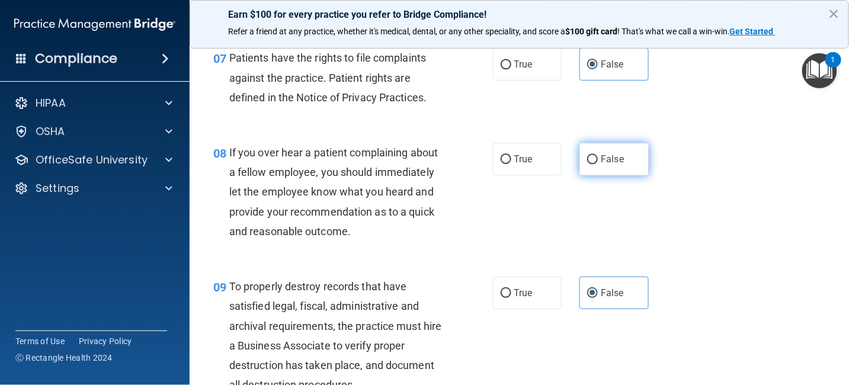
drag, startPoint x: 599, startPoint y: 156, endPoint x: 594, endPoint y: 163, distance: 8.4
click at [601, 156] on span "False" at bounding box center [612, 158] width 23 height 11
click at [598, 156] on input "False" at bounding box center [592, 159] width 11 height 9
radio input "true"
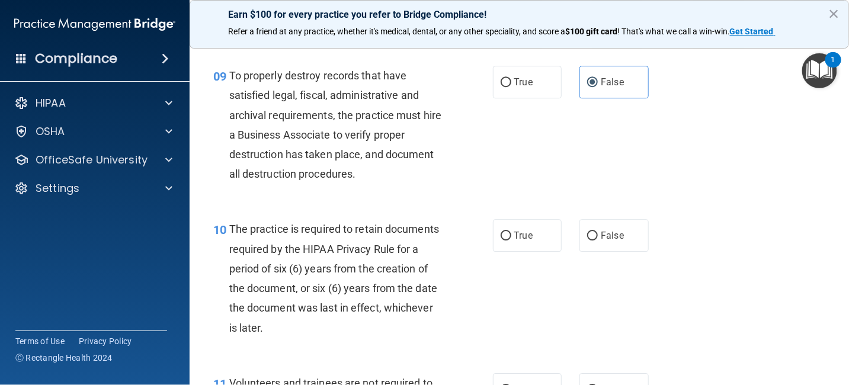
scroll to position [1126, 0]
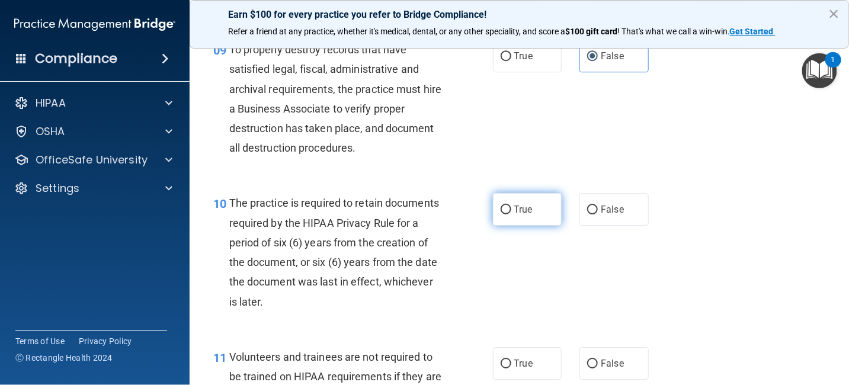
click at [516, 210] on span "True" at bounding box center [523, 209] width 18 height 11
click at [511, 210] on input "True" at bounding box center [506, 210] width 11 height 9
radio input "true"
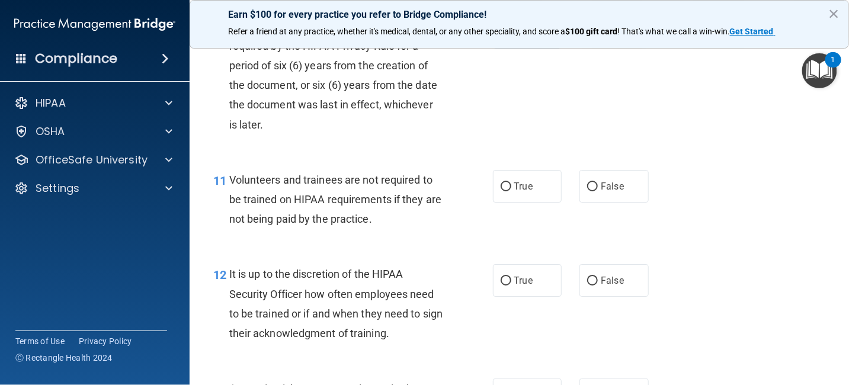
scroll to position [1304, 0]
click at [526, 185] on span "True" at bounding box center [523, 185] width 18 height 11
click at [511, 185] on input "True" at bounding box center [506, 186] width 11 height 9
radio input "true"
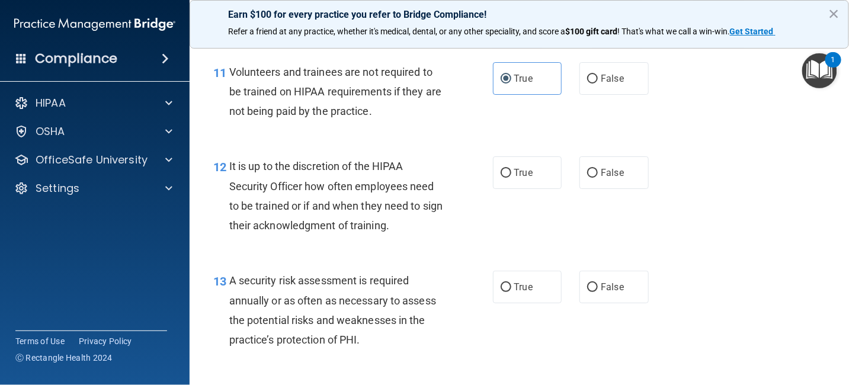
scroll to position [1422, 0]
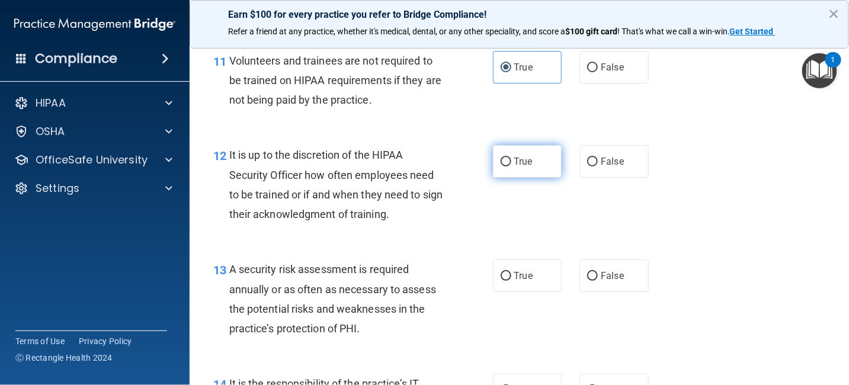
click at [530, 168] on label "True" at bounding box center [527, 161] width 69 height 33
click at [511, 167] on input "True" at bounding box center [506, 162] width 11 height 9
radio input "true"
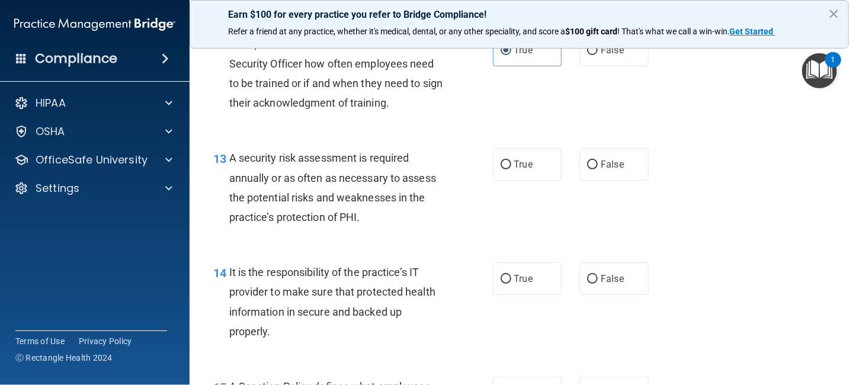
scroll to position [1541, 0]
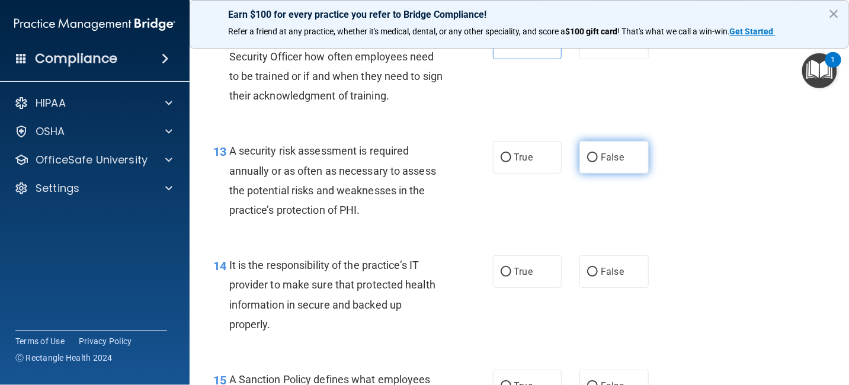
click at [602, 155] on span "False" at bounding box center [612, 157] width 23 height 11
click at [598, 155] on input "False" at bounding box center [592, 157] width 11 height 9
radio input "true"
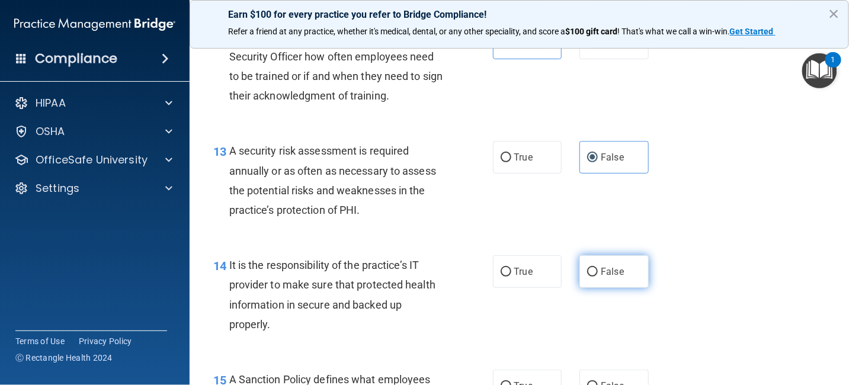
click at [603, 271] on span "False" at bounding box center [612, 271] width 23 height 11
click at [598, 271] on input "False" at bounding box center [592, 272] width 11 height 9
radio input "true"
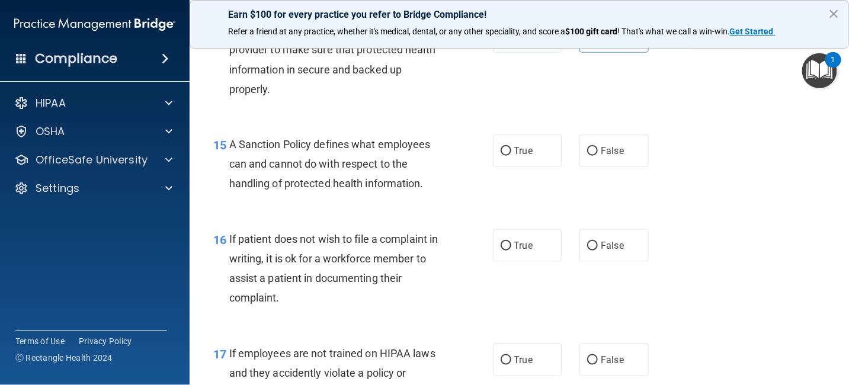
scroll to position [1837, 0]
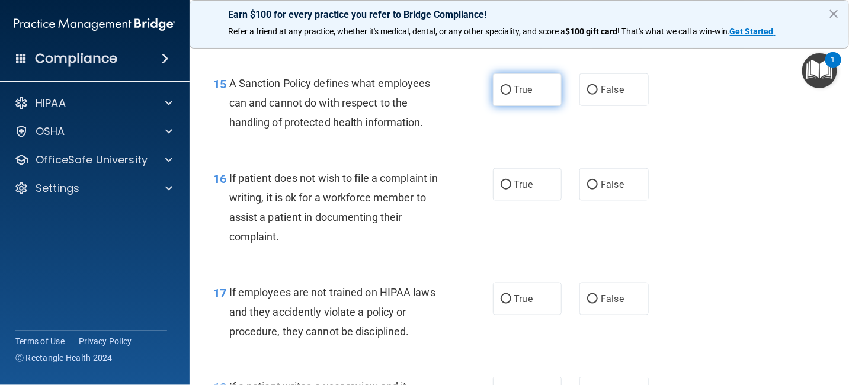
click at [515, 86] on span "True" at bounding box center [523, 89] width 18 height 11
click at [511, 86] on input "True" at bounding box center [506, 90] width 11 height 9
radio input "true"
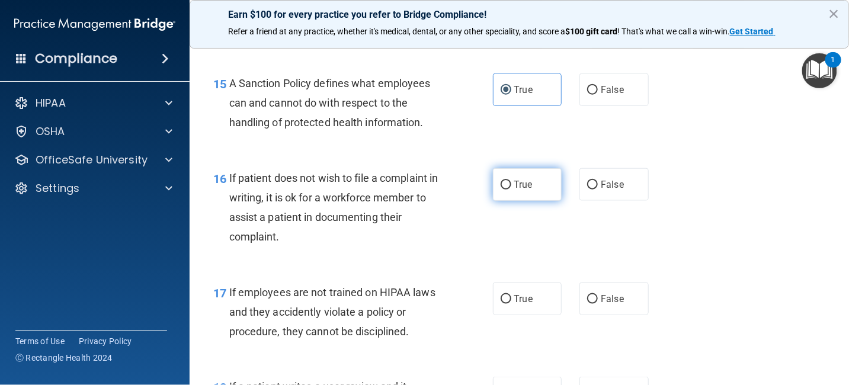
click at [514, 181] on span "True" at bounding box center [523, 184] width 18 height 11
click at [511, 181] on input "True" at bounding box center [506, 185] width 11 height 9
radio input "true"
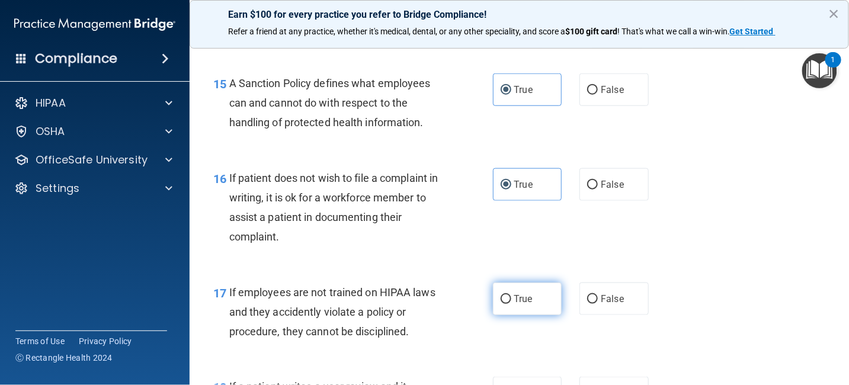
click at [519, 297] on span "True" at bounding box center [523, 298] width 18 height 11
click at [511, 297] on input "True" at bounding box center [506, 299] width 11 height 9
radio input "true"
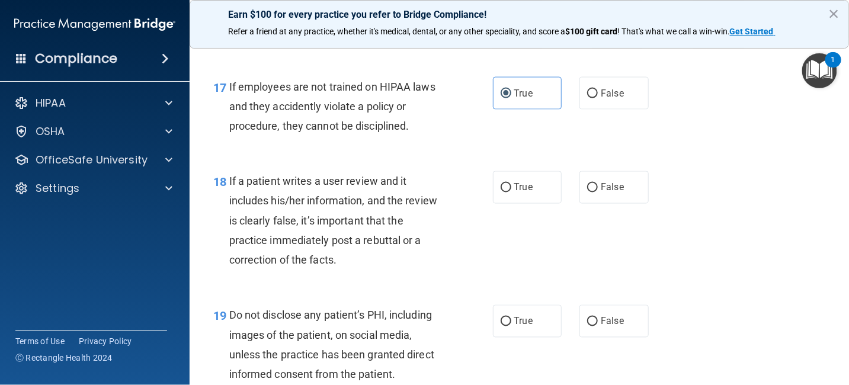
scroll to position [2074, 0]
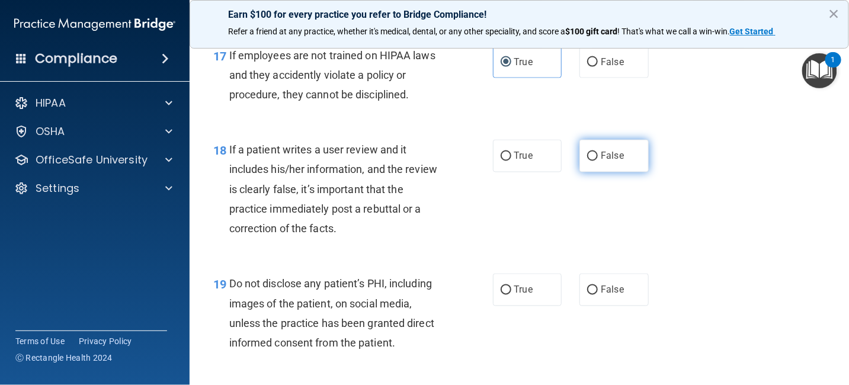
click at [591, 160] on input "False" at bounding box center [592, 156] width 11 height 9
radio input "true"
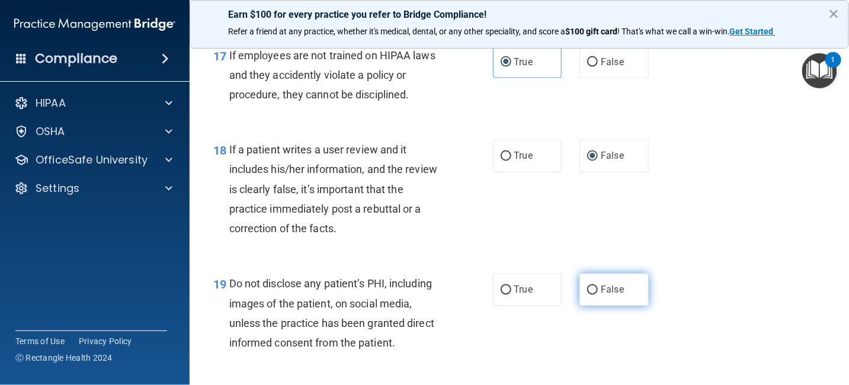
click at [601, 286] on span "False" at bounding box center [612, 289] width 23 height 11
click at [598, 286] on input "False" at bounding box center [592, 290] width 11 height 9
radio input "true"
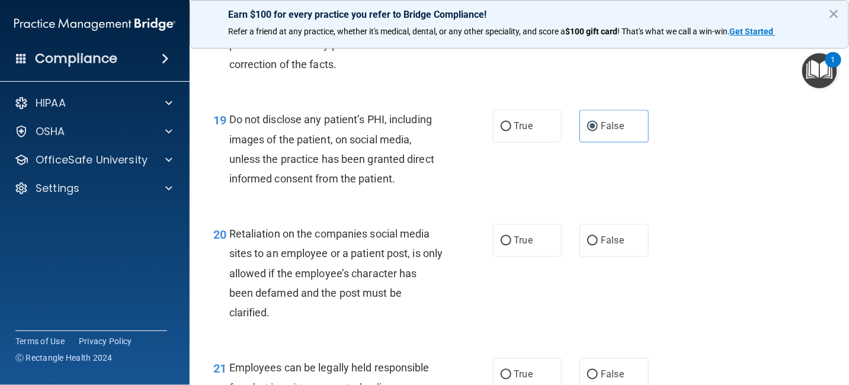
scroll to position [2252, 0]
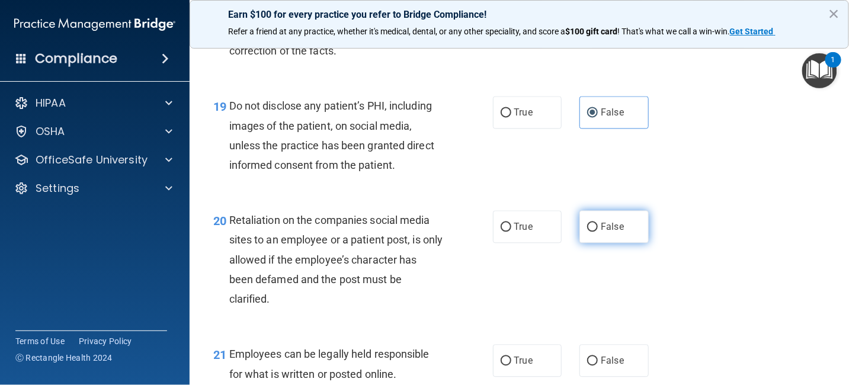
click at [615, 228] on span "False" at bounding box center [612, 226] width 23 height 11
click at [598, 228] on input "False" at bounding box center [592, 227] width 11 height 9
radio input "true"
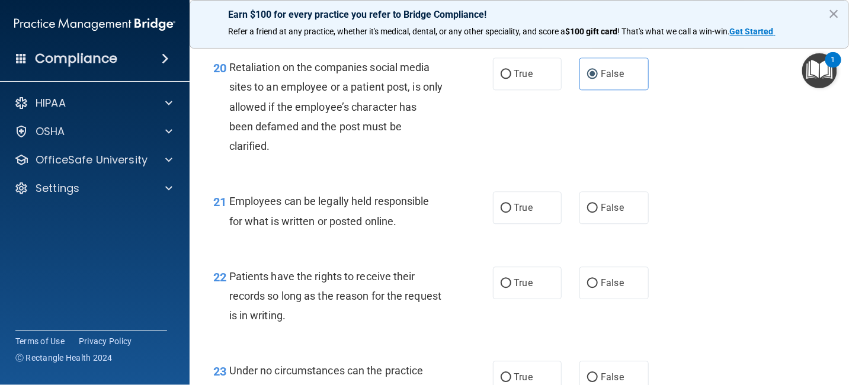
scroll to position [2430, 0]
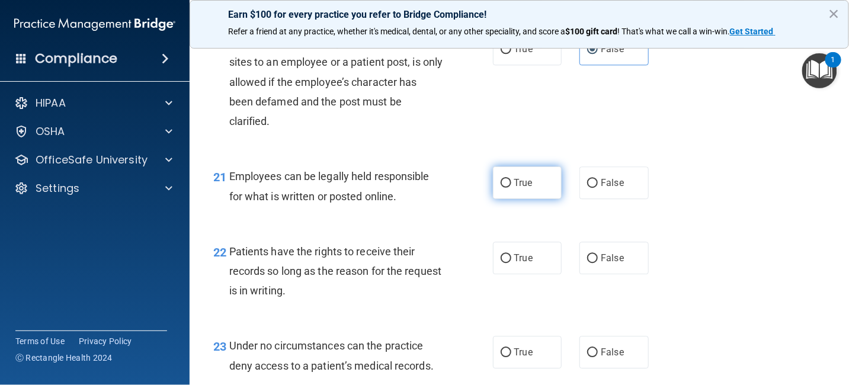
click at [530, 181] on label "True" at bounding box center [527, 183] width 69 height 33
click at [511, 181] on input "True" at bounding box center [506, 183] width 11 height 9
radio input "true"
click at [535, 257] on label "True" at bounding box center [527, 258] width 69 height 33
click at [511, 257] on input "True" at bounding box center [506, 258] width 11 height 9
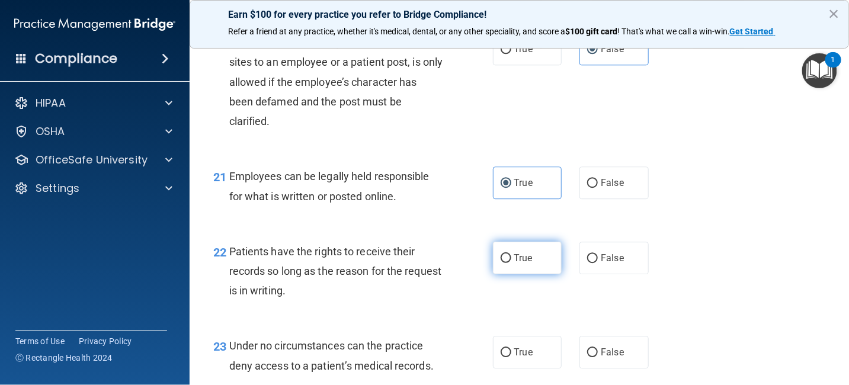
radio input "true"
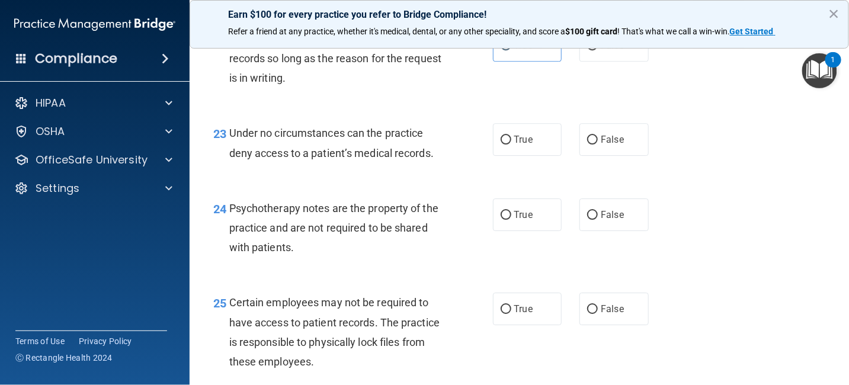
scroll to position [2667, 0]
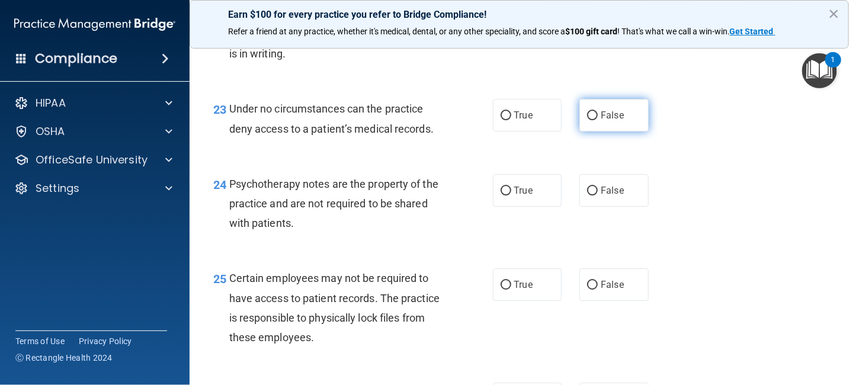
click at [615, 119] on span "False" at bounding box center [612, 115] width 23 height 11
click at [598, 119] on input "False" at bounding box center [592, 115] width 11 height 9
radio input "true"
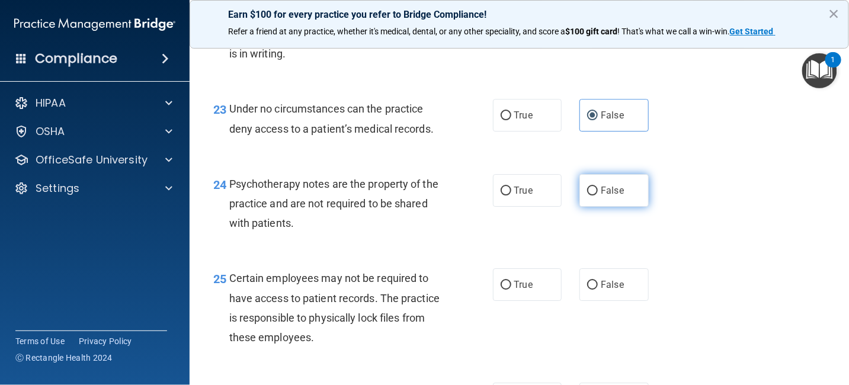
click at [613, 191] on span "False" at bounding box center [612, 190] width 23 height 11
click at [598, 191] on input "False" at bounding box center [592, 191] width 11 height 9
radio input "true"
click at [524, 282] on span "True" at bounding box center [523, 284] width 18 height 11
click at [511, 282] on input "True" at bounding box center [506, 285] width 11 height 9
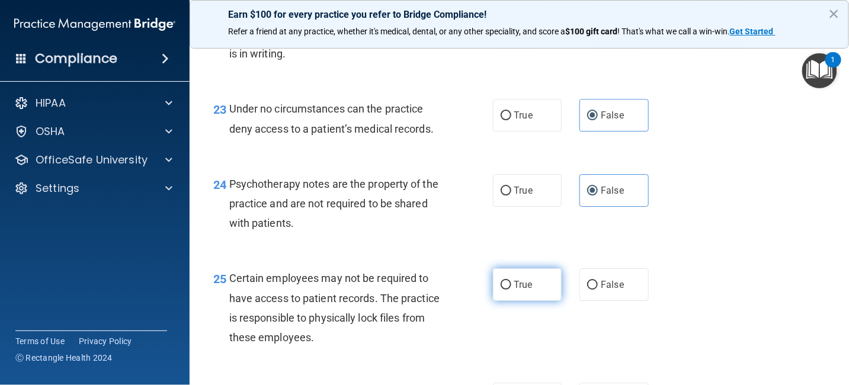
radio input "true"
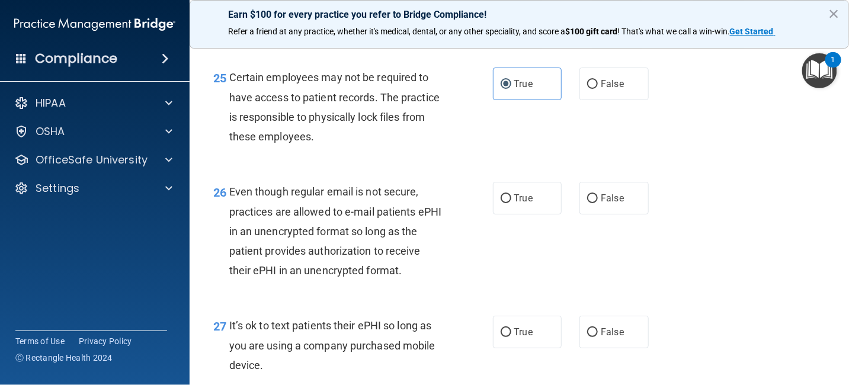
scroll to position [2904, 0]
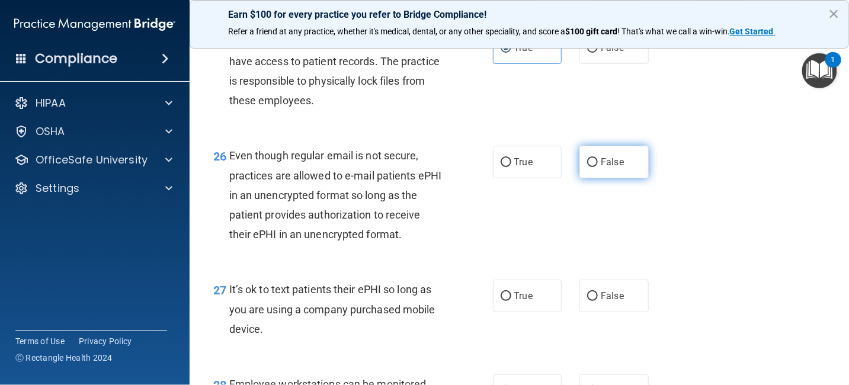
click at [618, 160] on label "False" at bounding box center [614, 162] width 69 height 33
click at [598, 160] on input "False" at bounding box center [592, 162] width 11 height 9
radio input "true"
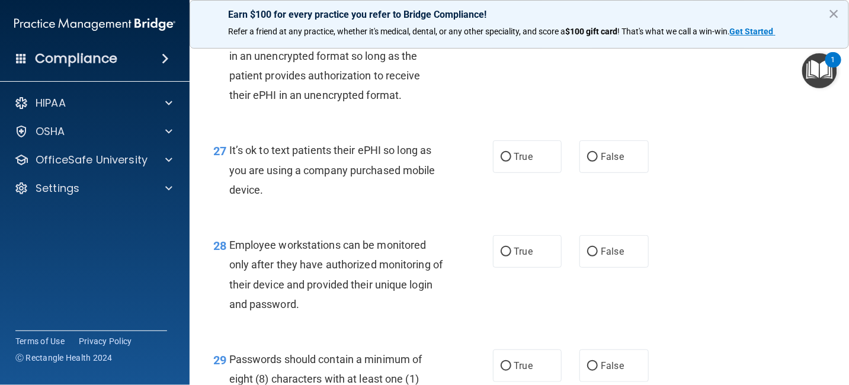
scroll to position [3082, 0]
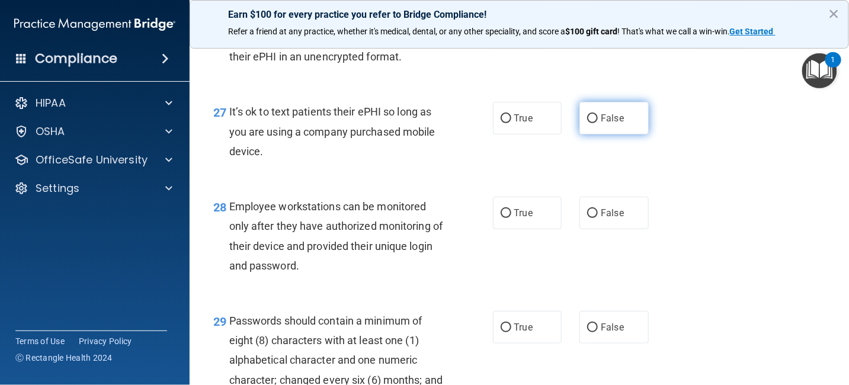
click at [606, 130] on label "False" at bounding box center [614, 118] width 69 height 33
click at [598, 123] on input "False" at bounding box center [592, 118] width 11 height 9
radio input "true"
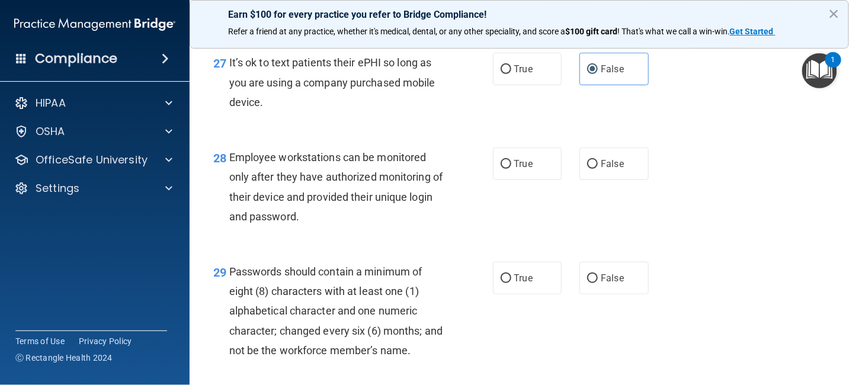
scroll to position [3200, 0]
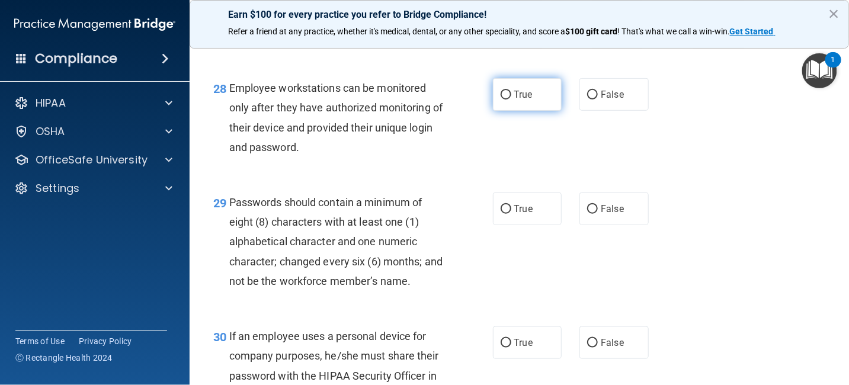
click at [519, 99] on span "True" at bounding box center [523, 94] width 18 height 11
click at [511, 99] on input "True" at bounding box center [506, 95] width 11 height 9
radio input "true"
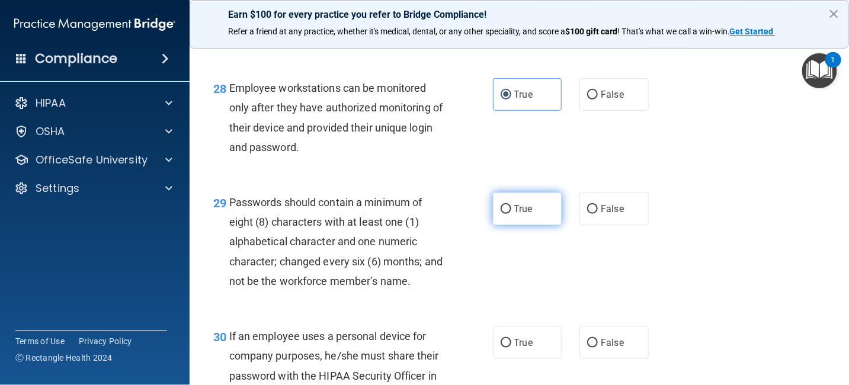
click at [517, 205] on span "True" at bounding box center [523, 208] width 18 height 11
click at [511, 205] on input "True" at bounding box center [506, 209] width 11 height 9
radio input "true"
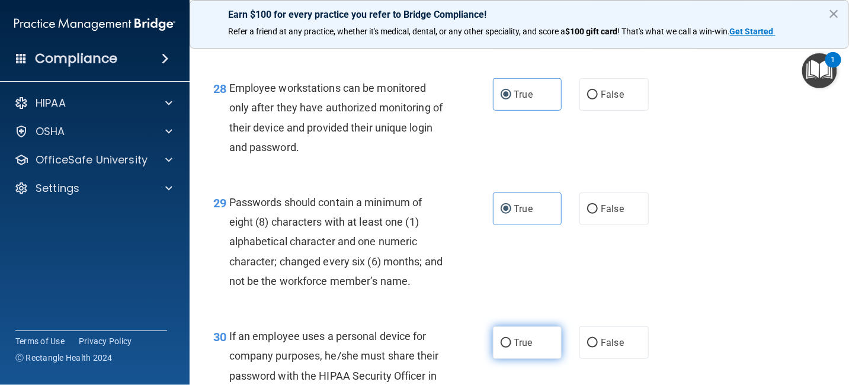
click at [524, 338] on span "True" at bounding box center [523, 342] width 18 height 11
click at [511, 339] on input "True" at bounding box center [506, 343] width 11 height 9
radio input "true"
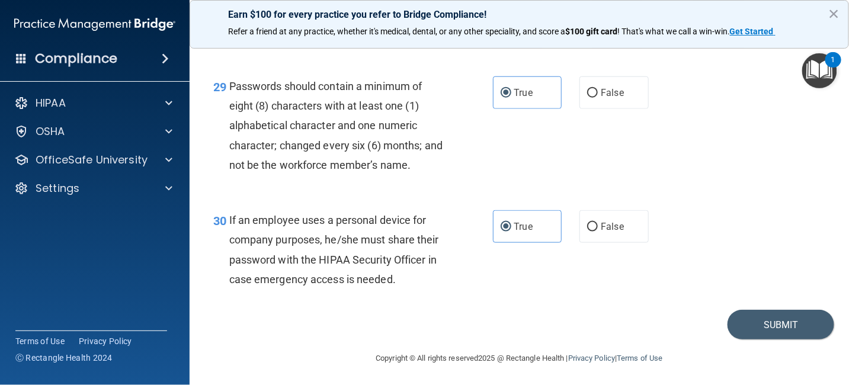
scroll to position [3319, 0]
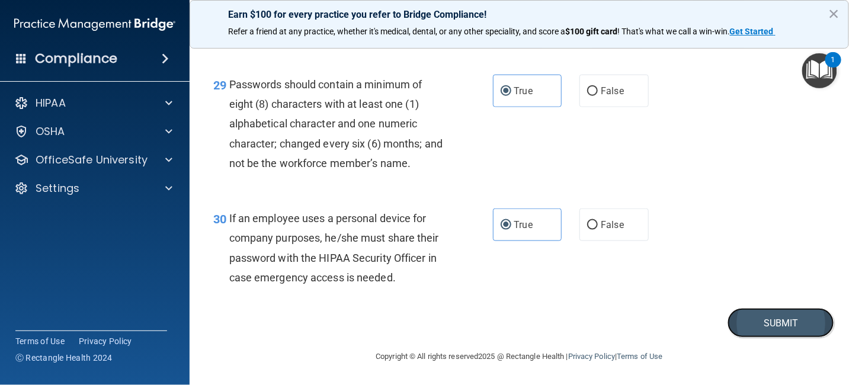
click at [754, 314] on button "Submit" at bounding box center [781, 323] width 107 height 30
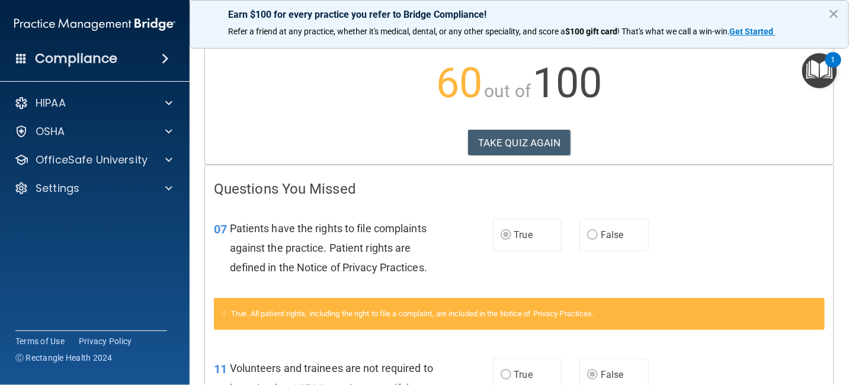
scroll to position [119, 0]
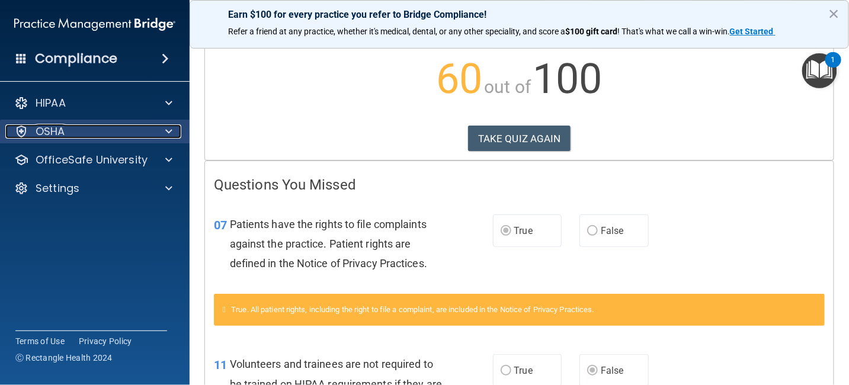
click at [101, 129] on div "OSHA" at bounding box center [78, 131] width 147 height 14
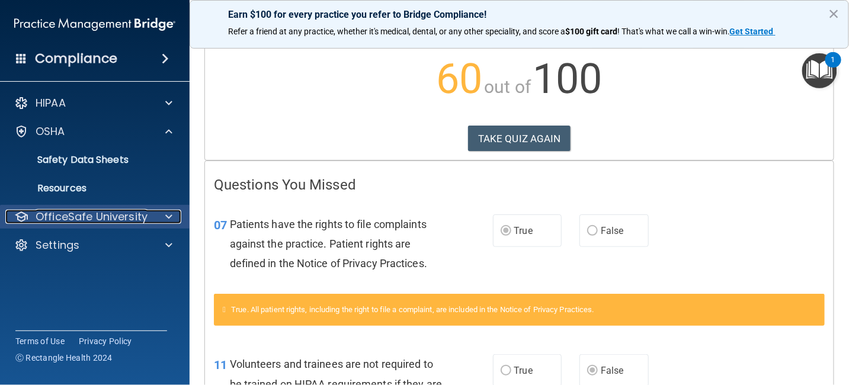
click at [98, 212] on p "OfficeSafe University" at bounding box center [92, 217] width 112 height 14
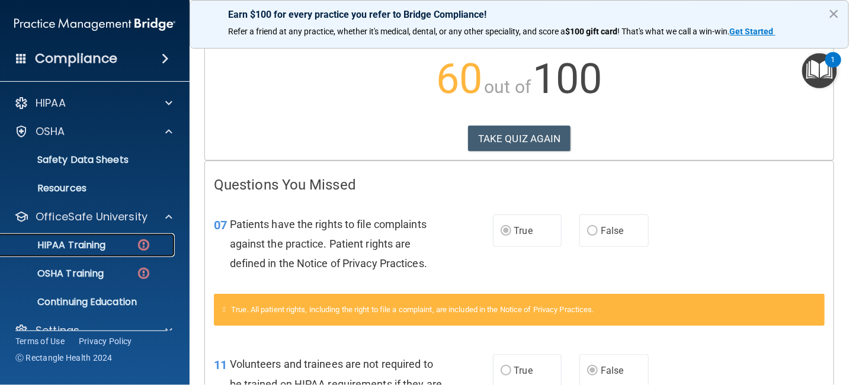
click at [111, 243] on div "HIPAA Training" at bounding box center [89, 245] width 162 height 12
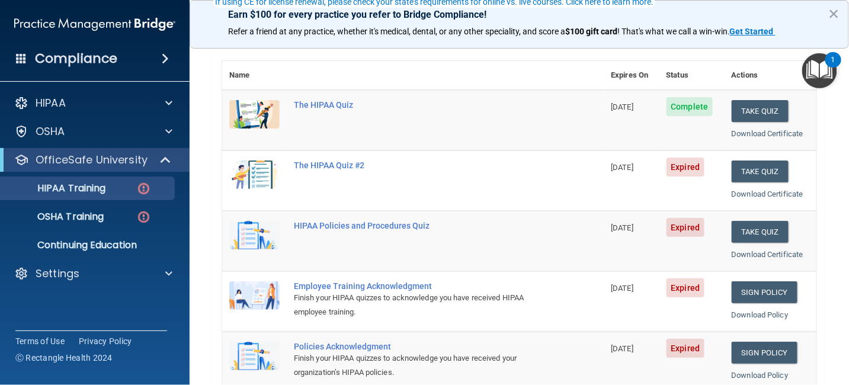
click at [446, 174] on td "The HIPAA Quiz #2" at bounding box center [445, 181] width 317 height 60
click at [763, 172] on button "Take Quiz" at bounding box center [760, 172] width 57 height 22
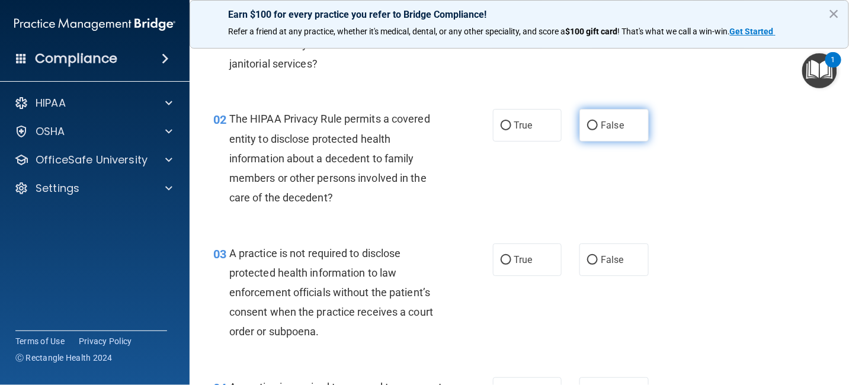
click at [610, 125] on span "False" at bounding box center [612, 125] width 23 height 11
click at [598, 125] on input "False" at bounding box center [592, 125] width 11 height 9
radio input "true"
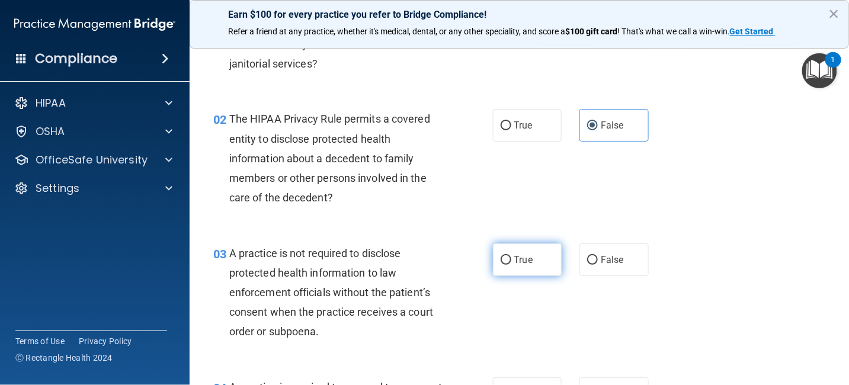
click at [523, 258] on span "True" at bounding box center [523, 259] width 18 height 11
click at [511, 258] on input "True" at bounding box center [506, 260] width 11 height 9
radio input "true"
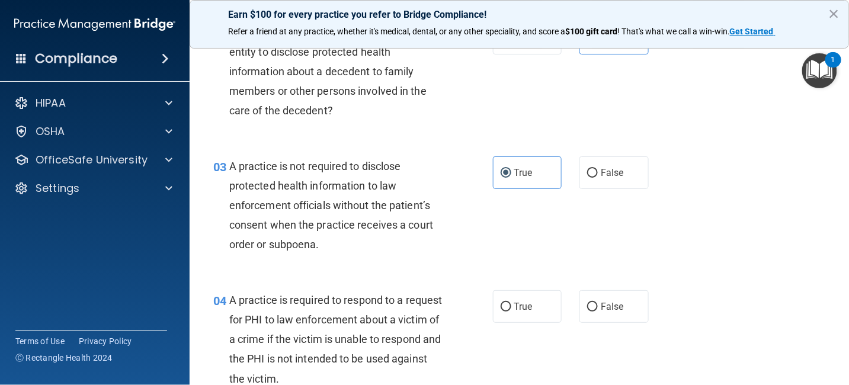
scroll to position [296, 0]
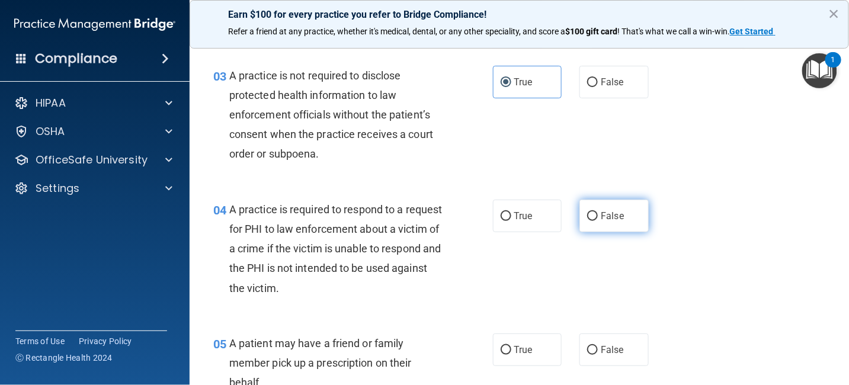
click at [615, 216] on span "False" at bounding box center [612, 215] width 23 height 11
click at [598, 216] on input "False" at bounding box center [592, 216] width 11 height 9
radio input "true"
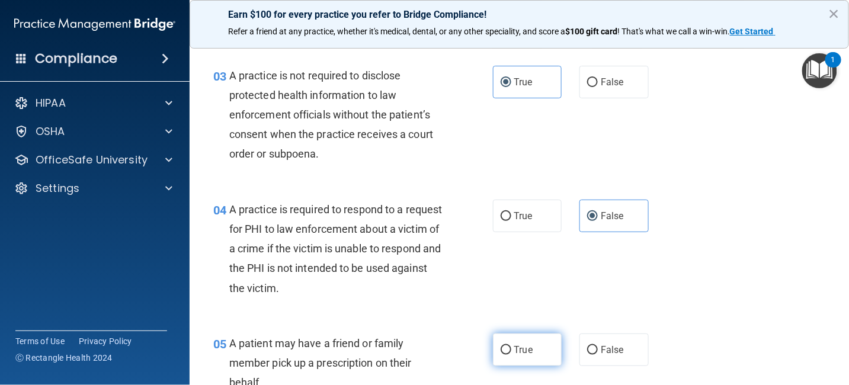
click at [512, 356] on label "True" at bounding box center [527, 350] width 69 height 33
click at [511, 355] on input "True" at bounding box center [506, 350] width 11 height 9
radio input "true"
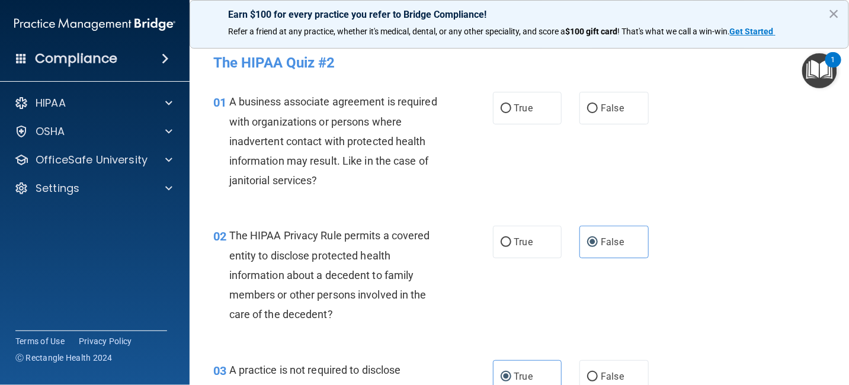
scroll to position [0, 0]
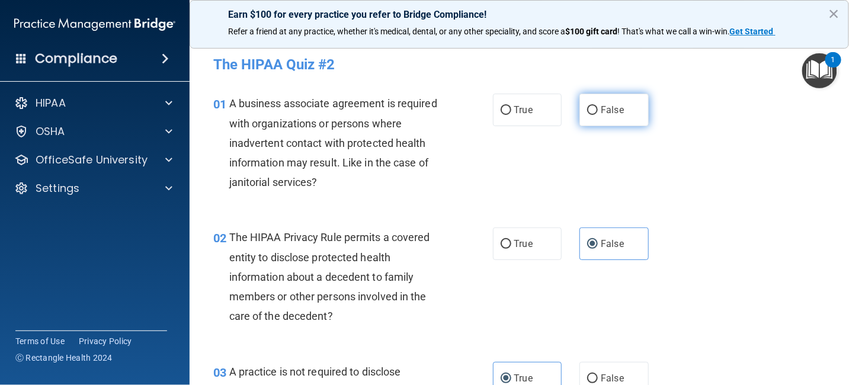
click at [603, 106] on span "False" at bounding box center [612, 109] width 23 height 11
click at [598, 106] on input "False" at bounding box center [592, 110] width 11 height 9
radio input "true"
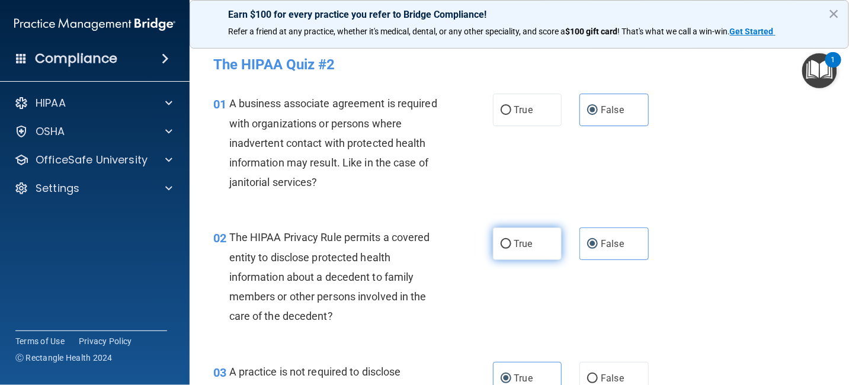
click at [517, 245] on span "True" at bounding box center [523, 243] width 18 height 11
click at [511, 245] on input "True" at bounding box center [506, 244] width 11 height 9
radio input "true"
radio input "false"
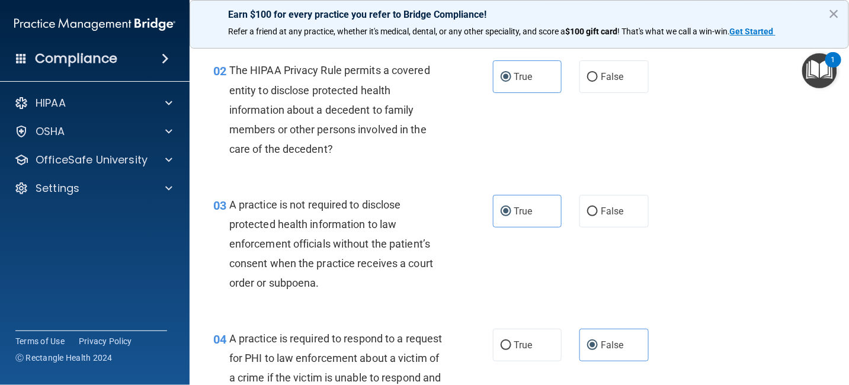
scroll to position [178, 0]
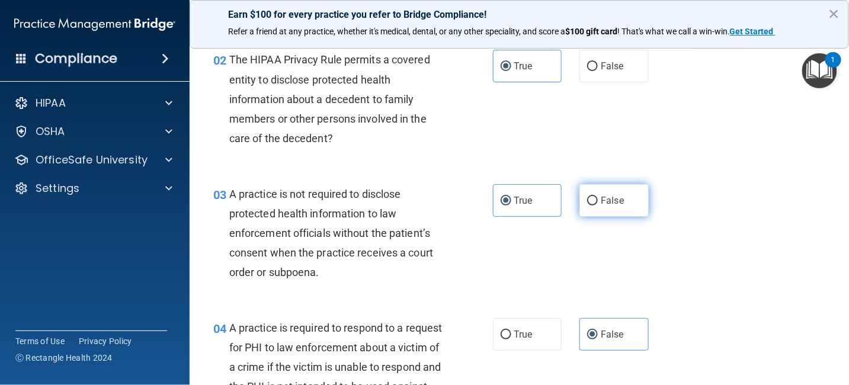
click at [618, 200] on span "False" at bounding box center [612, 200] width 23 height 11
click at [598, 200] on input "False" at bounding box center [592, 201] width 11 height 9
radio input "true"
radio input "false"
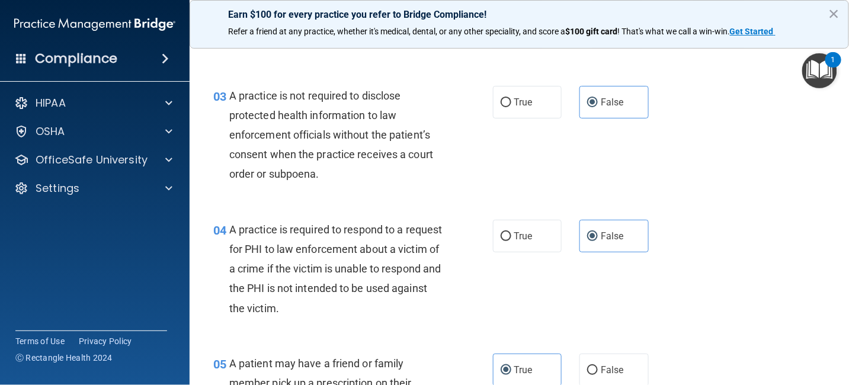
scroll to position [296, 0]
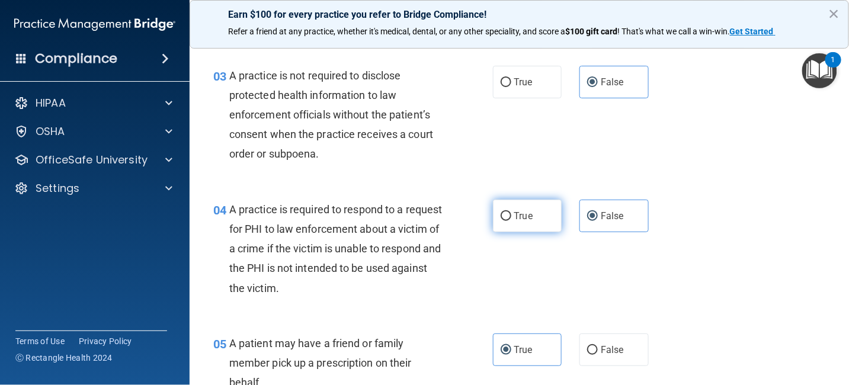
click at [522, 217] on span "True" at bounding box center [523, 215] width 18 height 11
click at [511, 217] on input "True" at bounding box center [506, 216] width 11 height 9
radio input "true"
radio input "false"
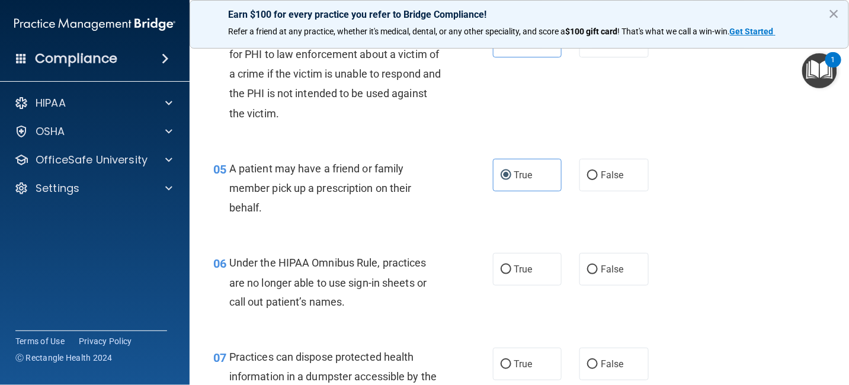
scroll to position [474, 0]
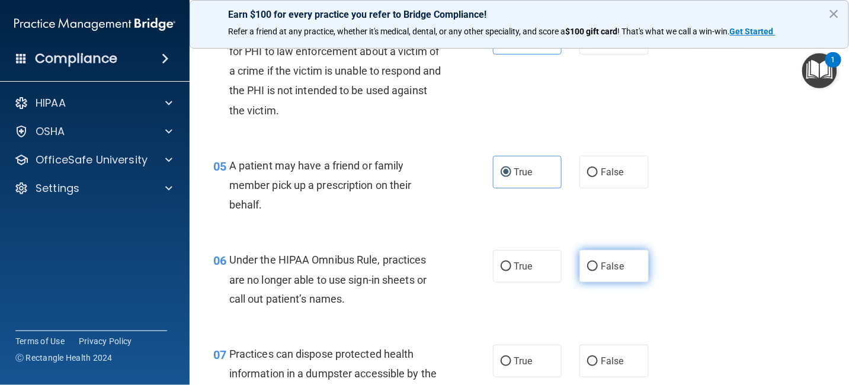
click at [593, 267] on label "False" at bounding box center [614, 266] width 69 height 33
click at [593, 267] on input "False" at bounding box center [592, 267] width 11 height 9
radio input "true"
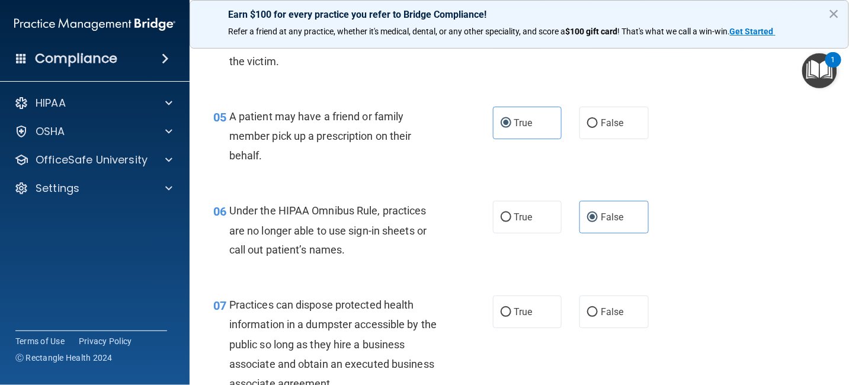
scroll to position [652, 0]
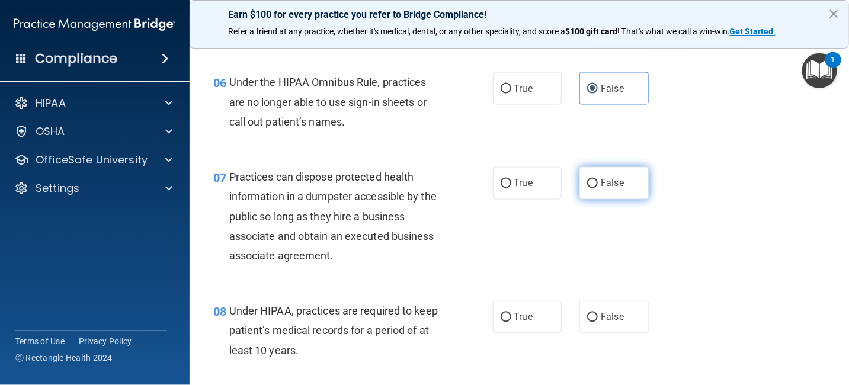
click at [601, 184] on span "False" at bounding box center [612, 183] width 23 height 11
click at [598, 184] on input "False" at bounding box center [592, 184] width 11 height 9
radio input "true"
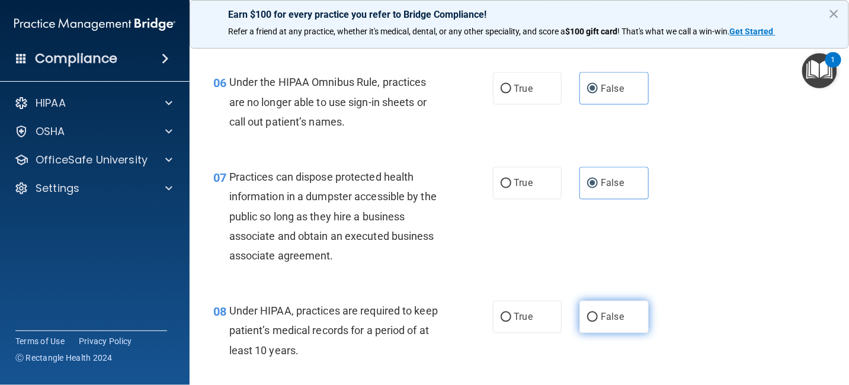
click at [591, 316] on input "False" at bounding box center [592, 318] width 11 height 9
radio input "true"
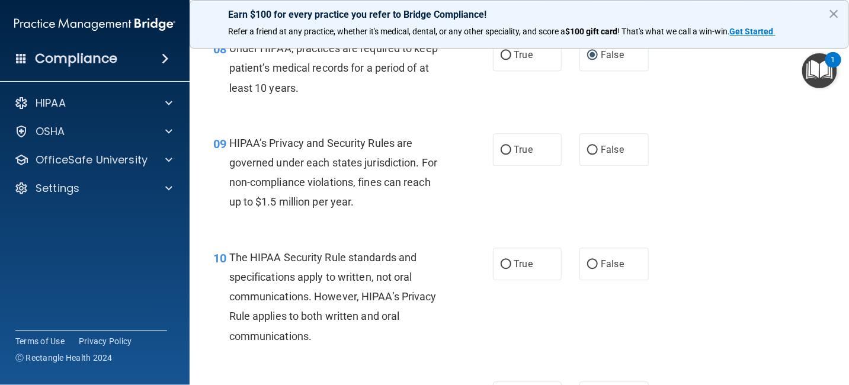
scroll to position [948, 0]
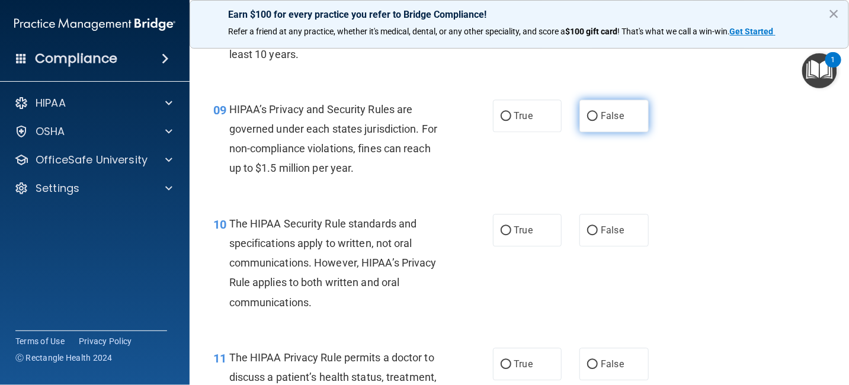
click at [592, 116] on input "False" at bounding box center [592, 116] width 11 height 9
radio input "true"
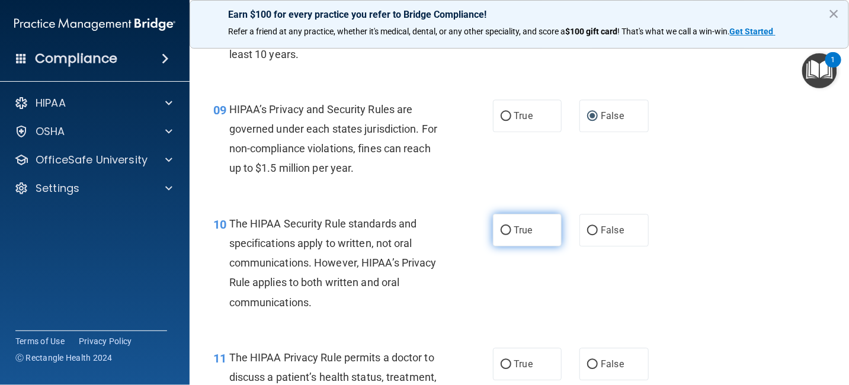
click at [510, 238] on label "True" at bounding box center [527, 230] width 69 height 33
click at [510, 235] on input "True" at bounding box center [506, 230] width 11 height 9
radio input "true"
click at [504, 364] on input "True" at bounding box center [506, 364] width 11 height 9
radio input "true"
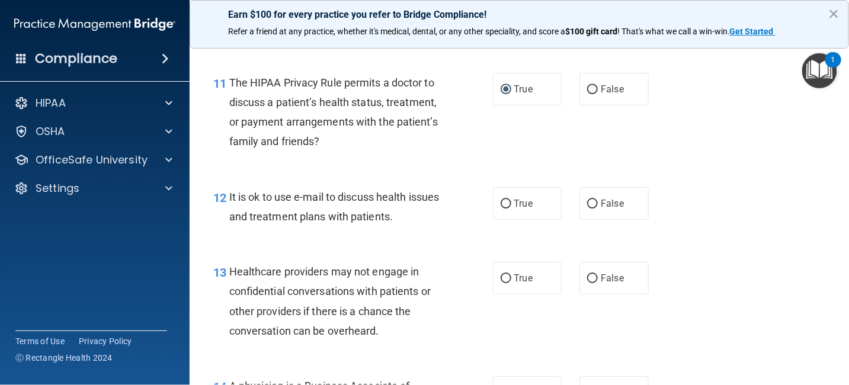
scroll to position [1245, 0]
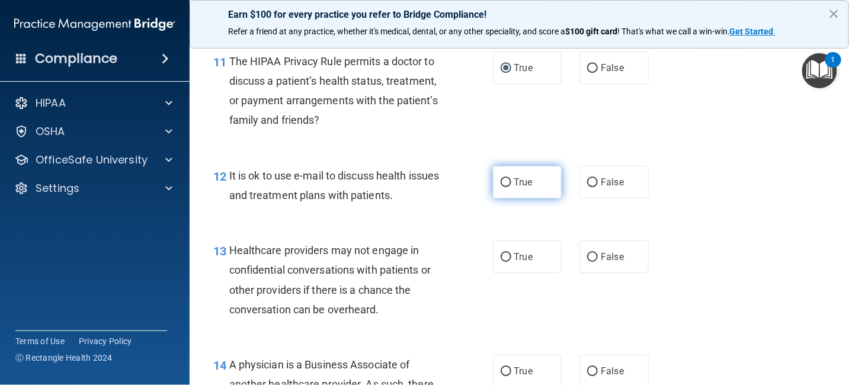
click at [502, 181] on input "True" at bounding box center [506, 182] width 11 height 9
radio input "true"
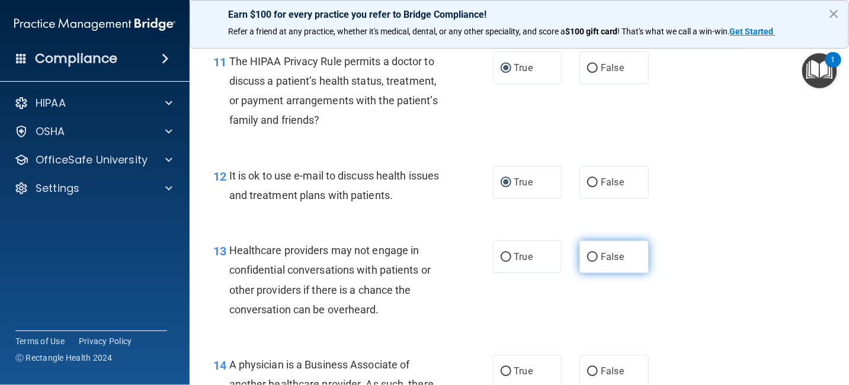
click at [591, 260] on input "False" at bounding box center [592, 257] width 11 height 9
radio input "true"
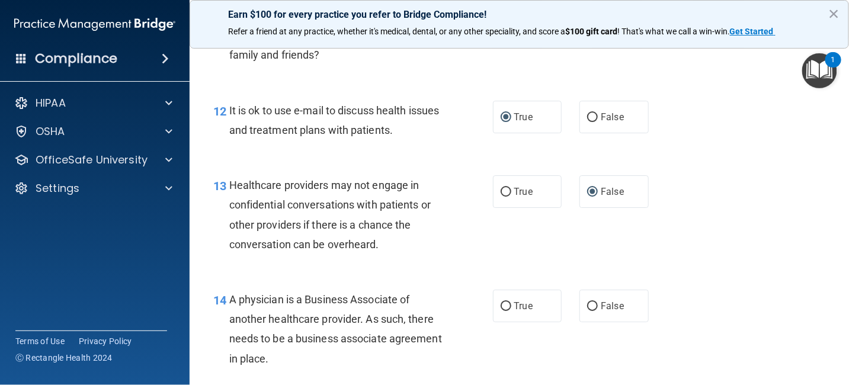
scroll to position [1363, 0]
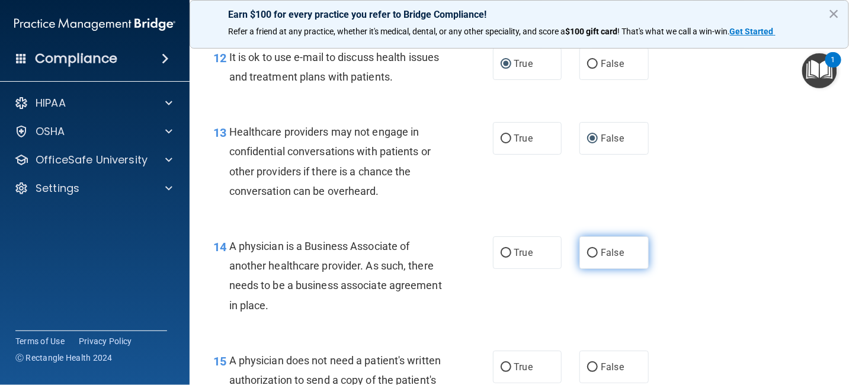
click at [606, 251] on span "False" at bounding box center [612, 252] width 23 height 11
click at [598, 251] on input "False" at bounding box center [592, 253] width 11 height 9
radio input "true"
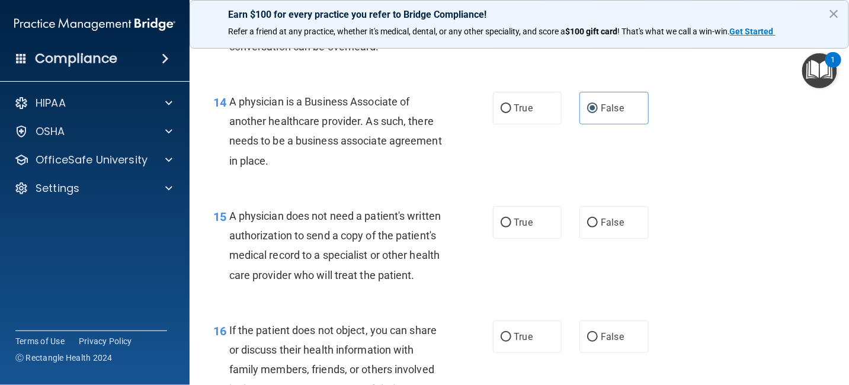
scroll to position [1541, 0]
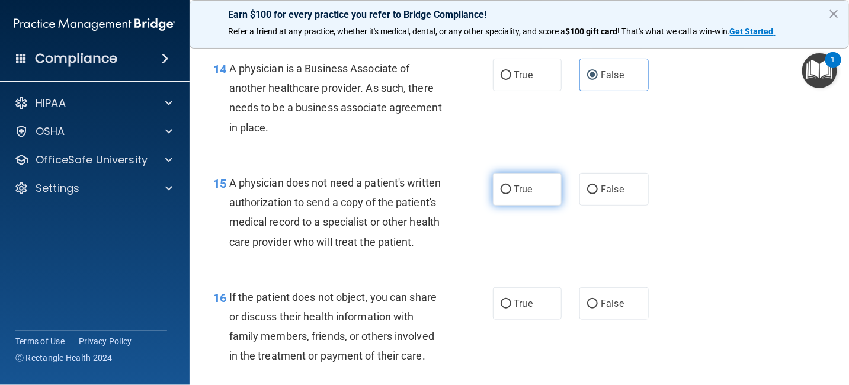
click at [535, 193] on label "True" at bounding box center [527, 189] width 69 height 33
click at [511, 193] on input "True" at bounding box center [506, 189] width 11 height 9
radio input "true"
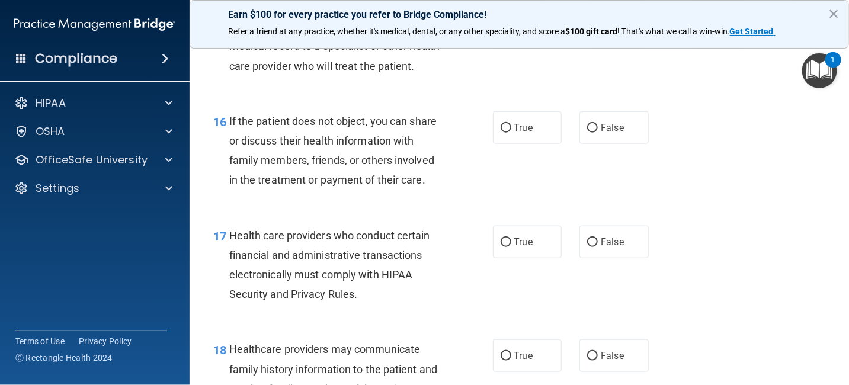
scroll to position [1719, 0]
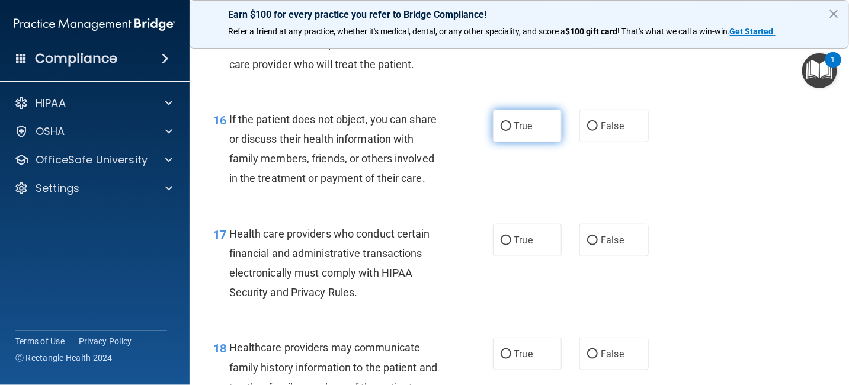
click at [517, 142] on label "True" at bounding box center [527, 126] width 69 height 33
click at [511, 131] on input "True" at bounding box center [506, 126] width 11 height 9
radio input "true"
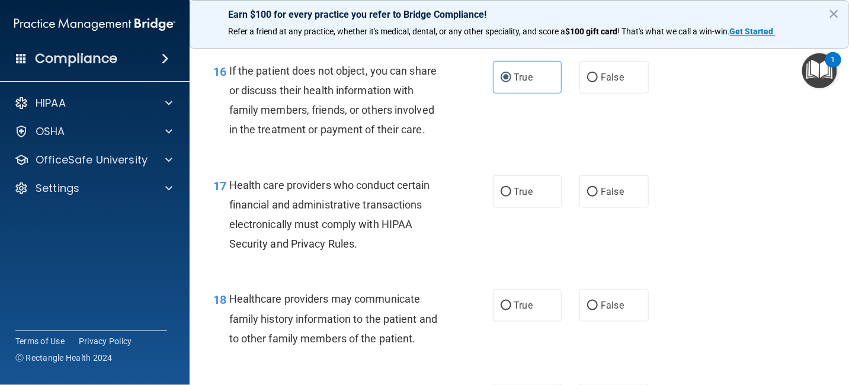
scroll to position [1837, 0]
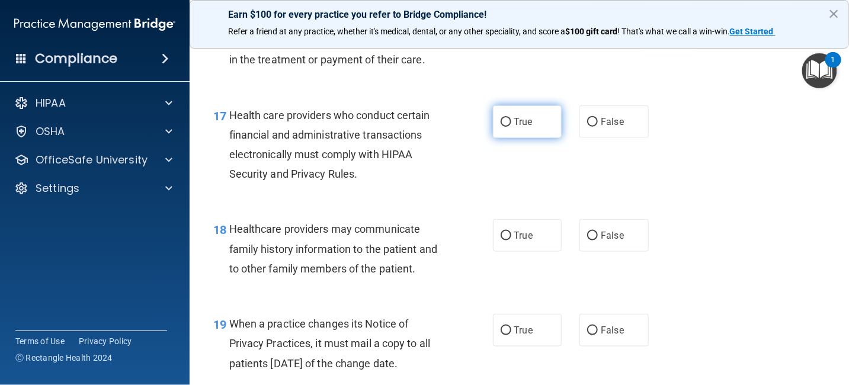
click at [523, 127] on span "True" at bounding box center [523, 121] width 18 height 11
click at [511, 127] on input "True" at bounding box center [506, 122] width 11 height 9
radio input "true"
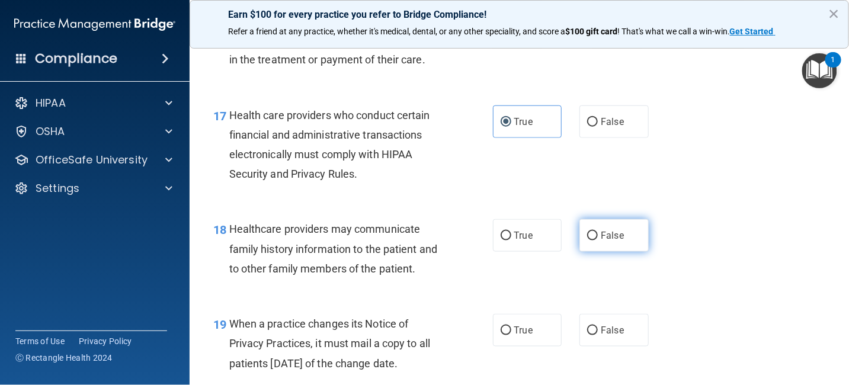
click at [613, 241] on span "False" at bounding box center [612, 235] width 23 height 11
click at [598, 241] on input "False" at bounding box center [592, 236] width 11 height 9
radio input "true"
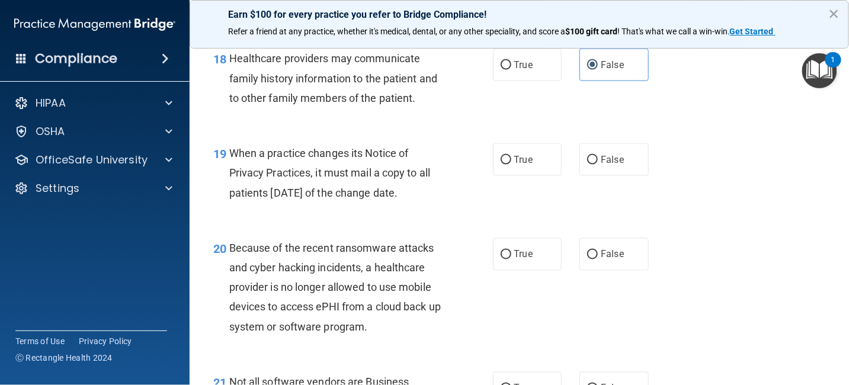
scroll to position [2015, 0]
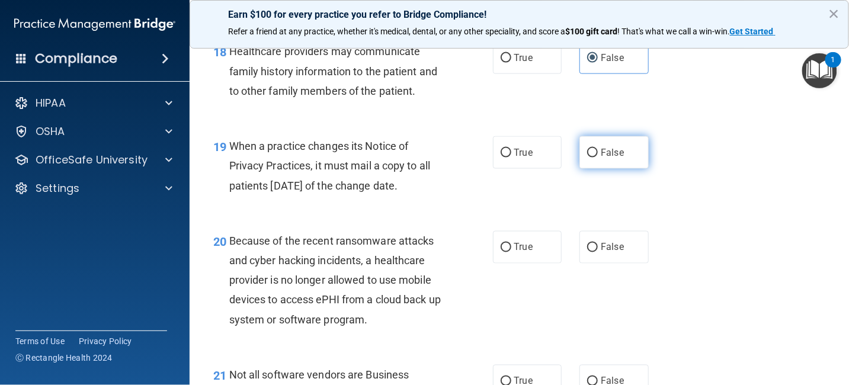
click at [619, 167] on label "False" at bounding box center [614, 152] width 69 height 33
click at [598, 158] on input "False" at bounding box center [592, 153] width 11 height 9
radio input "true"
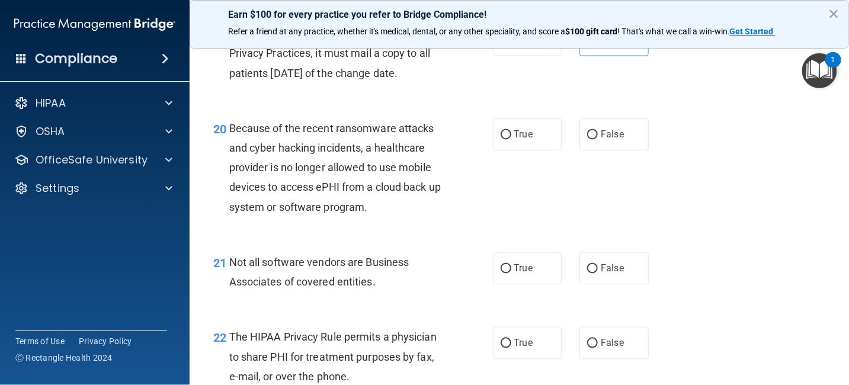
scroll to position [2133, 0]
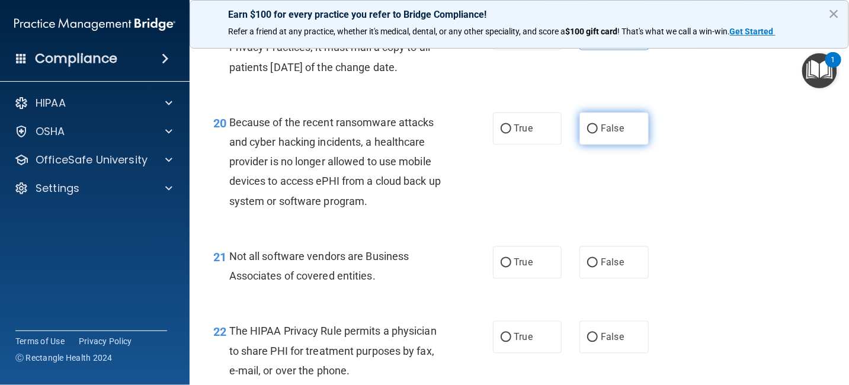
click at [605, 135] on span "False" at bounding box center [612, 128] width 23 height 11
click at [598, 134] on input "False" at bounding box center [592, 129] width 11 height 9
radio input "true"
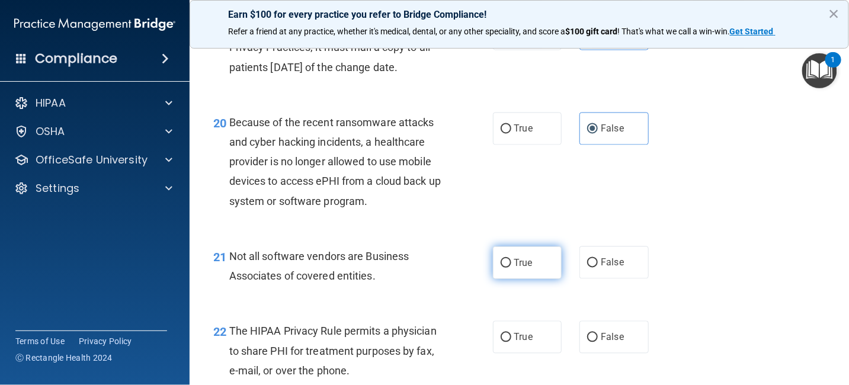
click at [517, 268] on span "True" at bounding box center [523, 262] width 18 height 11
click at [511, 268] on input "True" at bounding box center [506, 263] width 11 height 9
radio input "true"
click at [536, 354] on label "True" at bounding box center [527, 337] width 69 height 33
click at [511, 343] on input "True" at bounding box center [506, 338] width 11 height 9
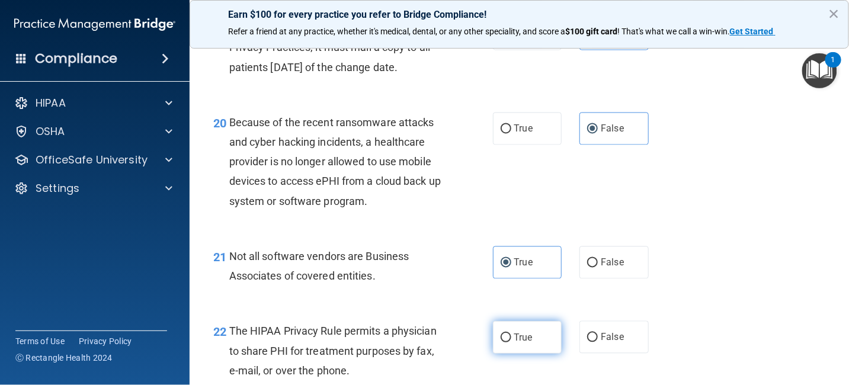
radio input "true"
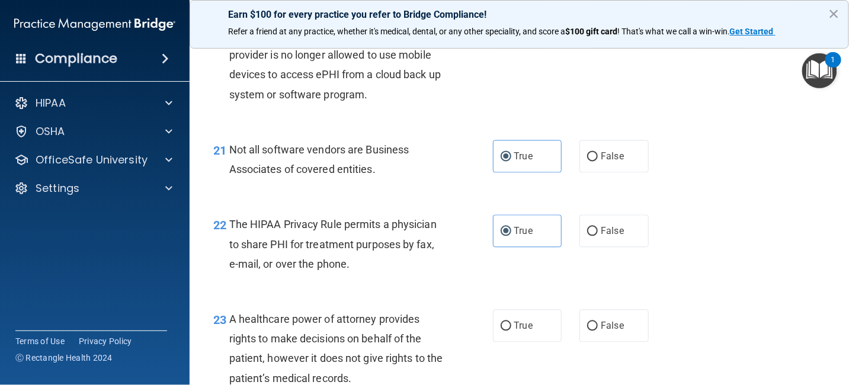
scroll to position [2311, 0]
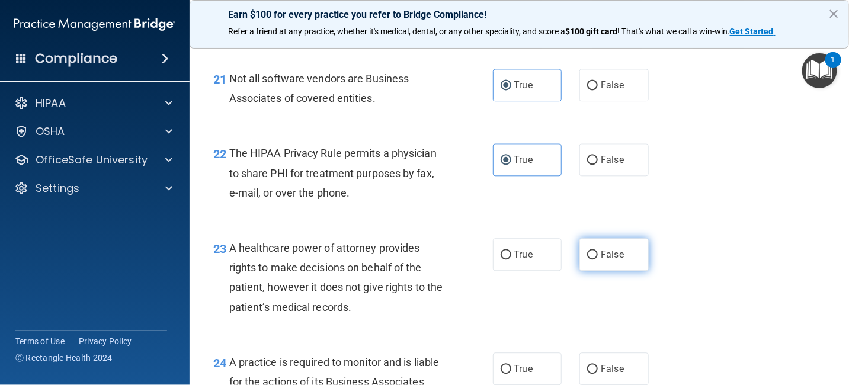
click at [626, 271] on label "False" at bounding box center [614, 254] width 69 height 33
click at [598, 260] on input "False" at bounding box center [592, 255] width 11 height 9
radio input "true"
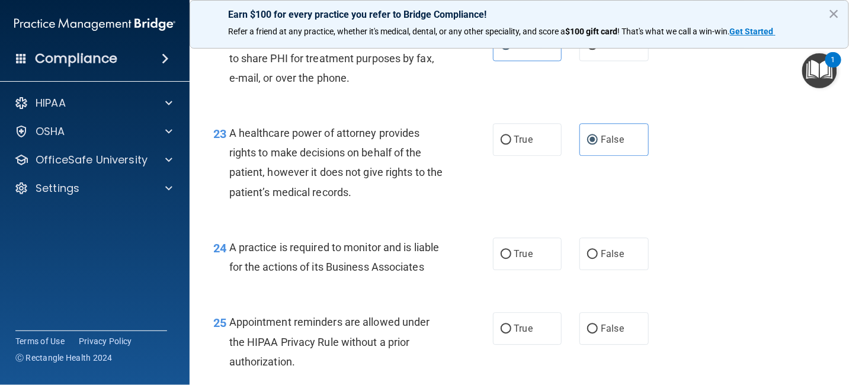
scroll to position [2430, 0]
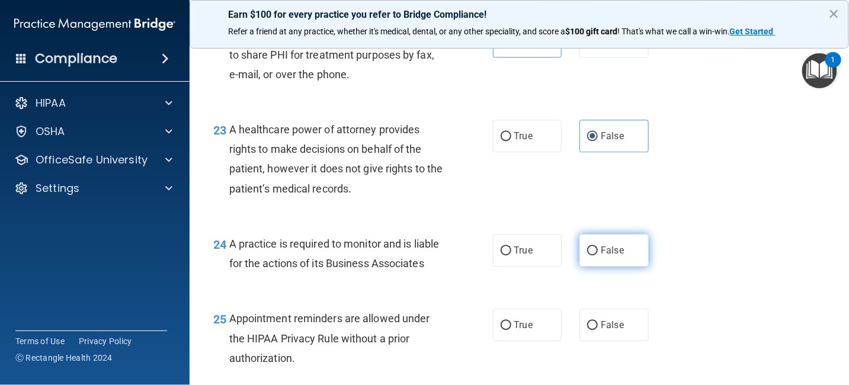
click at [620, 267] on label "False" at bounding box center [614, 250] width 69 height 33
click at [598, 255] on input "False" at bounding box center [592, 251] width 11 height 9
radio input "true"
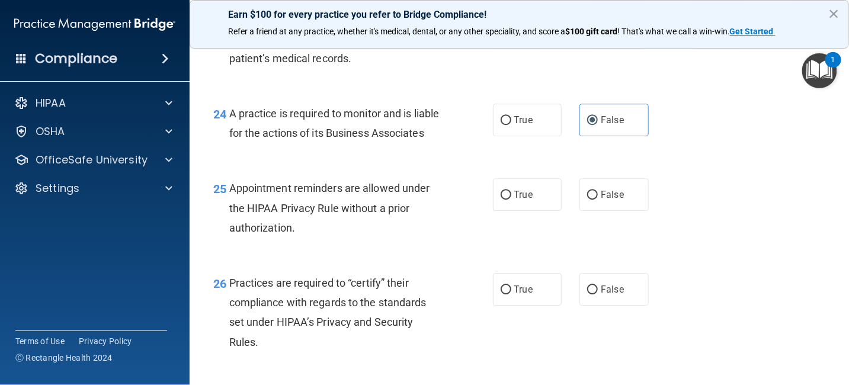
scroll to position [2608, 0]
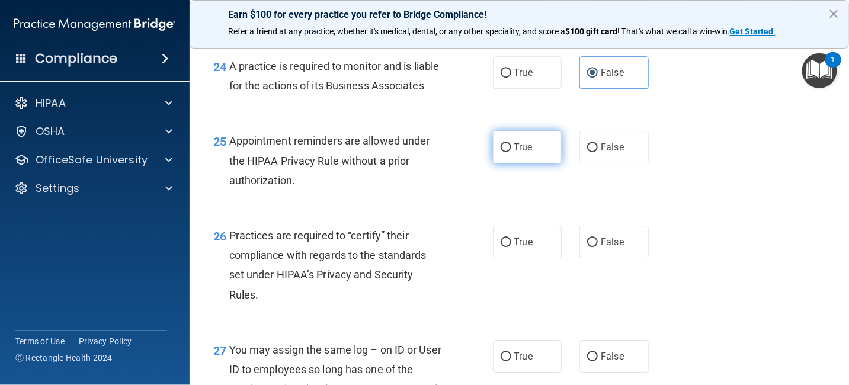
click at [516, 153] on span "True" at bounding box center [523, 147] width 18 height 11
click at [511, 152] on input "True" at bounding box center [506, 147] width 11 height 9
radio input "true"
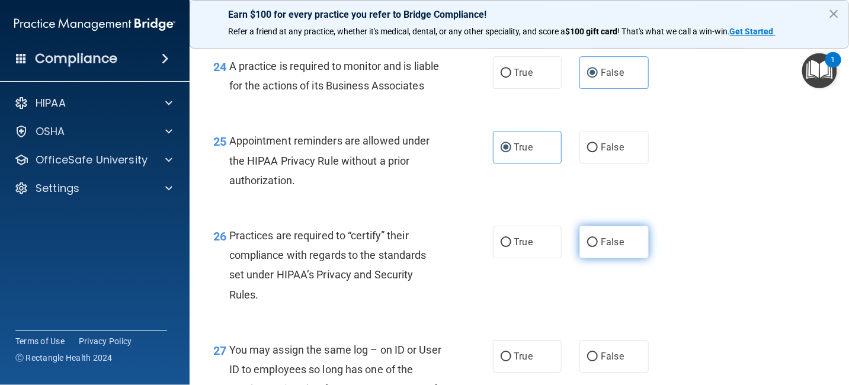
click at [617, 248] on span "False" at bounding box center [612, 241] width 23 height 11
click at [598, 247] on input "False" at bounding box center [592, 242] width 11 height 9
radio input "true"
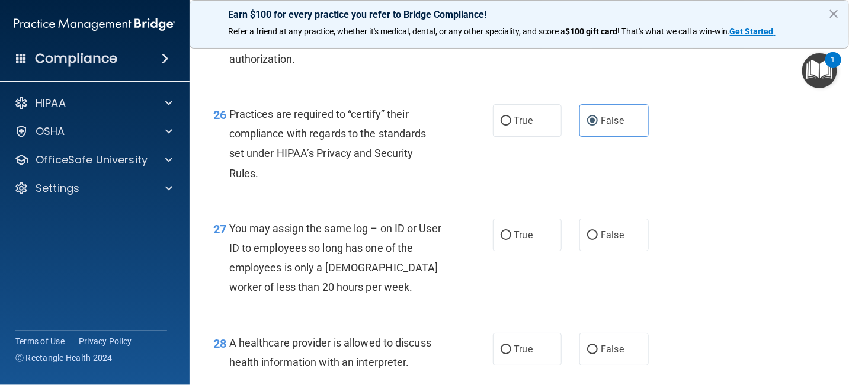
scroll to position [2785, 0]
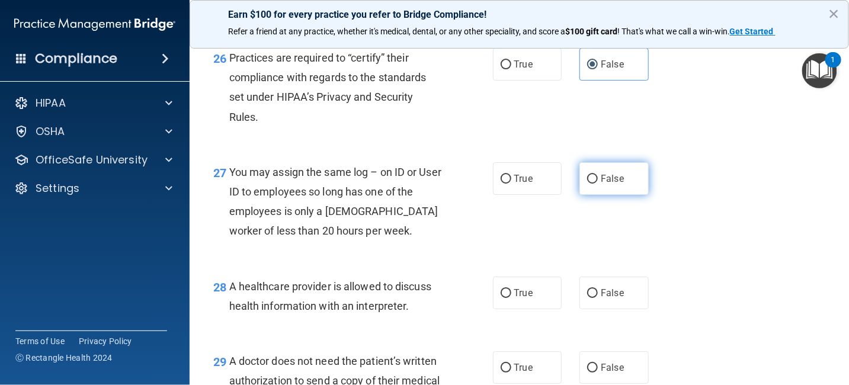
click at [606, 195] on label "False" at bounding box center [614, 178] width 69 height 33
click at [598, 184] on input "False" at bounding box center [592, 179] width 11 height 9
radio input "true"
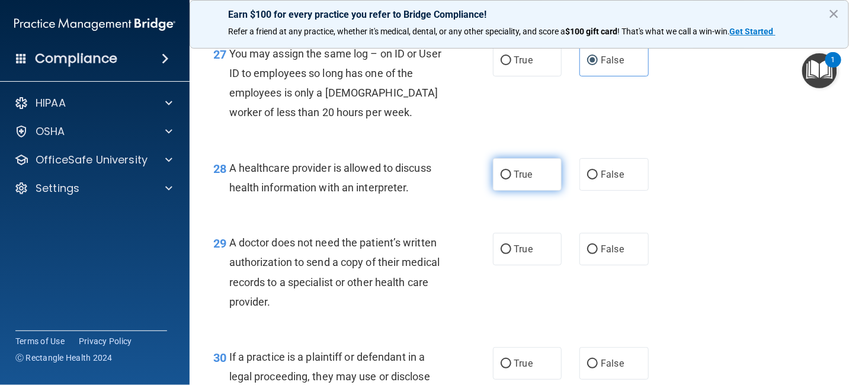
click at [522, 191] on label "True" at bounding box center [527, 174] width 69 height 33
click at [511, 180] on input "True" at bounding box center [506, 175] width 11 height 9
radio input "true"
click at [523, 255] on span "True" at bounding box center [523, 249] width 18 height 11
click at [511, 254] on input "True" at bounding box center [506, 249] width 11 height 9
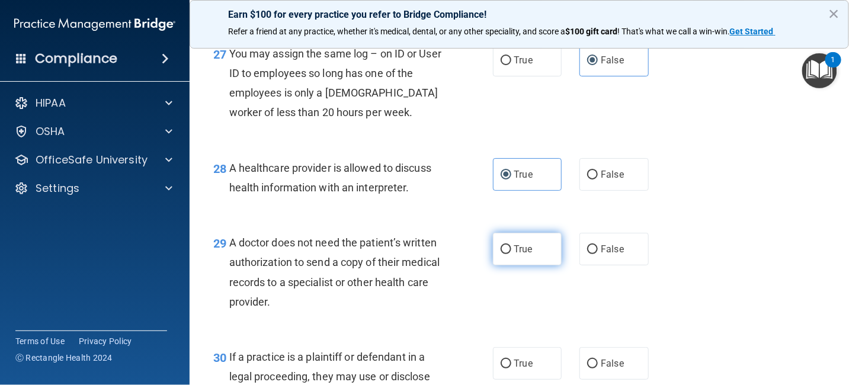
radio input "true"
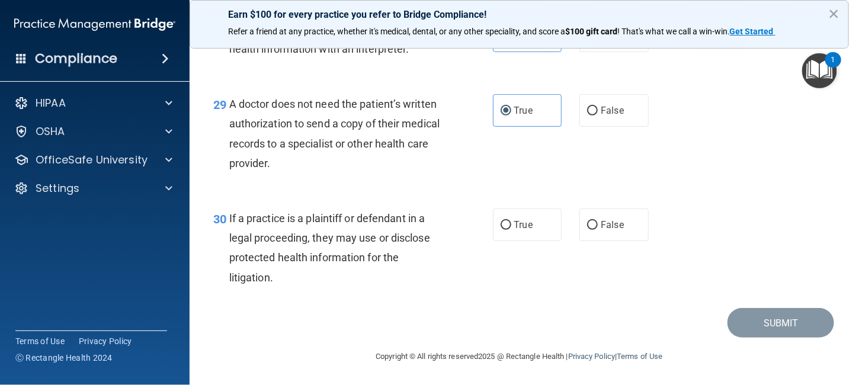
scroll to position [3082, 0]
click at [529, 220] on label "True" at bounding box center [527, 225] width 69 height 33
click at [511, 221] on input "True" at bounding box center [506, 225] width 11 height 9
radio input "true"
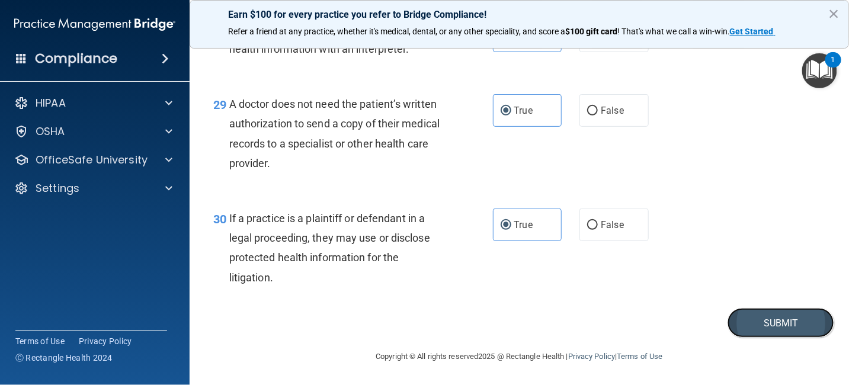
click at [803, 316] on button "Submit" at bounding box center [781, 323] width 107 height 30
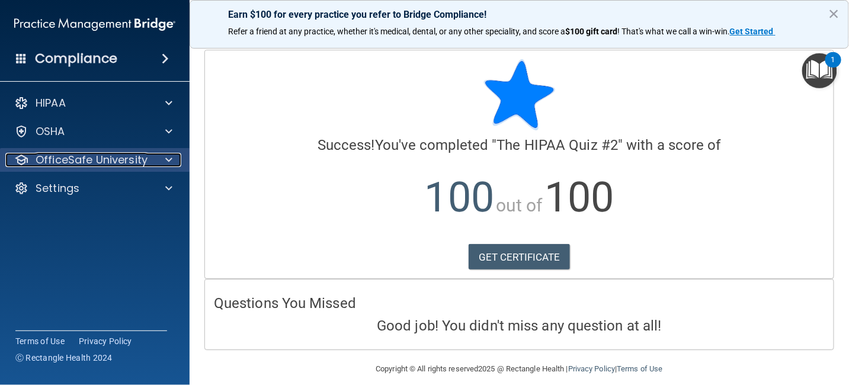
click at [136, 159] on p "OfficeSafe University" at bounding box center [92, 160] width 112 height 14
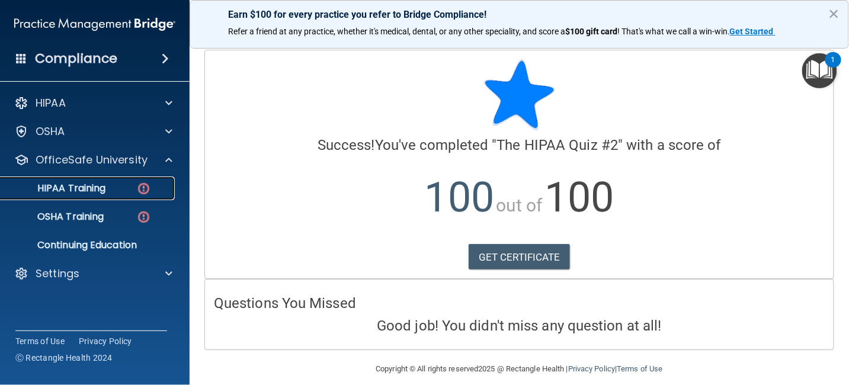
click at [114, 184] on div "HIPAA Training" at bounding box center [89, 189] width 162 height 12
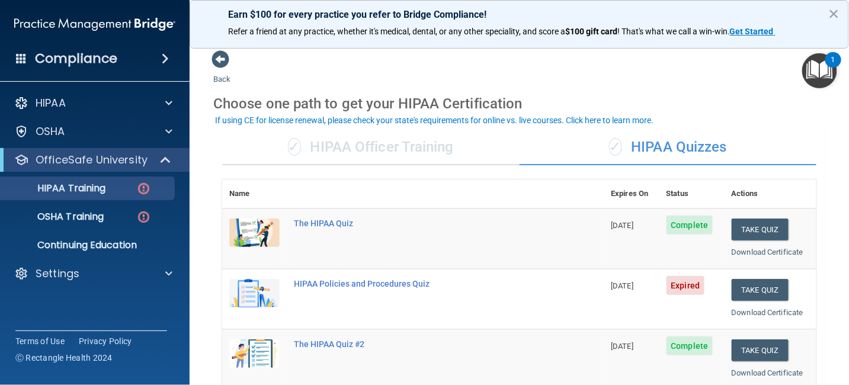
click at [378, 336] on td "The HIPAA Quiz #2" at bounding box center [445, 360] width 317 height 60
click at [757, 286] on button "Take Quiz" at bounding box center [760, 290] width 57 height 22
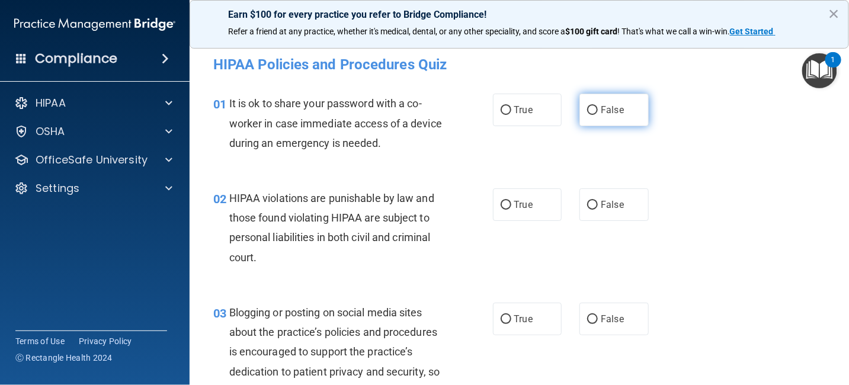
click at [588, 108] on input "False" at bounding box center [592, 110] width 11 height 9
radio input "true"
click at [501, 204] on input "True" at bounding box center [506, 205] width 11 height 9
radio input "true"
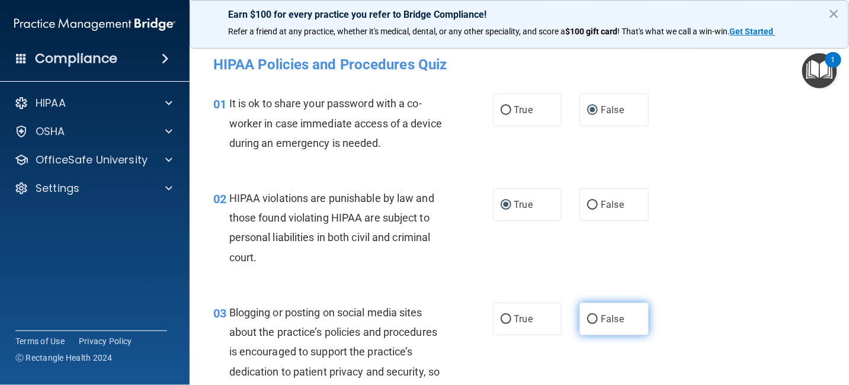
click at [591, 318] on input "False" at bounding box center [592, 319] width 11 height 9
radio input "true"
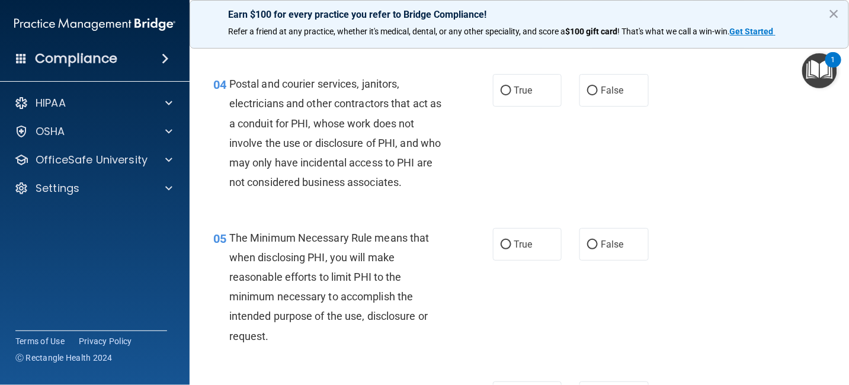
scroll to position [415, 0]
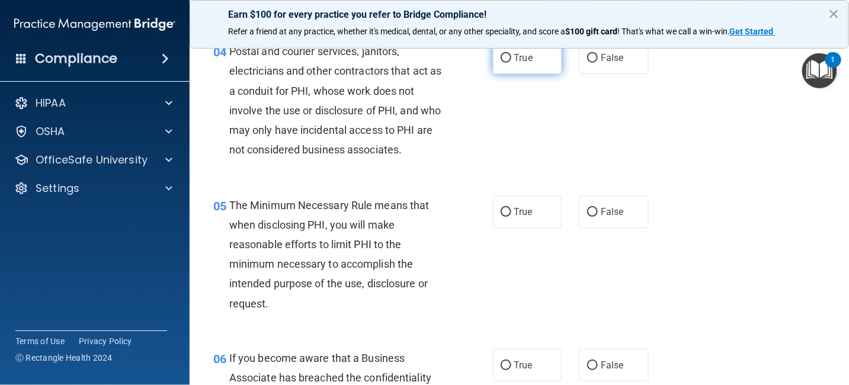
click at [501, 54] on input "True" at bounding box center [506, 58] width 11 height 9
radio input "true"
click at [501, 212] on input "True" at bounding box center [506, 212] width 11 height 9
radio input "true"
click at [606, 369] on span "False" at bounding box center [612, 365] width 23 height 11
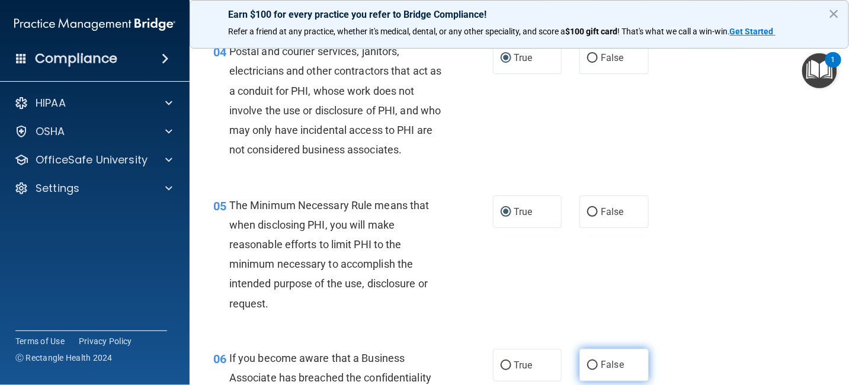
click at [598, 369] on input "False" at bounding box center [592, 366] width 11 height 9
radio input "true"
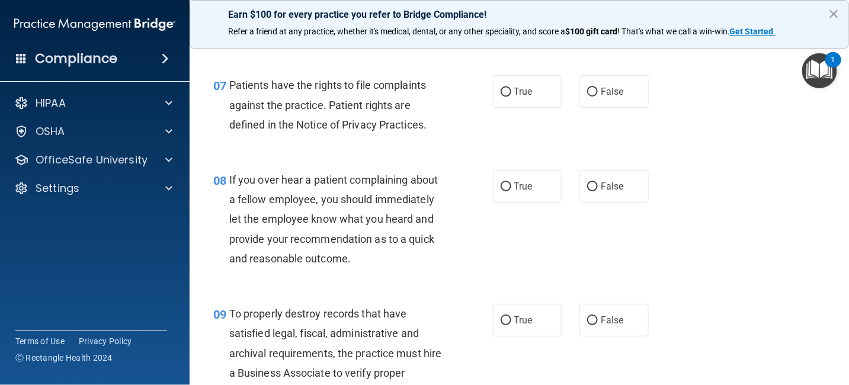
scroll to position [889, 0]
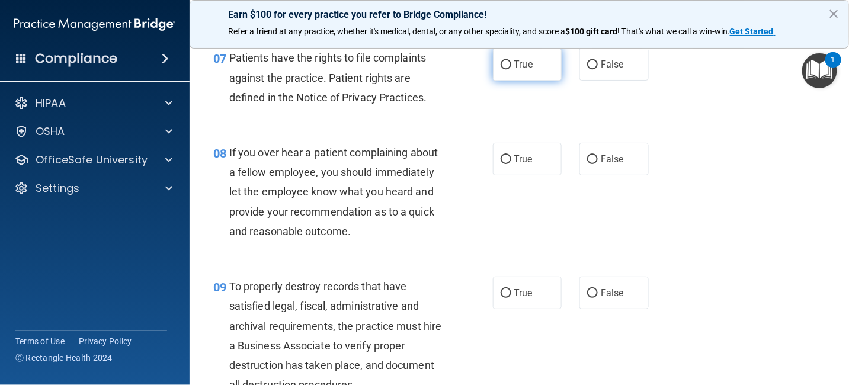
click at [501, 60] on input "True" at bounding box center [506, 64] width 11 height 9
radio input "true"
click at [590, 156] on input "False" at bounding box center [592, 159] width 11 height 9
radio input "true"
click at [587, 292] on input "False" at bounding box center [592, 293] width 11 height 9
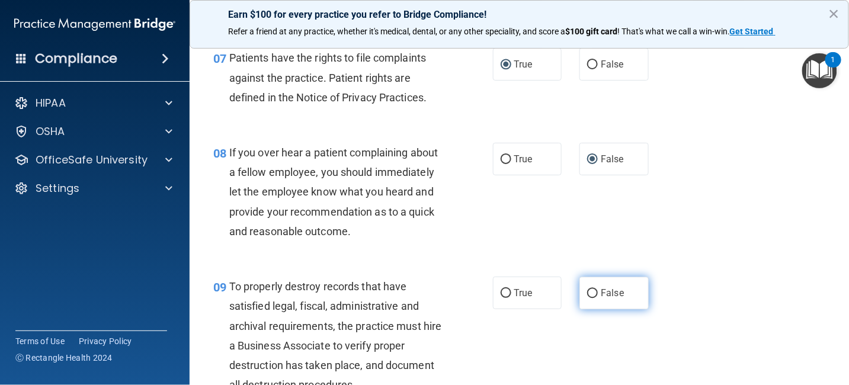
radio input "true"
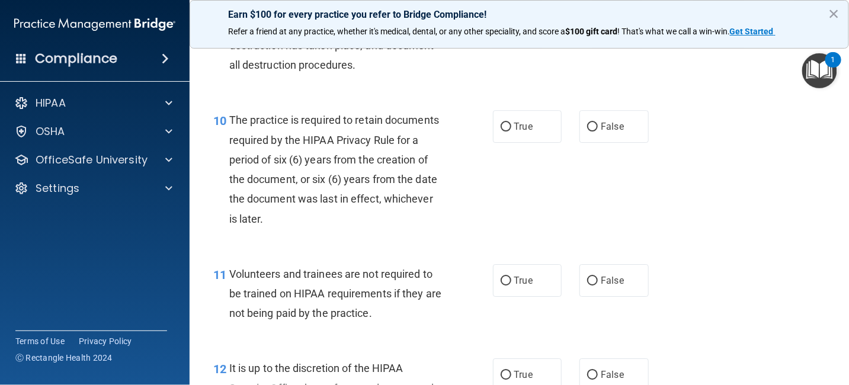
scroll to position [1245, 0]
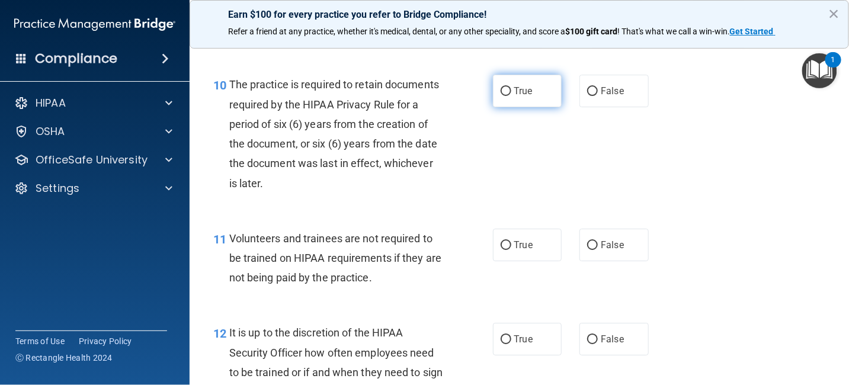
click at [503, 90] on input "True" at bounding box center [506, 91] width 11 height 9
radio input "true"
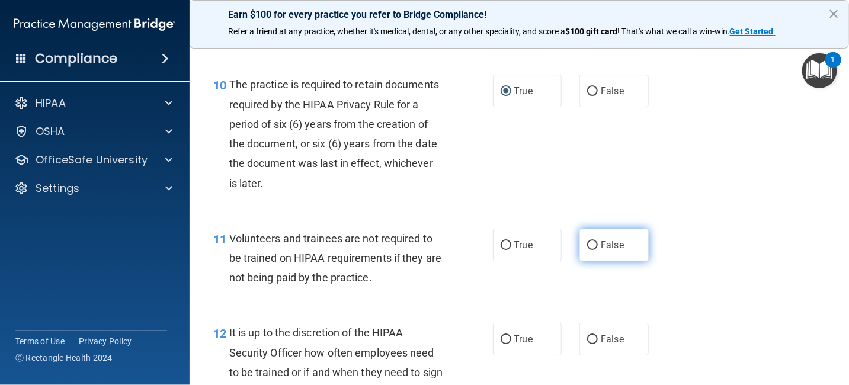
click at [590, 247] on input "False" at bounding box center [592, 245] width 11 height 9
radio input "true"
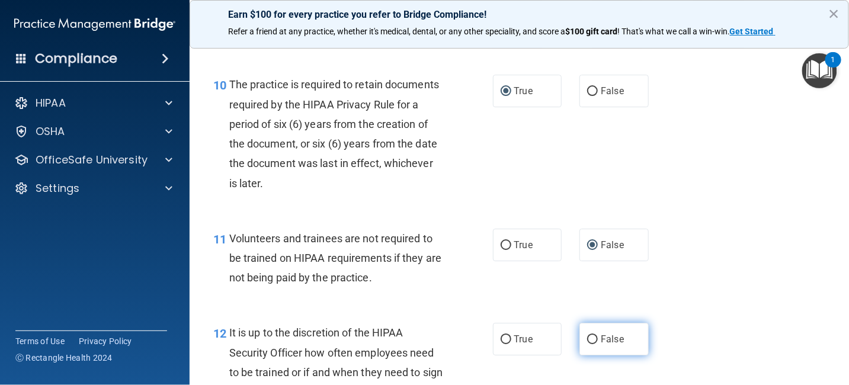
click at [587, 339] on input "False" at bounding box center [592, 339] width 11 height 9
radio input "true"
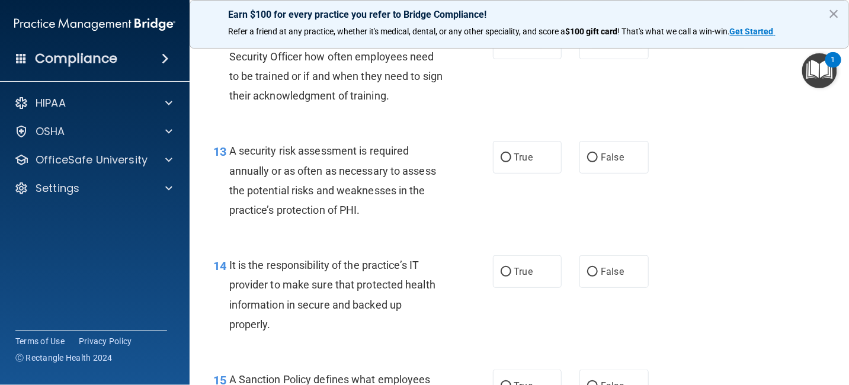
scroll to position [1600, 0]
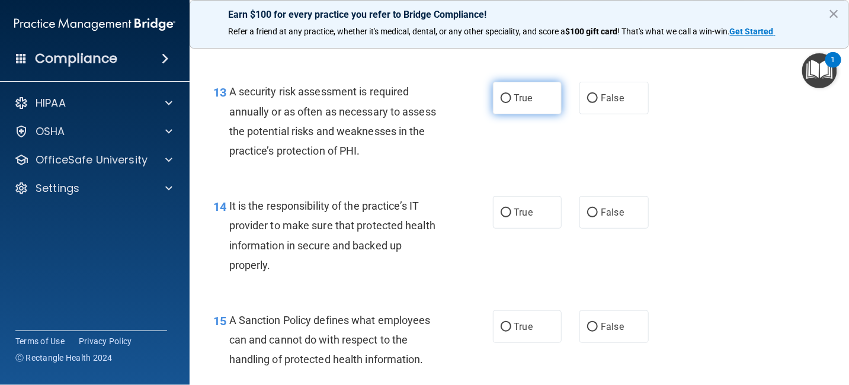
click at [501, 94] on input "True" at bounding box center [506, 98] width 11 height 9
radio input "true"
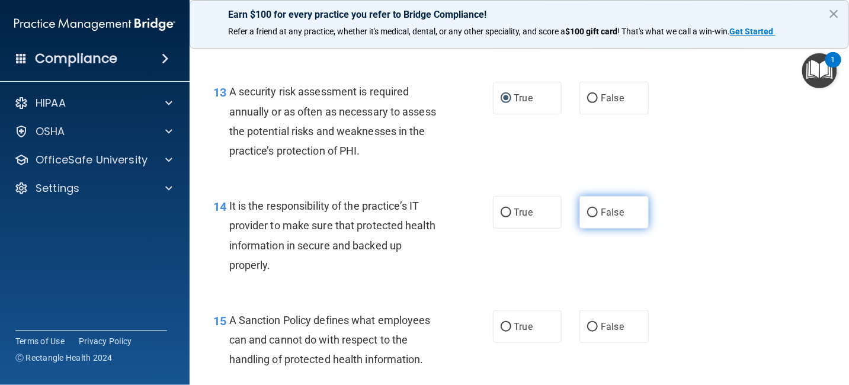
click at [587, 212] on input "False" at bounding box center [592, 213] width 11 height 9
radio input "true"
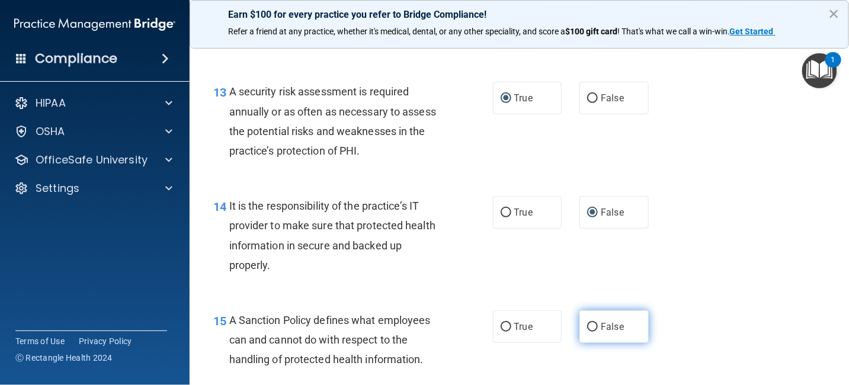
click at [588, 327] on input "False" at bounding box center [592, 327] width 11 height 9
radio input "true"
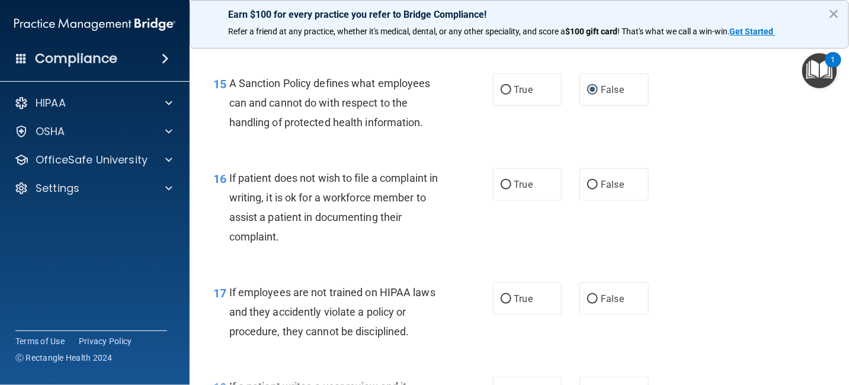
scroll to position [1896, 0]
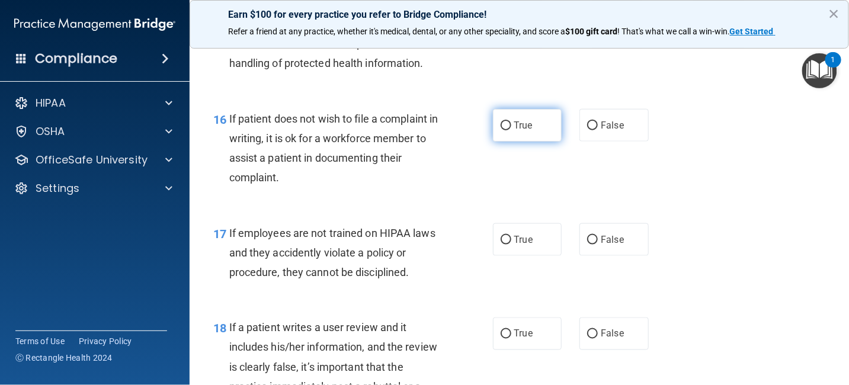
click at [503, 125] on input "True" at bounding box center [506, 125] width 11 height 9
radio input "true"
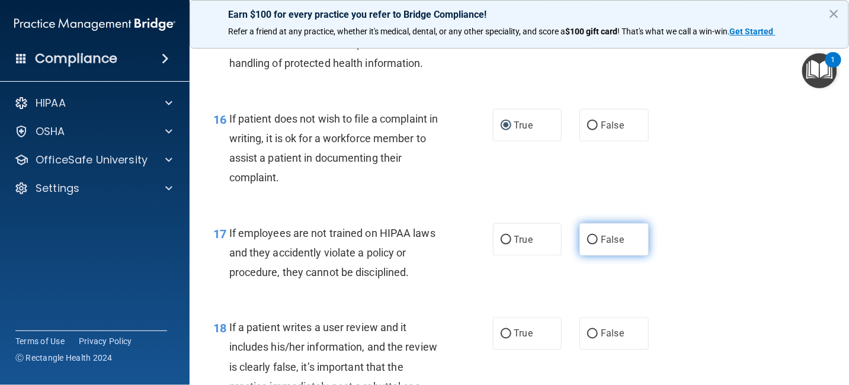
click at [588, 238] on input "False" at bounding box center [592, 240] width 11 height 9
radio input "true"
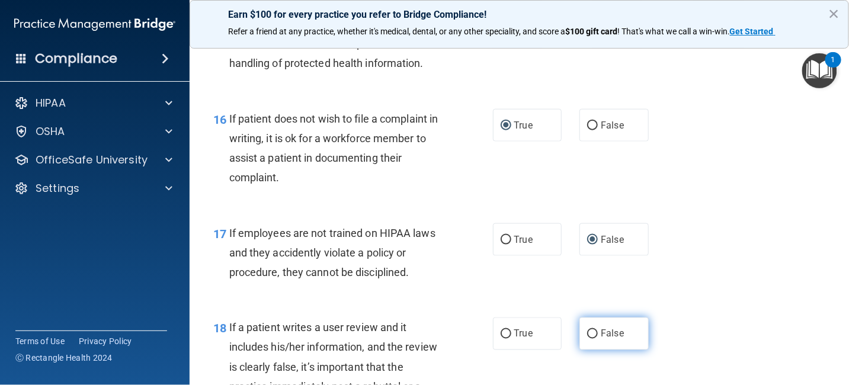
click at [589, 336] on input "False" at bounding box center [592, 334] width 11 height 9
radio input "true"
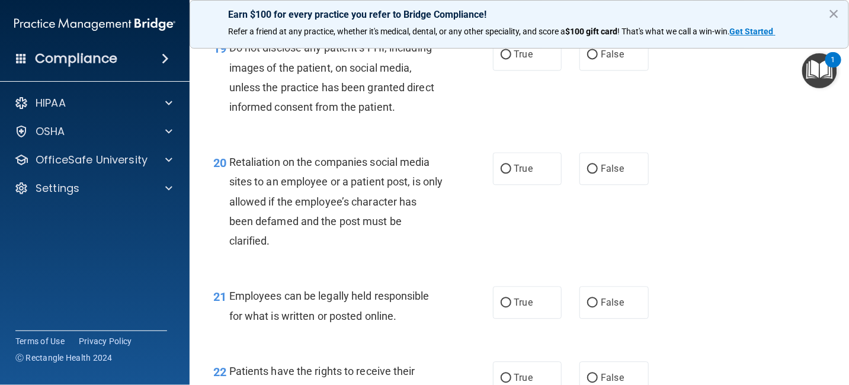
scroll to position [2311, 0]
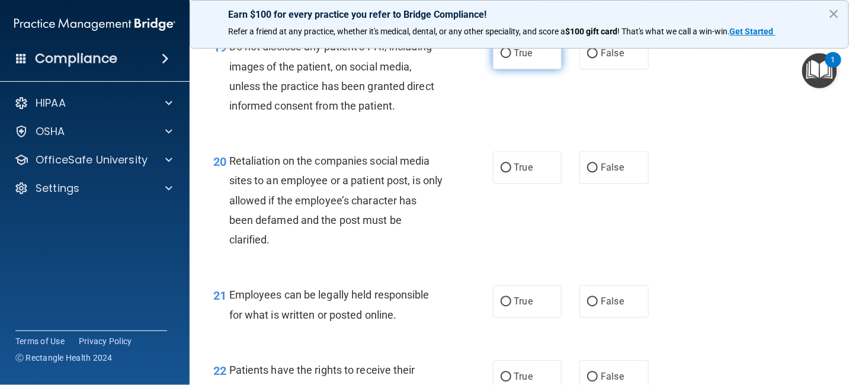
click at [501, 52] on input "True" at bounding box center [506, 53] width 11 height 9
radio input "true"
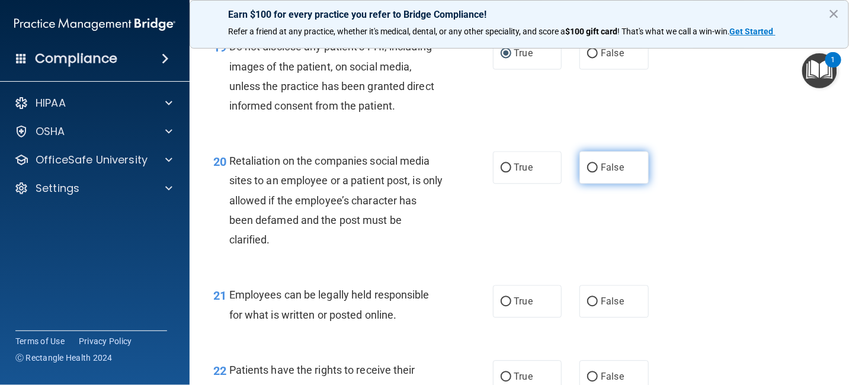
click at [587, 168] on input "False" at bounding box center [592, 168] width 11 height 9
radio input "true"
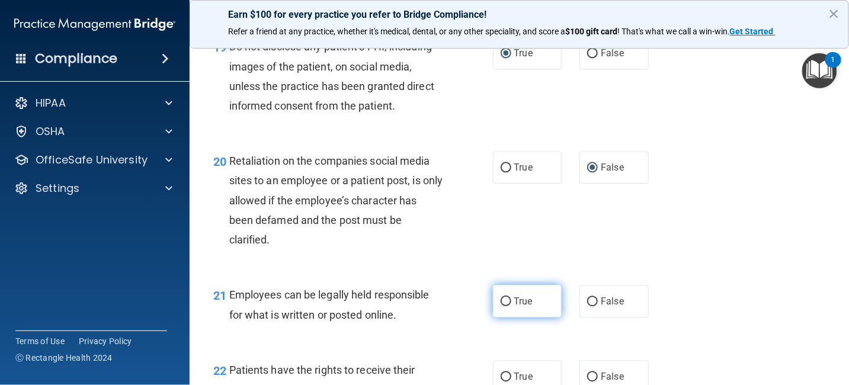
click at [501, 301] on input "True" at bounding box center [506, 302] width 11 height 9
radio input "true"
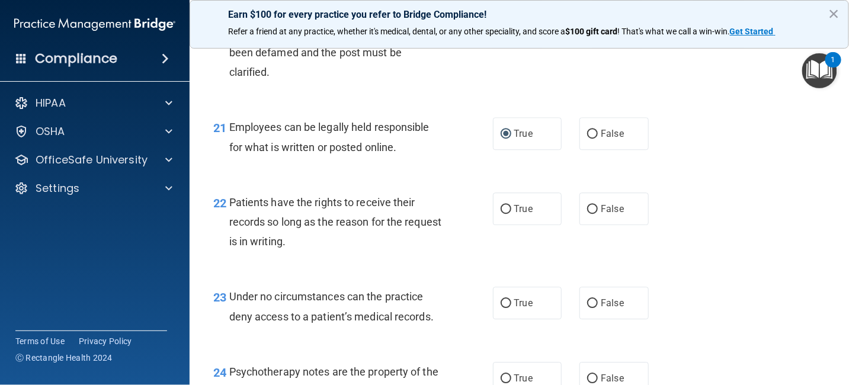
scroll to position [2489, 0]
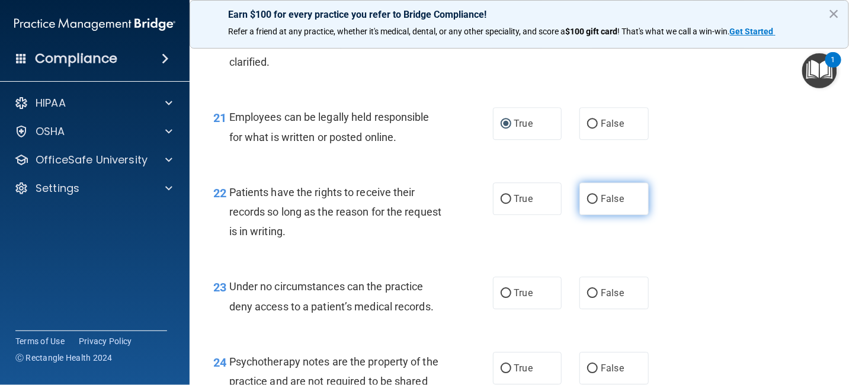
click at [588, 200] on input "False" at bounding box center [592, 199] width 11 height 9
radio input "true"
click at [587, 292] on input "False" at bounding box center [592, 293] width 11 height 9
radio input "true"
click at [501, 368] on input "True" at bounding box center [506, 368] width 11 height 9
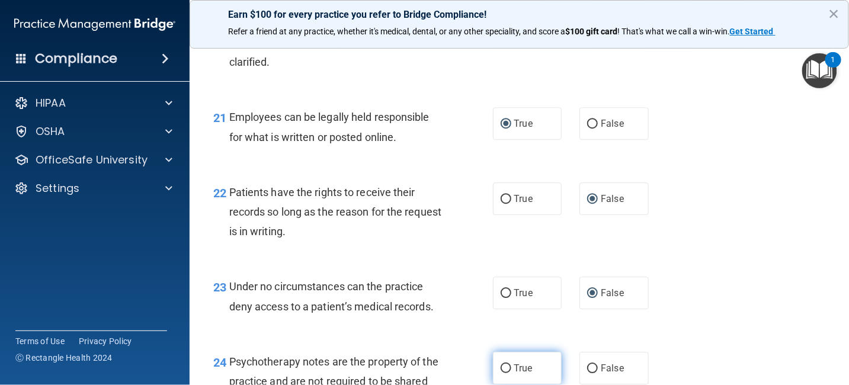
radio input "true"
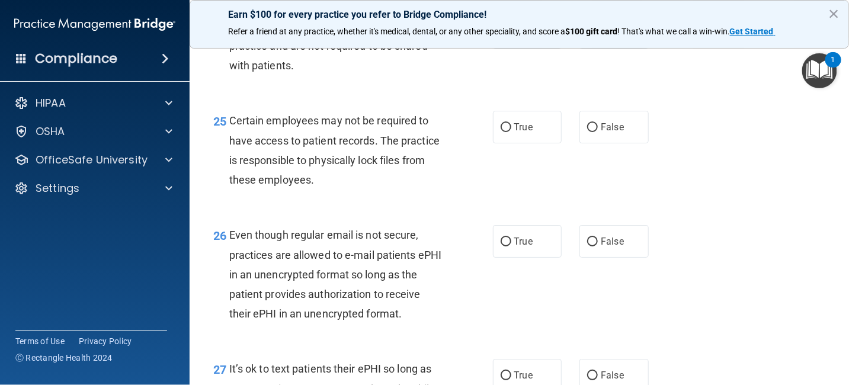
scroll to position [2845, 0]
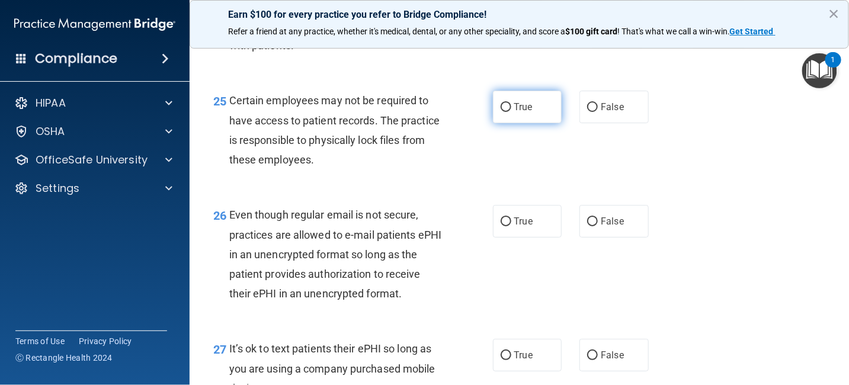
click at [501, 107] on input "True" at bounding box center [506, 107] width 11 height 9
radio input "true"
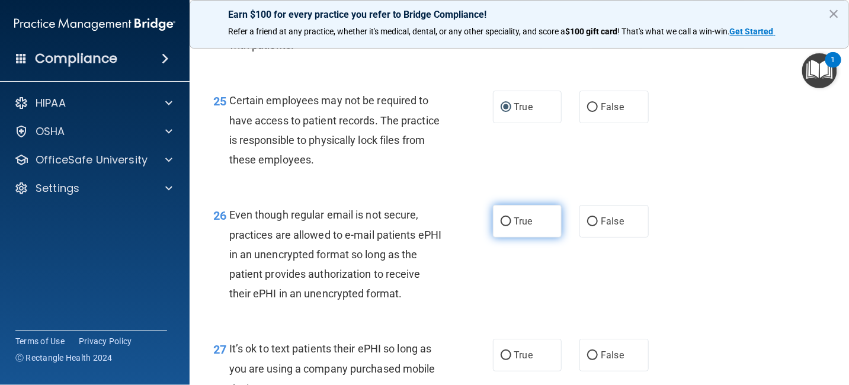
click at [501, 222] on input "True" at bounding box center [506, 221] width 11 height 9
radio input "true"
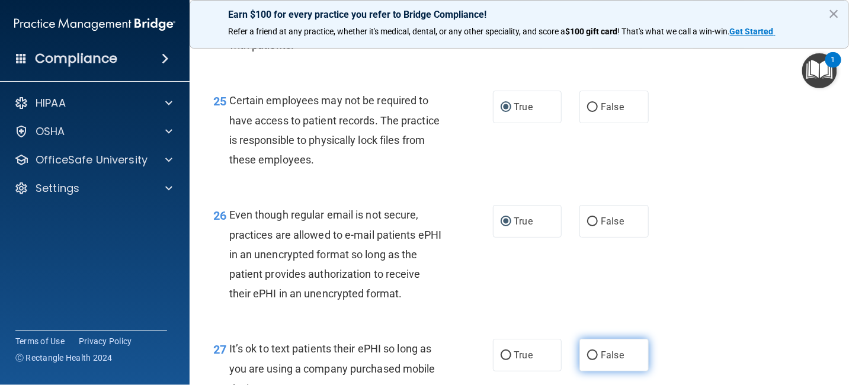
click at [590, 355] on input "False" at bounding box center [592, 355] width 11 height 9
radio input "true"
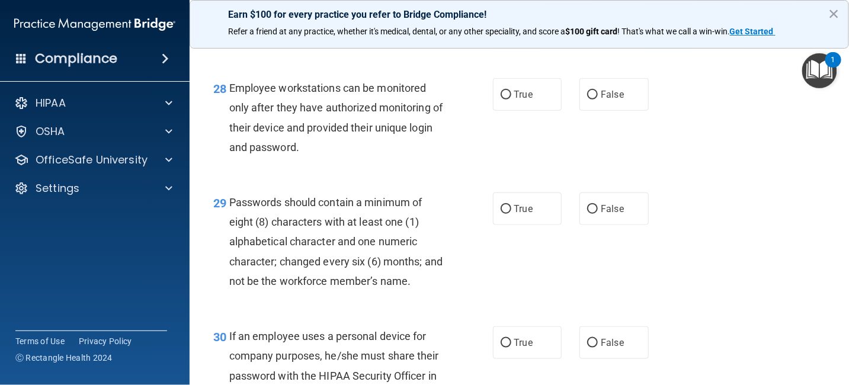
scroll to position [3141, 0]
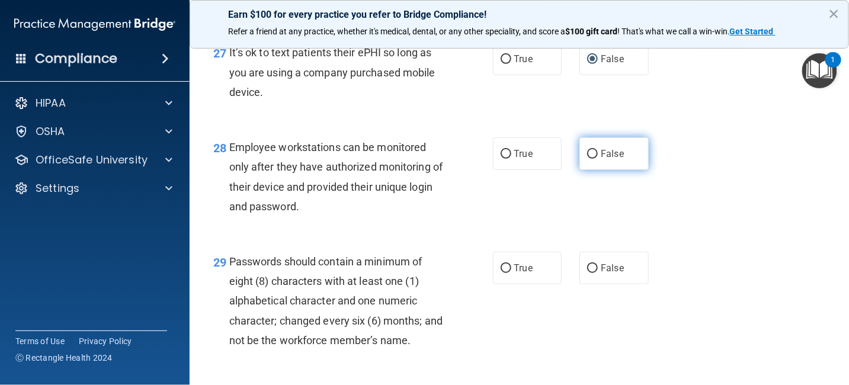
click at [587, 154] on input "False" at bounding box center [592, 154] width 11 height 9
radio input "true"
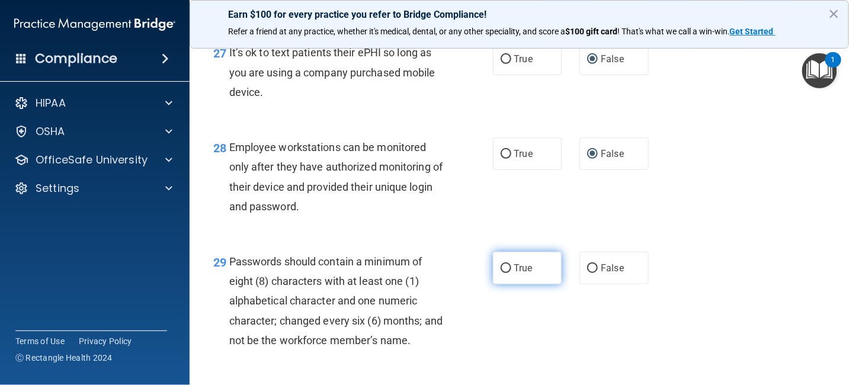
click at [501, 268] on input "True" at bounding box center [506, 268] width 11 height 9
radio input "true"
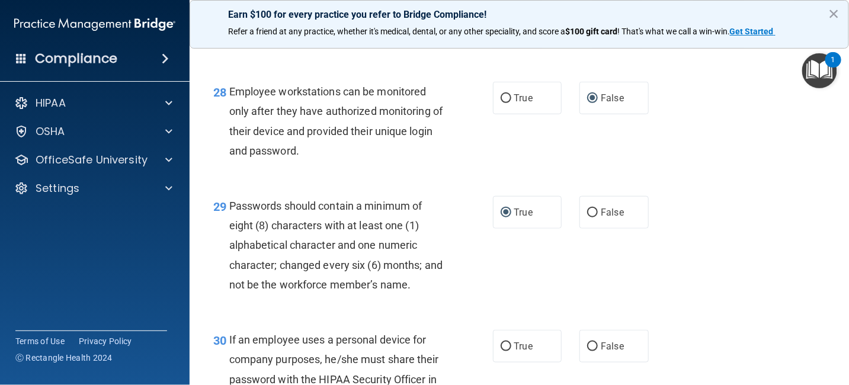
scroll to position [3259, 0]
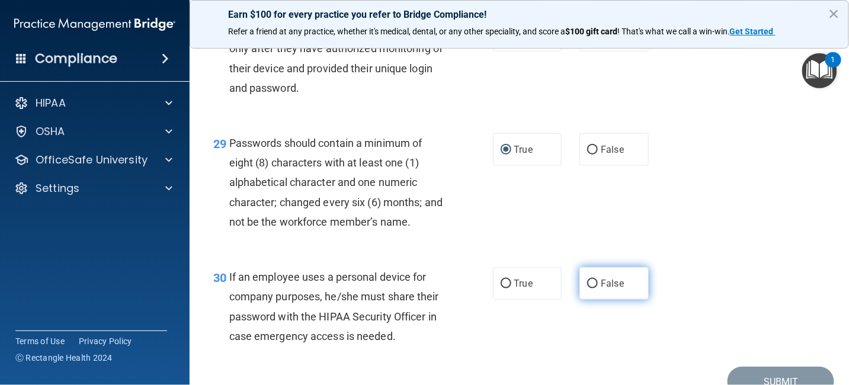
click at [587, 281] on input "False" at bounding box center [592, 284] width 11 height 9
radio input "true"
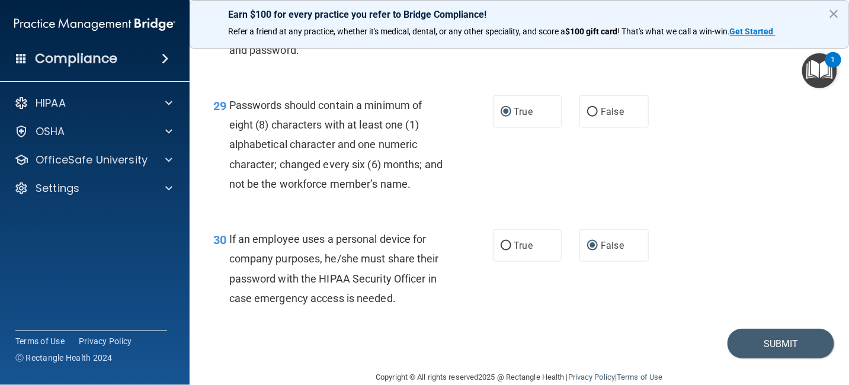
scroll to position [3319, 0]
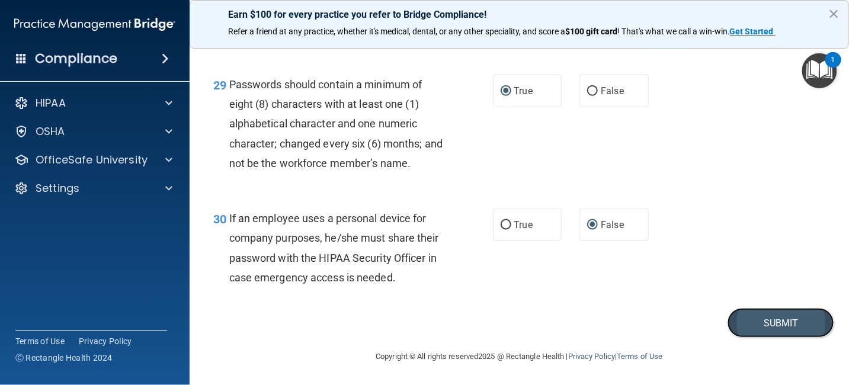
click at [795, 318] on button "Submit" at bounding box center [781, 323] width 107 height 30
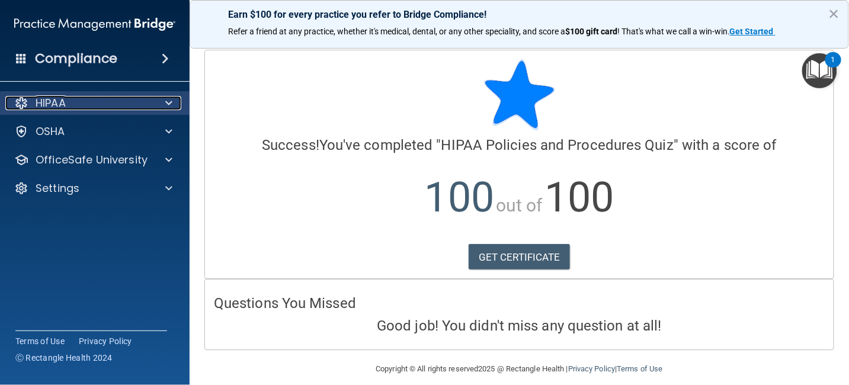
click at [77, 100] on div "HIPAA" at bounding box center [78, 103] width 147 height 14
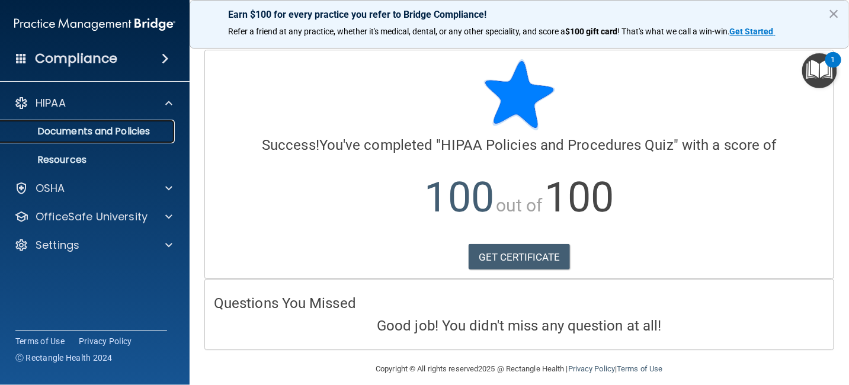
click at [76, 127] on p "Documents and Policies" at bounding box center [89, 132] width 162 height 12
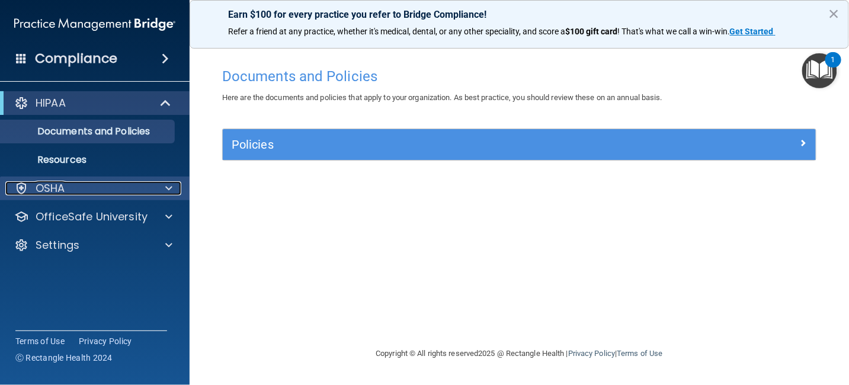
click at [49, 185] on p "OSHA" at bounding box center [51, 188] width 30 height 14
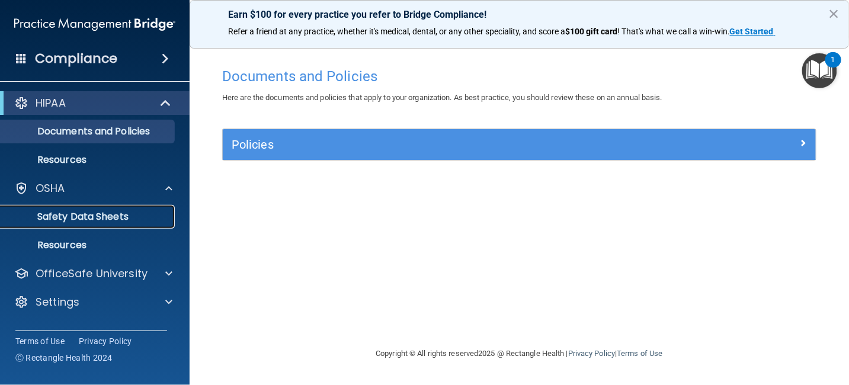
click at [52, 215] on p "Safety Data Sheets" at bounding box center [89, 217] width 162 height 12
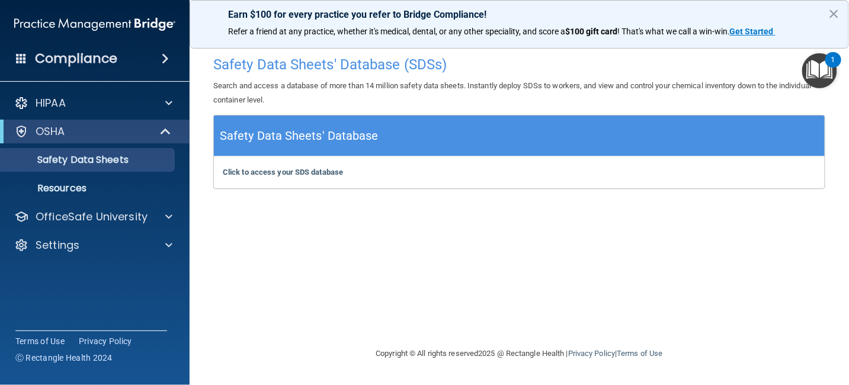
click at [89, 59] on h4 "Compliance" at bounding box center [76, 58] width 82 height 17
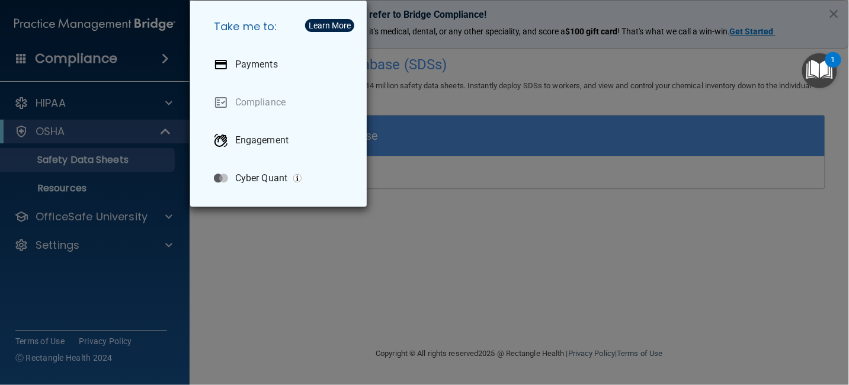
click at [55, 103] on div "Take me to: Payments Compliance Engagement Cyber Quant" at bounding box center [424, 192] width 849 height 385
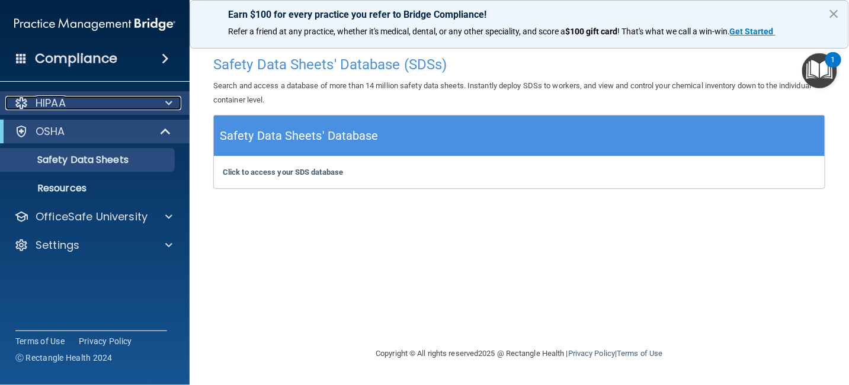
click at [168, 103] on span at bounding box center [168, 103] width 7 height 14
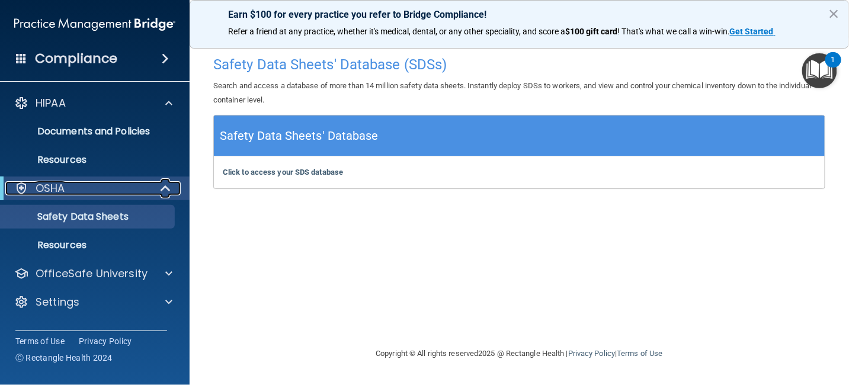
click at [164, 191] on span at bounding box center [167, 188] width 10 height 14
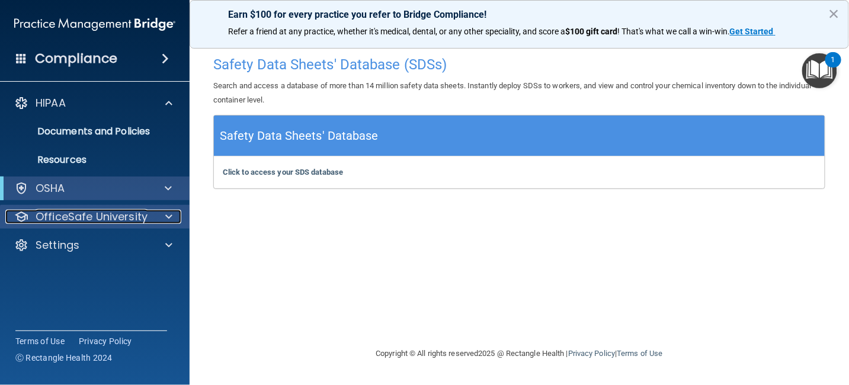
click at [167, 217] on span at bounding box center [168, 217] width 7 height 14
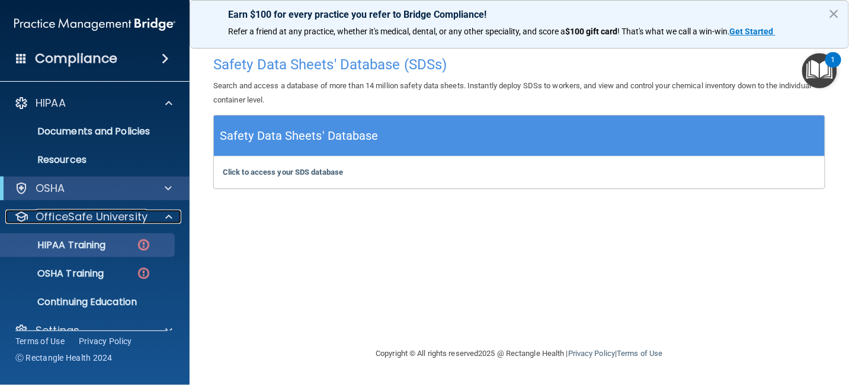
scroll to position [21, 0]
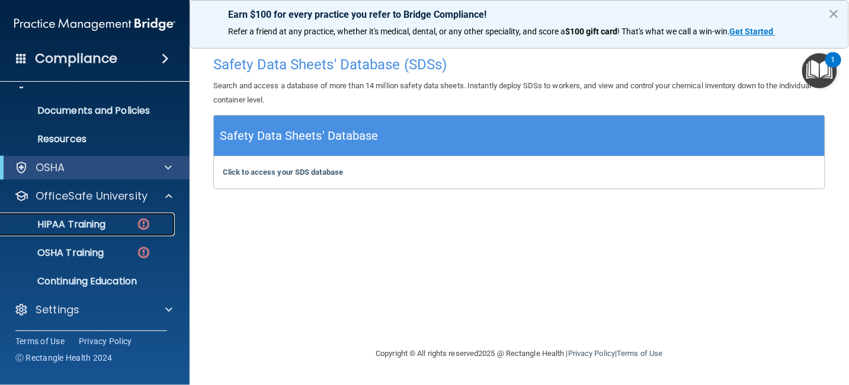
click at [73, 230] on p "HIPAA Training" at bounding box center [57, 225] width 98 height 12
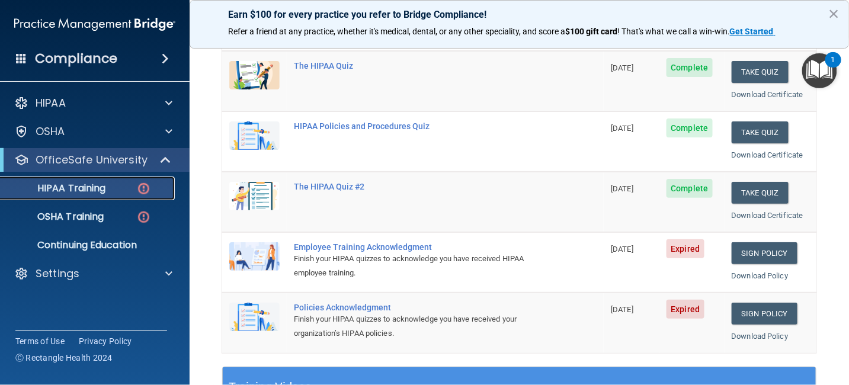
scroll to position [178, 0]
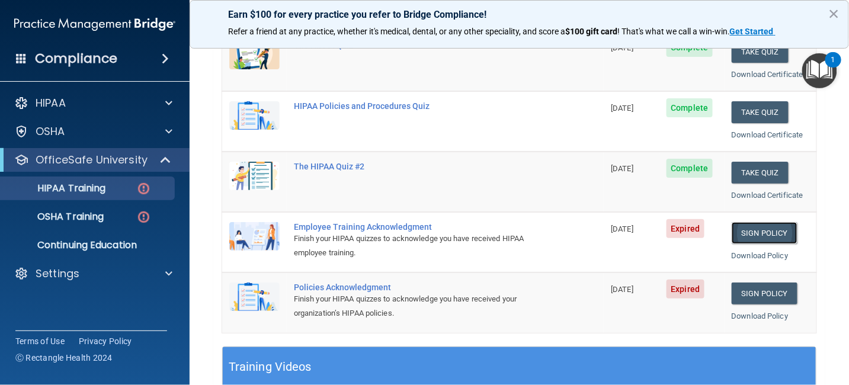
click at [751, 228] on link "Sign Policy" at bounding box center [765, 233] width 66 height 22
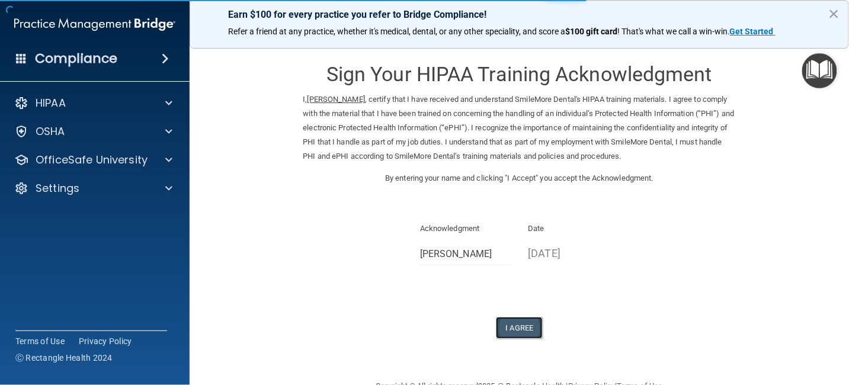
click at [516, 328] on button "I Agree" at bounding box center [519, 328] width 47 height 22
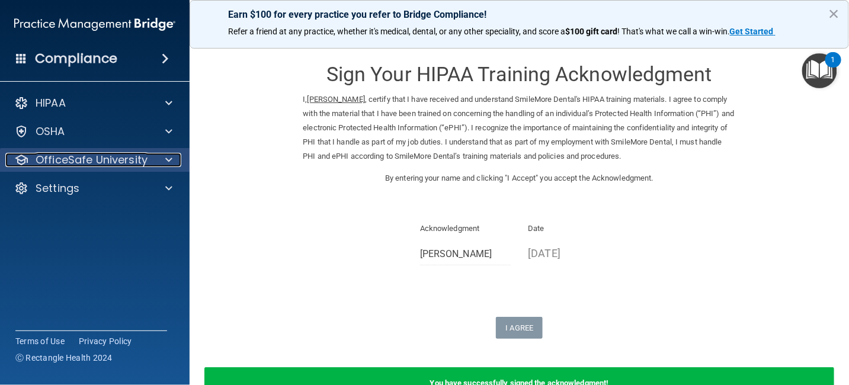
click at [98, 153] on p "OfficeSafe University" at bounding box center [92, 160] width 112 height 14
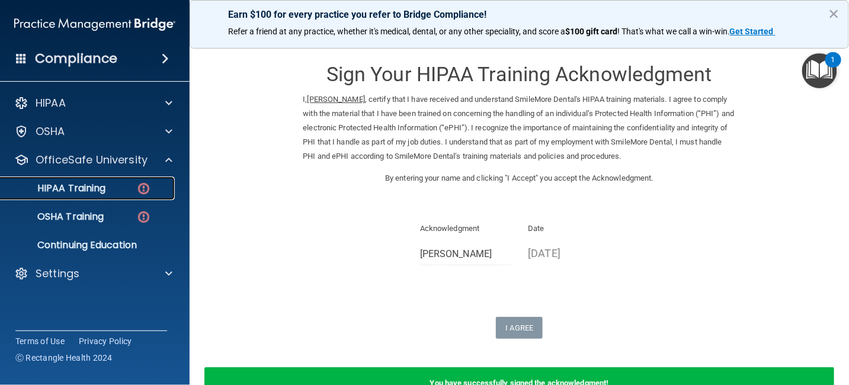
click at [97, 185] on p "HIPAA Training" at bounding box center [57, 189] width 98 height 12
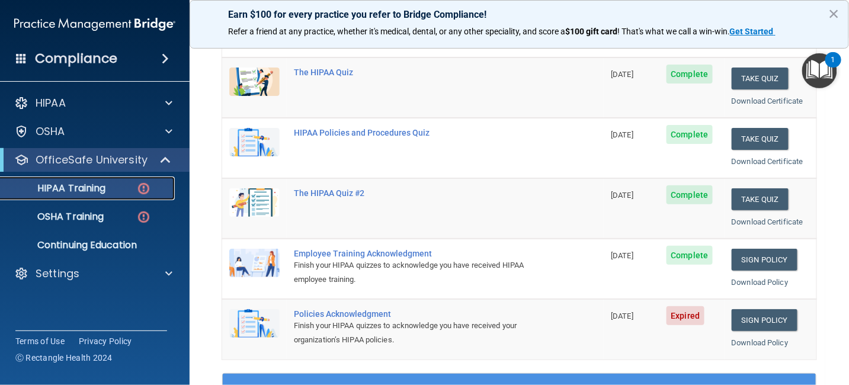
scroll to position [237, 0]
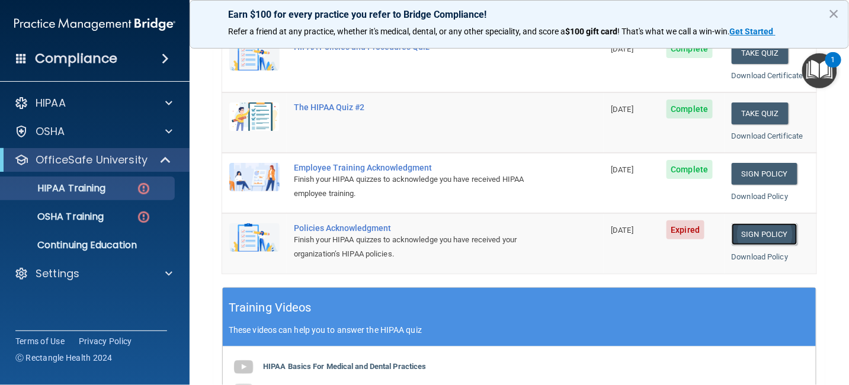
click at [770, 231] on link "Sign Policy" at bounding box center [765, 234] width 66 height 22
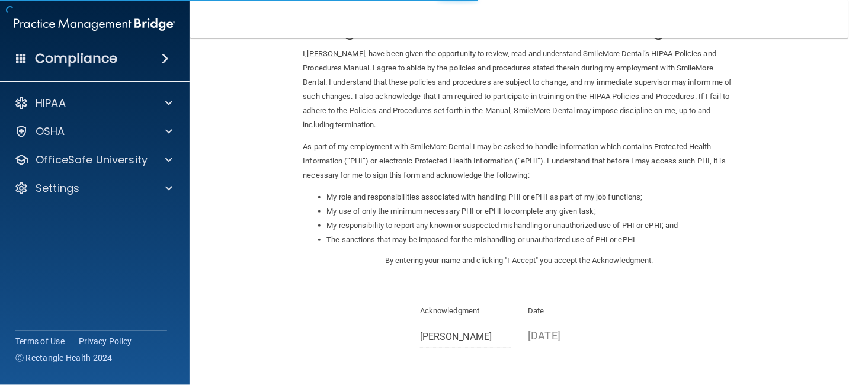
scroll to position [157, 0]
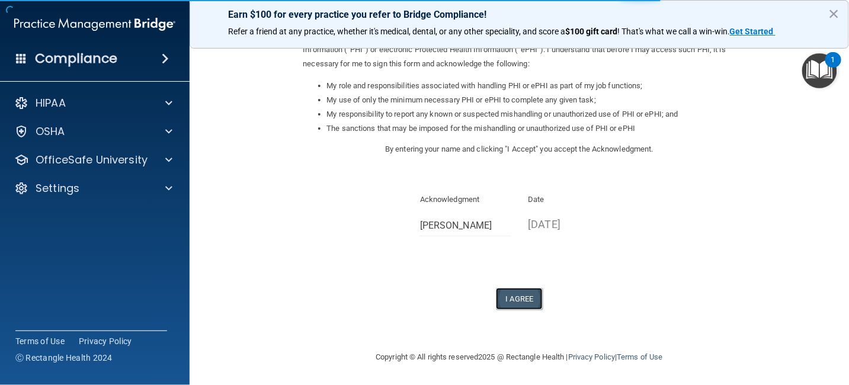
click at [516, 295] on button "I Agree" at bounding box center [519, 299] width 47 height 22
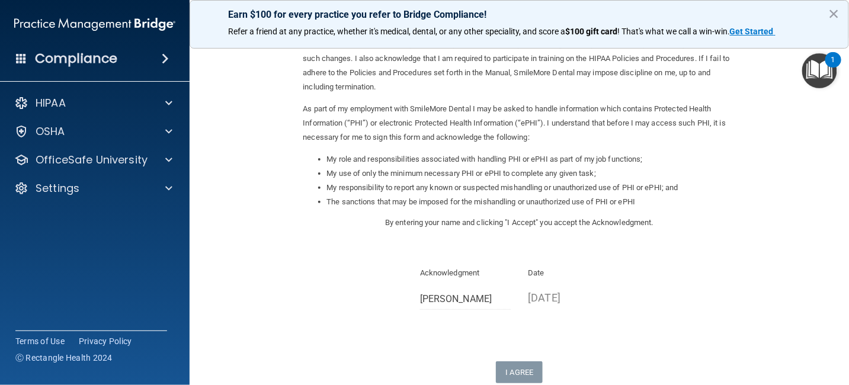
scroll to position [178, 0]
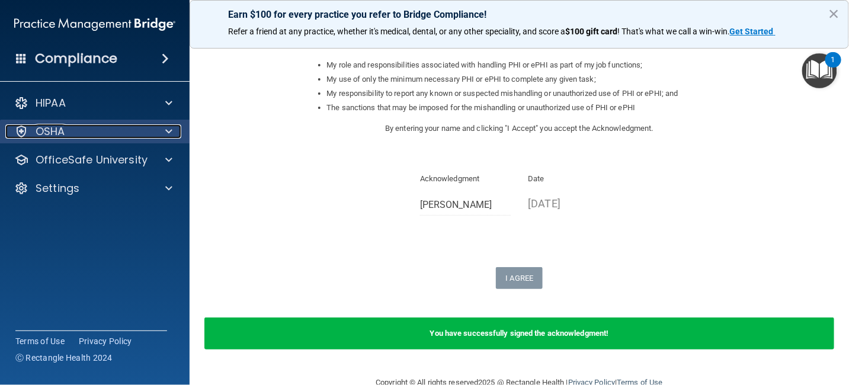
click at [171, 126] on span at bounding box center [168, 131] width 7 height 14
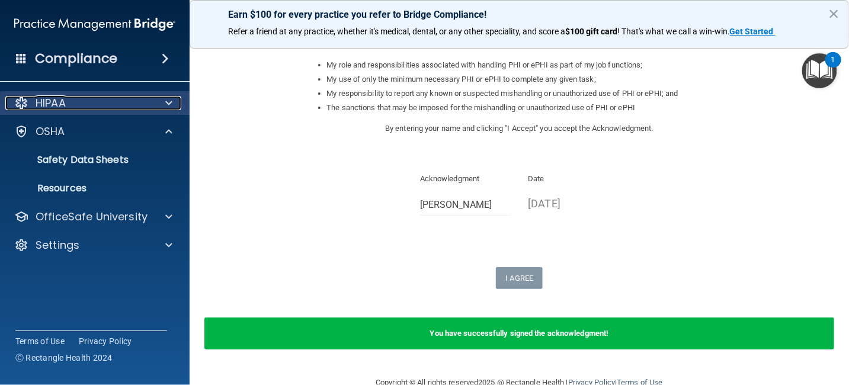
click at [171, 103] on span at bounding box center [168, 103] width 7 height 14
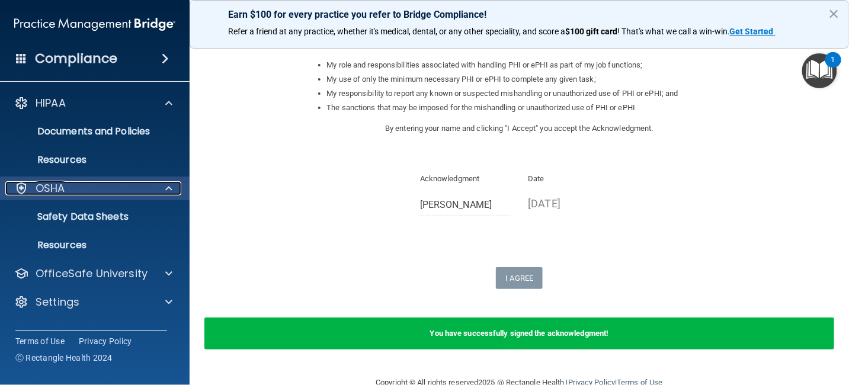
click at [165, 189] on span at bounding box center [168, 188] width 7 height 14
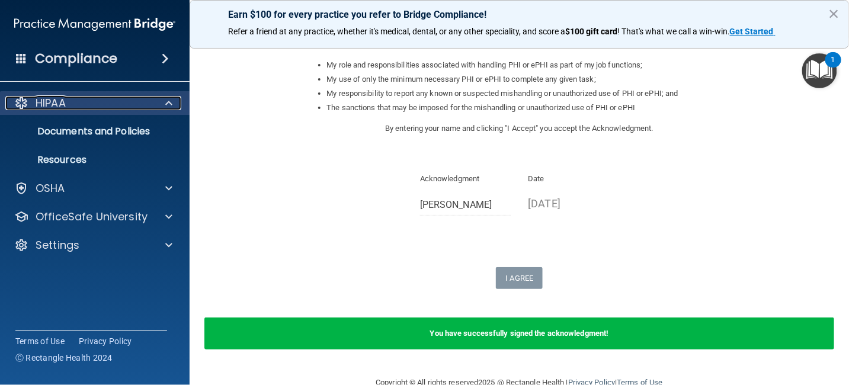
click at [171, 105] on span at bounding box center [168, 103] width 7 height 14
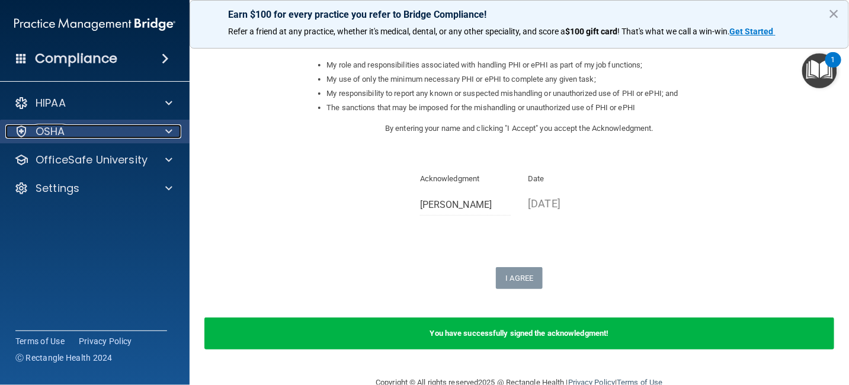
click at [169, 131] on span at bounding box center [168, 131] width 7 height 14
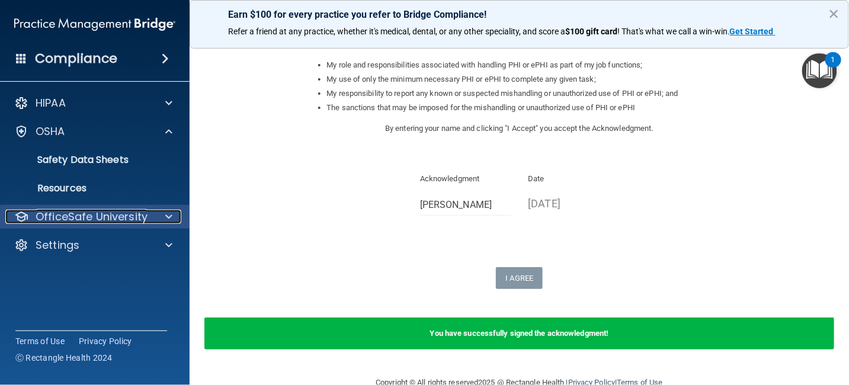
click at [166, 219] on span at bounding box center [168, 217] width 7 height 14
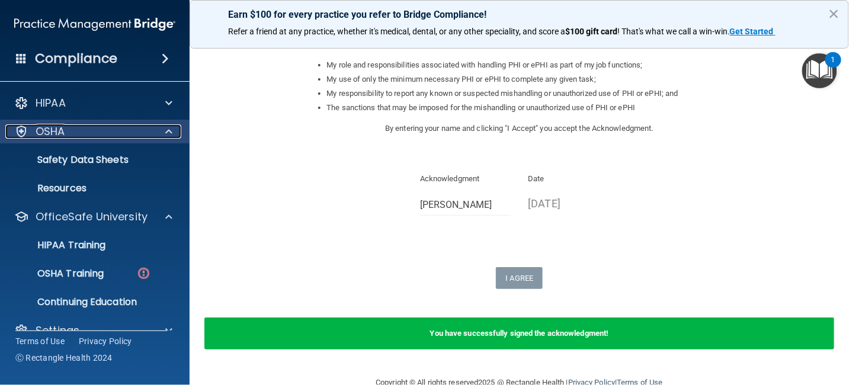
click at [167, 127] on span at bounding box center [168, 131] width 7 height 14
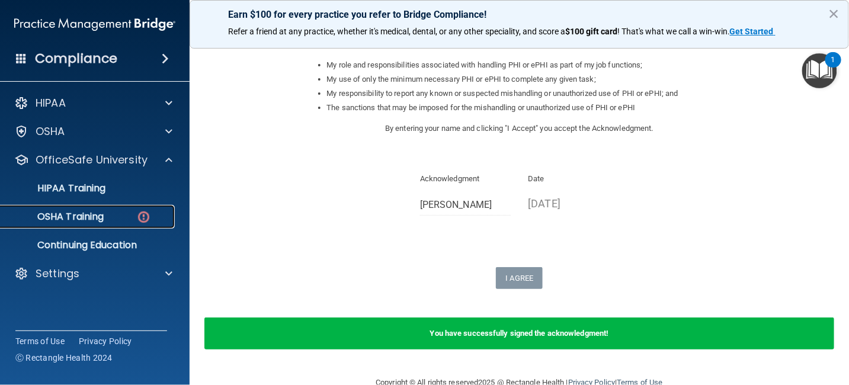
click at [103, 213] on p "OSHA Training" at bounding box center [56, 217] width 96 height 12
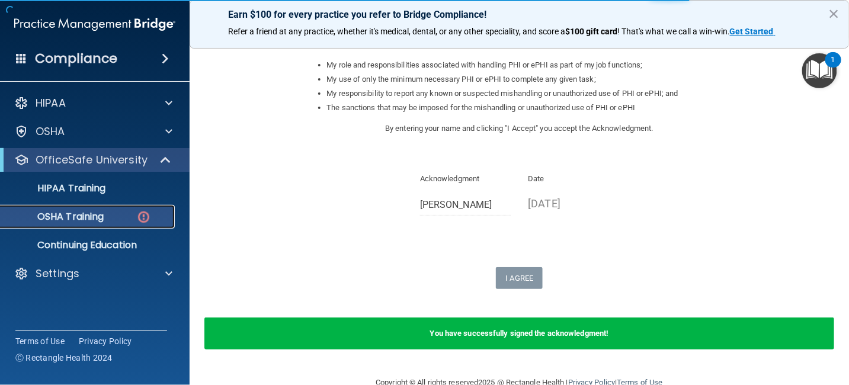
scroll to position [204, 0]
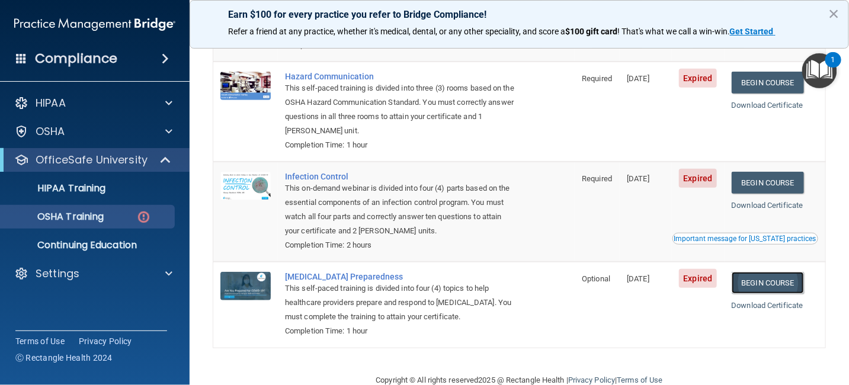
click at [762, 280] on link "Begin Course" at bounding box center [768, 283] width 72 height 22
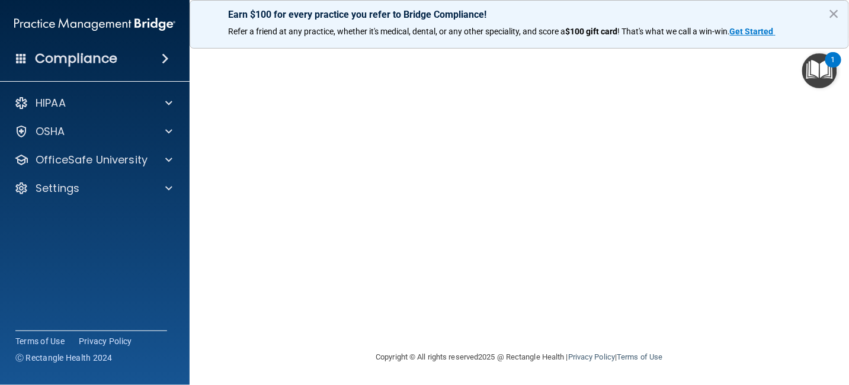
scroll to position [33, 0]
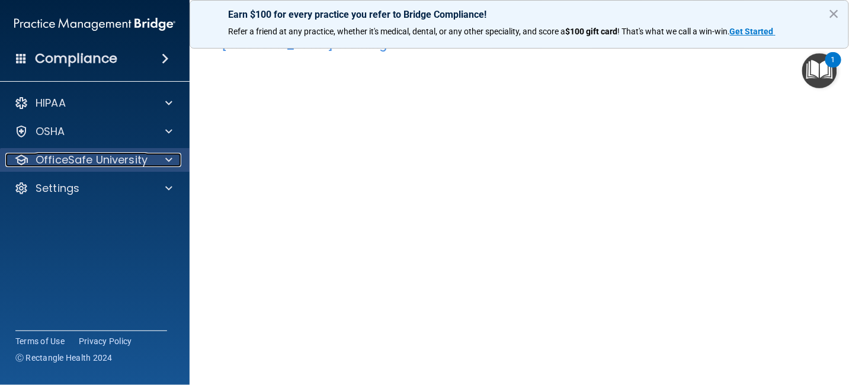
click at [97, 164] on p "OfficeSafe University" at bounding box center [92, 160] width 112 height 14
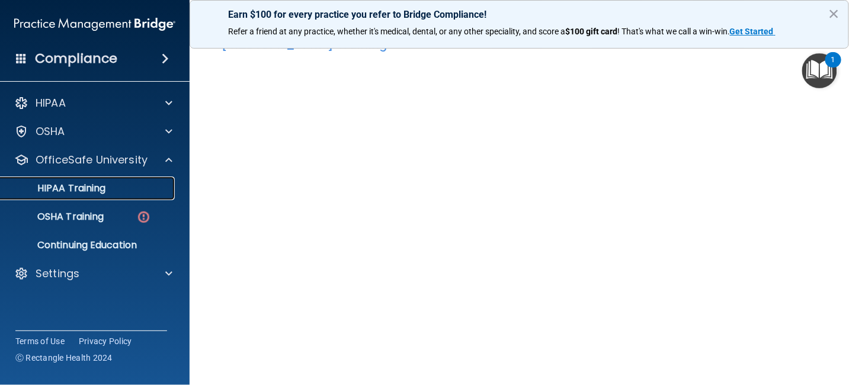
click at [77, 193] on p "HIPAA Training" at bounding box center [57, 189] width 98 height 12
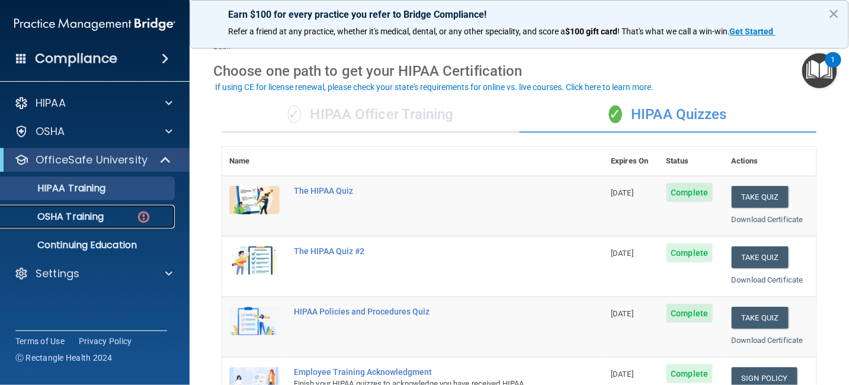
click at [78, 216] on p "OSHA Training" at bounding box center [56, 217] width 96 height 12
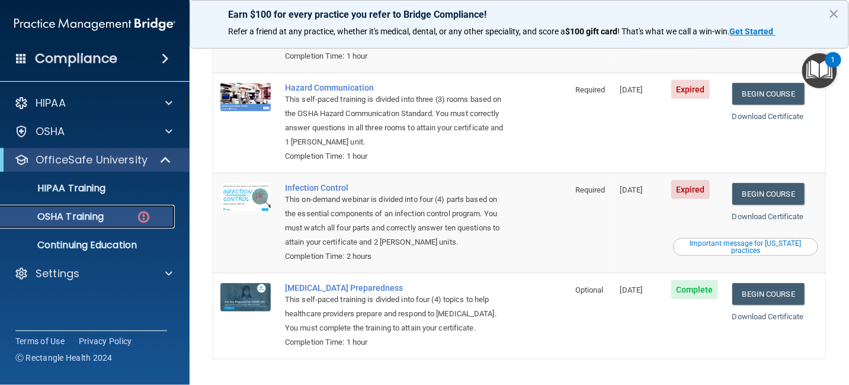
scroll to position [231, 0]
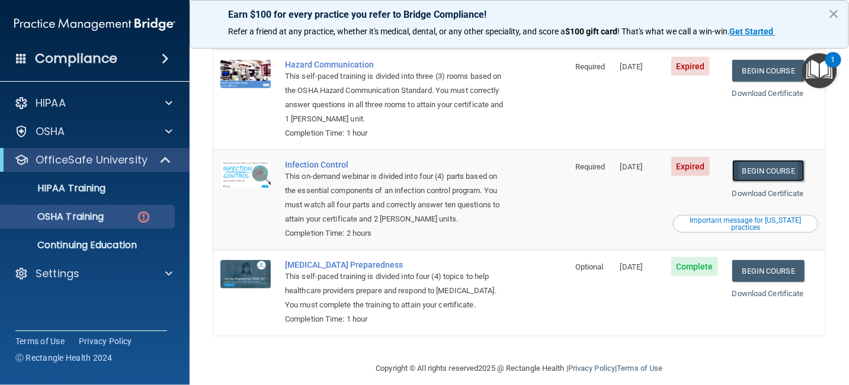
click at [753, 164] on link "Begin Course" at bounding box center [768, 171] width 72 height 22
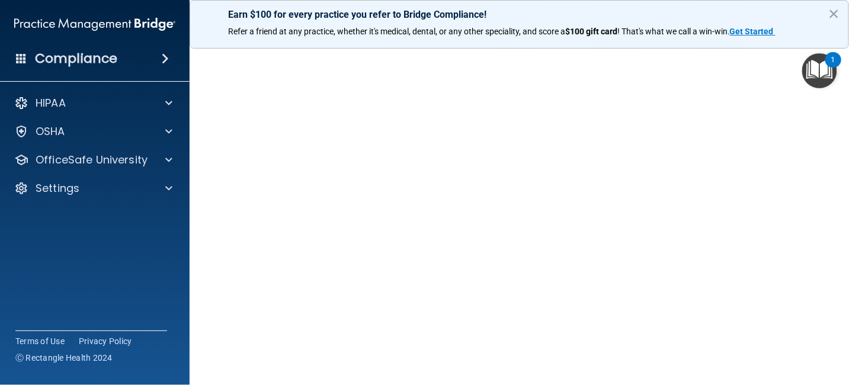
scroll to position [59, 0]
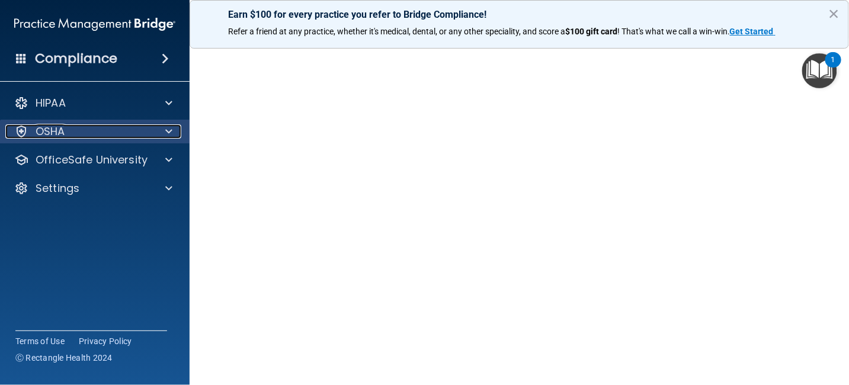
click at [78, 135] on div "OSHA" at bounding box center [78, 131] width 147 height 14
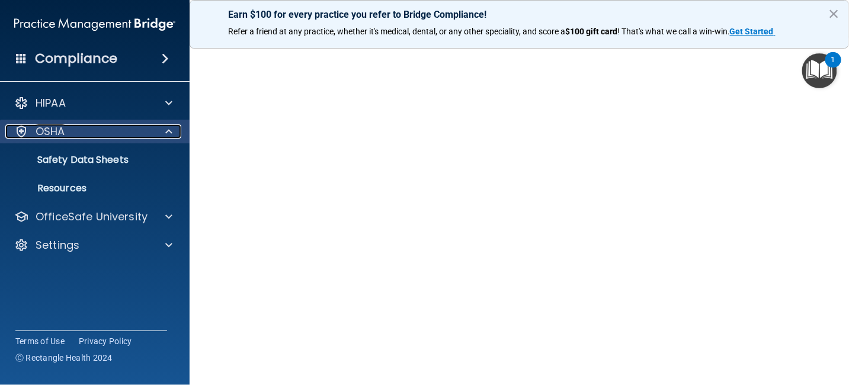
click at [129, 133] on div "OSHA" at bounding box center [78, 131] width 147 height 14
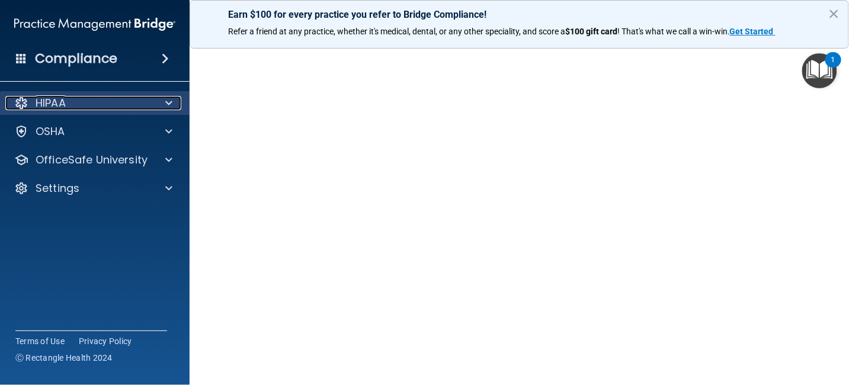
click at [161, 107] on div at bounding box center [167, 103] width 30 height 14
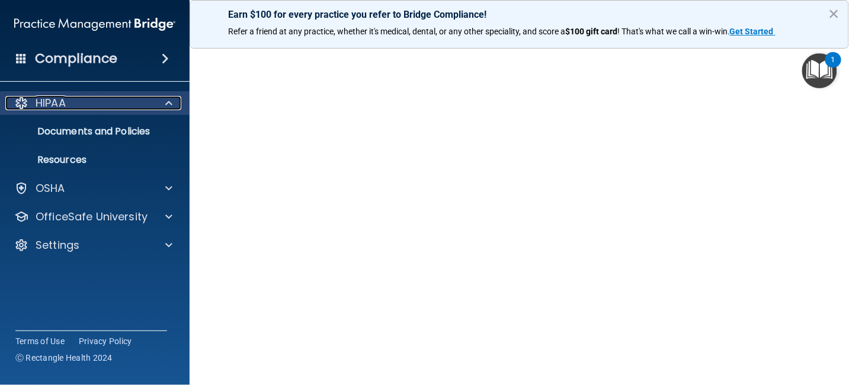
click at [161, 107] on div at bounding box center [167, 103] width 30 height 14
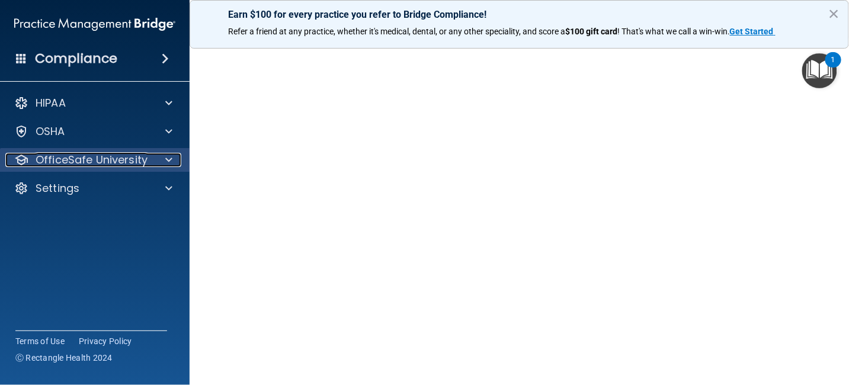
click at [152, 165] on div at bounding box center [167, 160] width 30 height 14
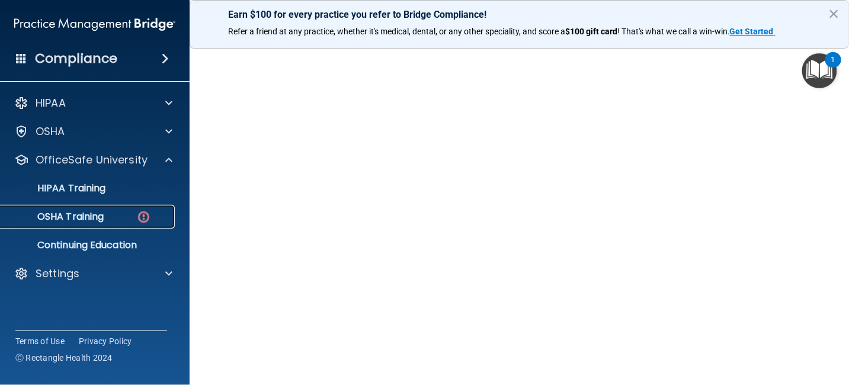
click at [89, 218] on p "OSHA Training" at bounding box center [56, 217] width 96 height 12
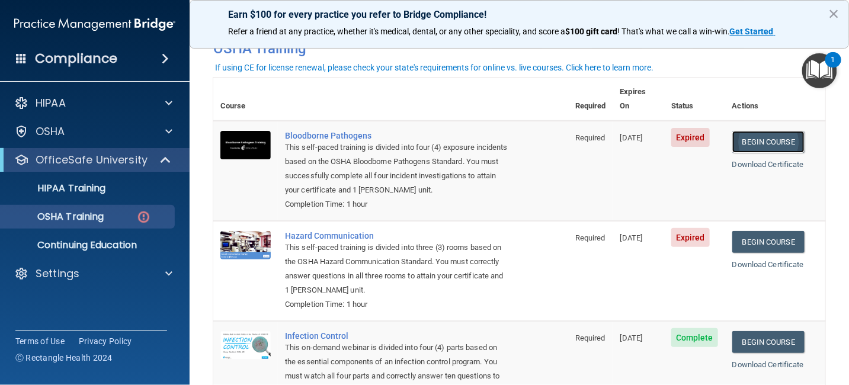
click at [764, 131] on link "Begin Course" at bounding box center [768, 142] width 72 height 22
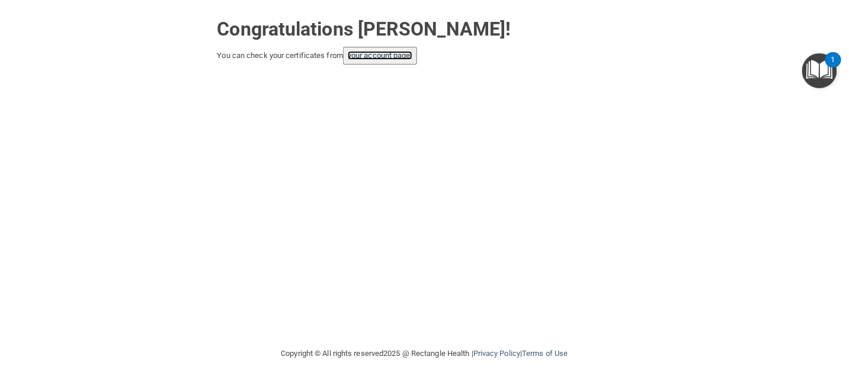
click at [383, 53] on link "your account page!" at bounding box center [380, 55] width 65 height 9
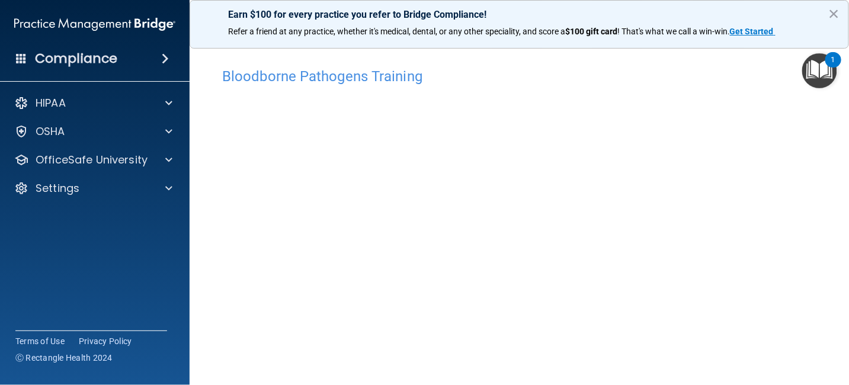
scroll to position [43, 0]
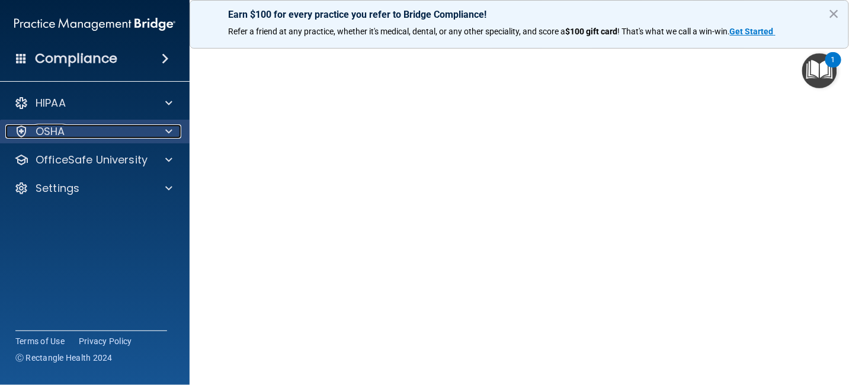
click at [75, 129] on div "OSHA" at bounding box center [78, 131] width 147 height 14
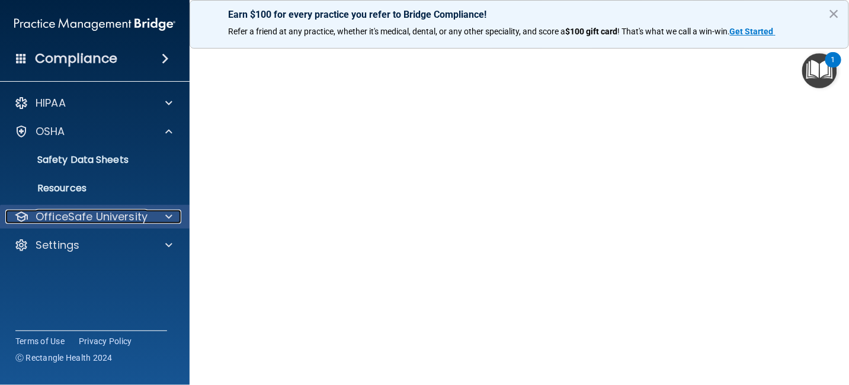
click at [84, 217] on p "OfficeSafe University" at bounding box center [92, 217] width 112 height 14
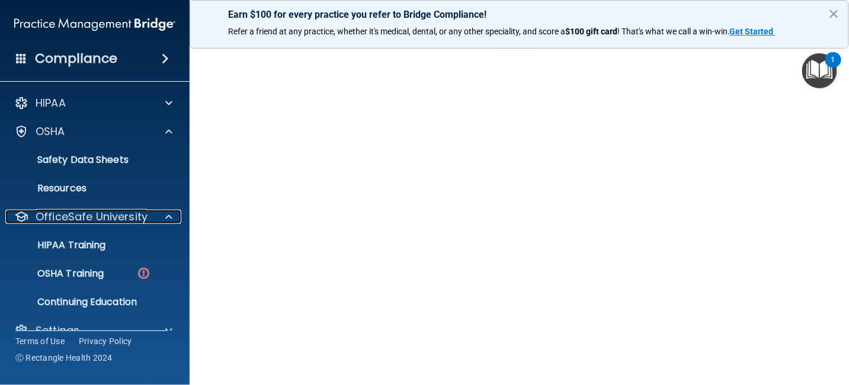
scroll to position [21, 0]
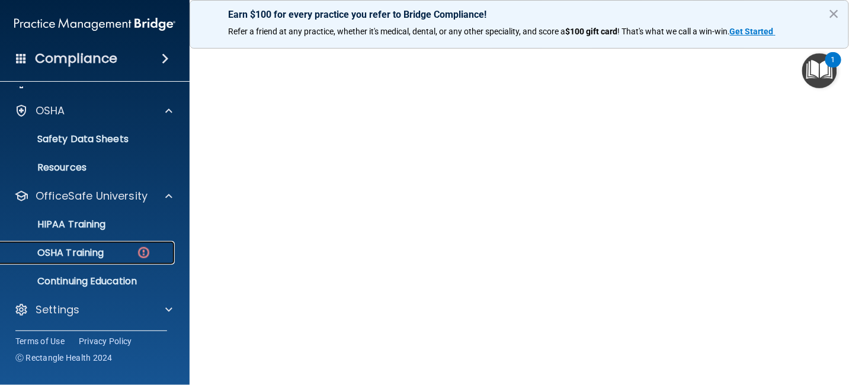
click at [87, 248] on p "OSHA Training" at bounding box center [56, 253] width 96 height 12
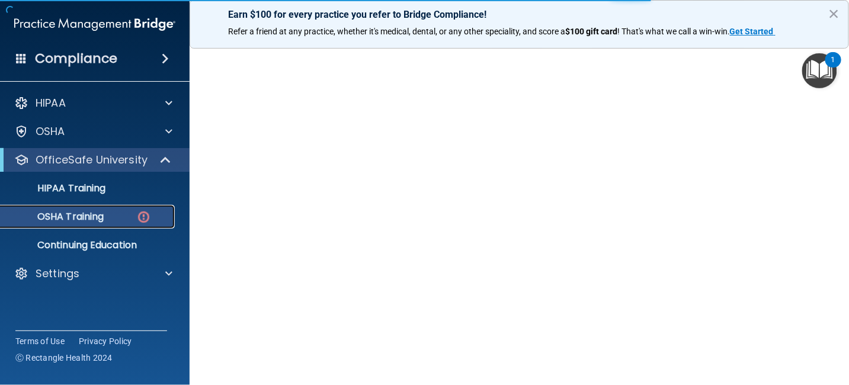
click at [72, 213] on p "OSHA Training" at bounding box center [56, 217] width 96 height 12
click at [130, 217] on div "OSHA Training" at bounding box center [89, 217] width 162 height 12
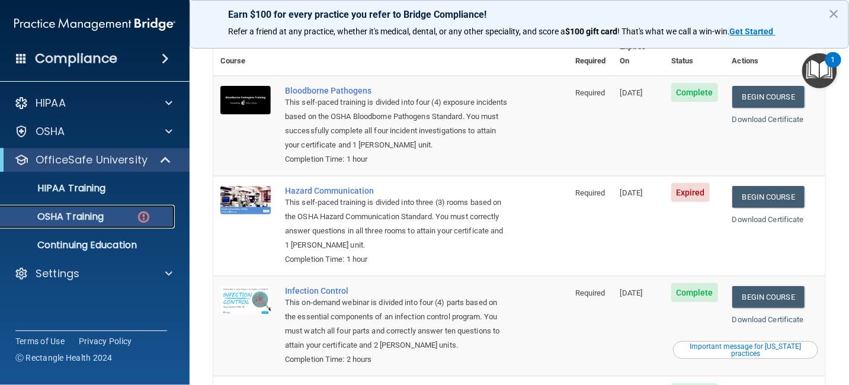
scroll to position [103, 0]
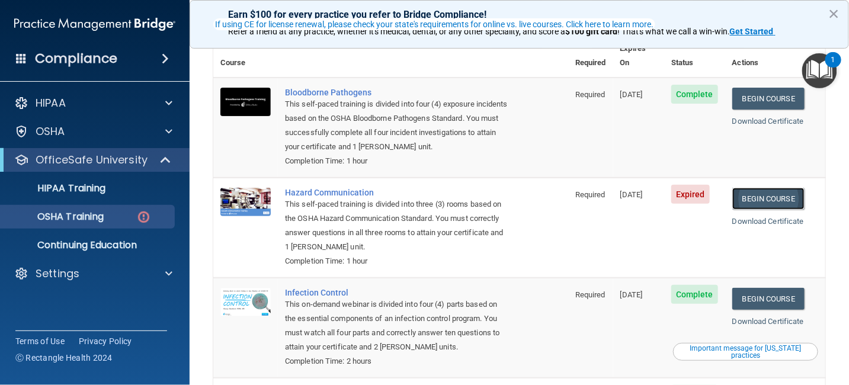
click at [758, 188] on link "Begin Course" at bounding box center [768, 199] width 72 height 22
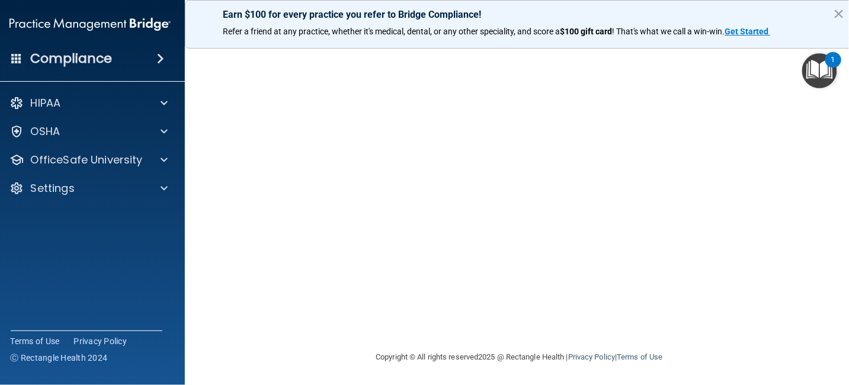
scroll to position [60, 0]
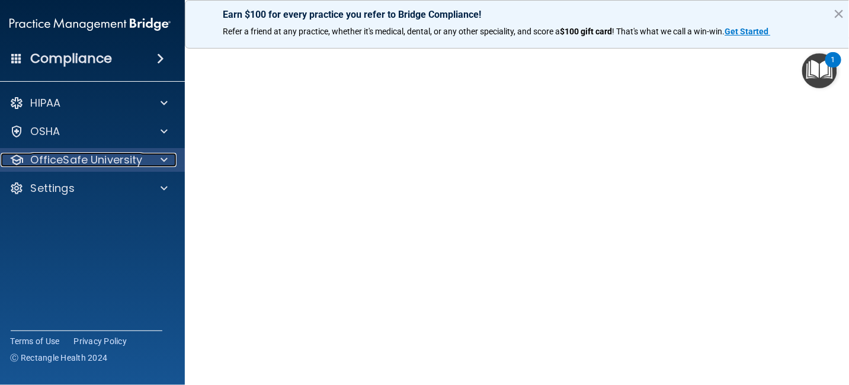
click at [68, 158] on p "OfficeSafe University" at bounding box center [87, 160] width 112 height 14
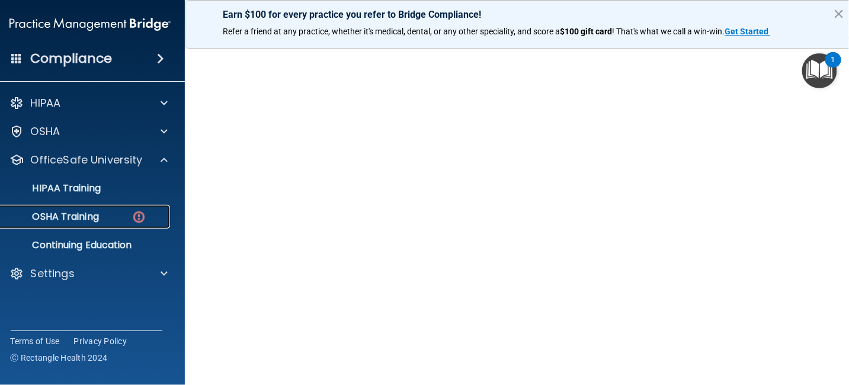
click at [98, 216] on div "OSHA Training" at bounding box center [84, 217] width 162 height 12
